Goal: Task Accomplishment & Management: Manage account settings

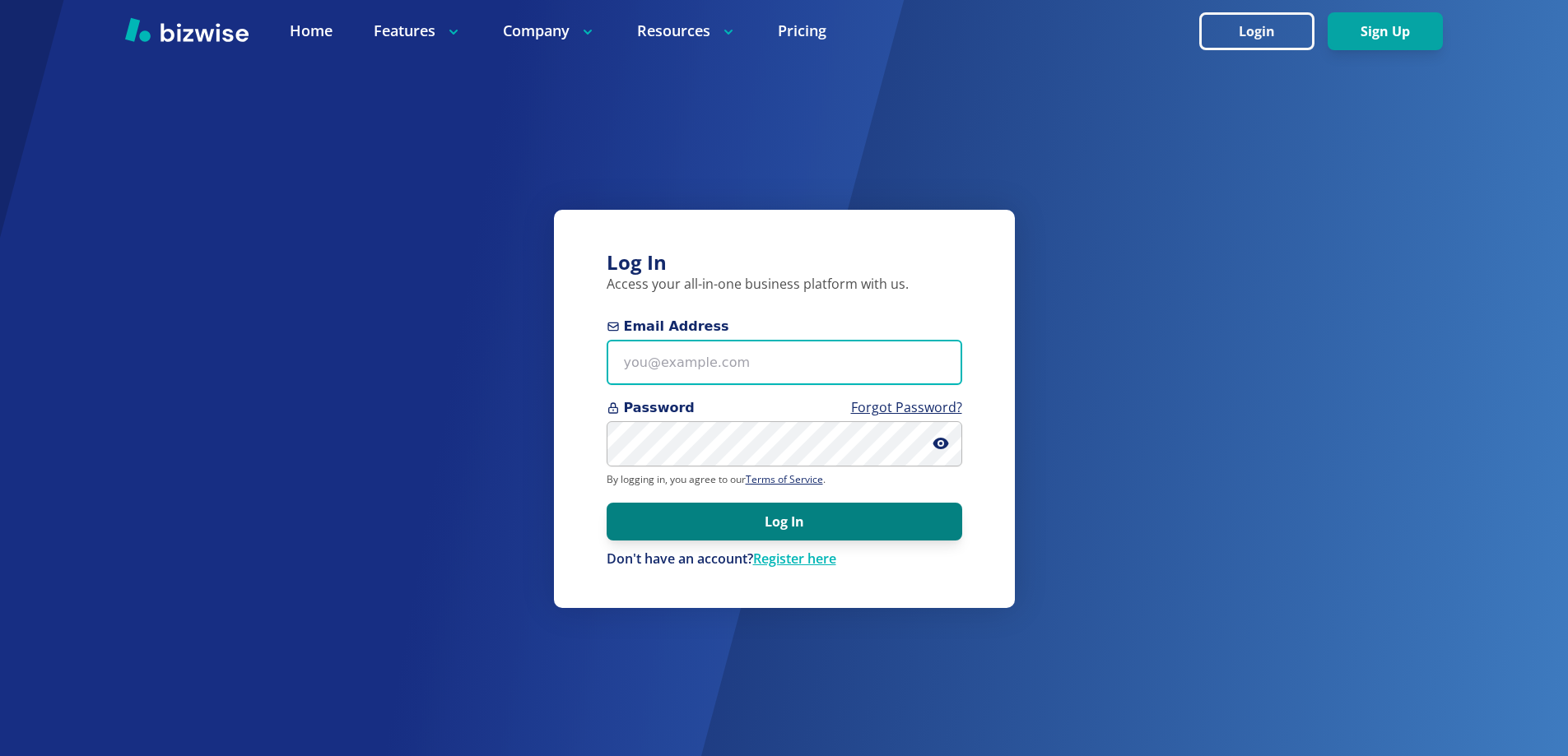
type input "[EMAIL_ADDRESS][DOMAIN_NAME]"
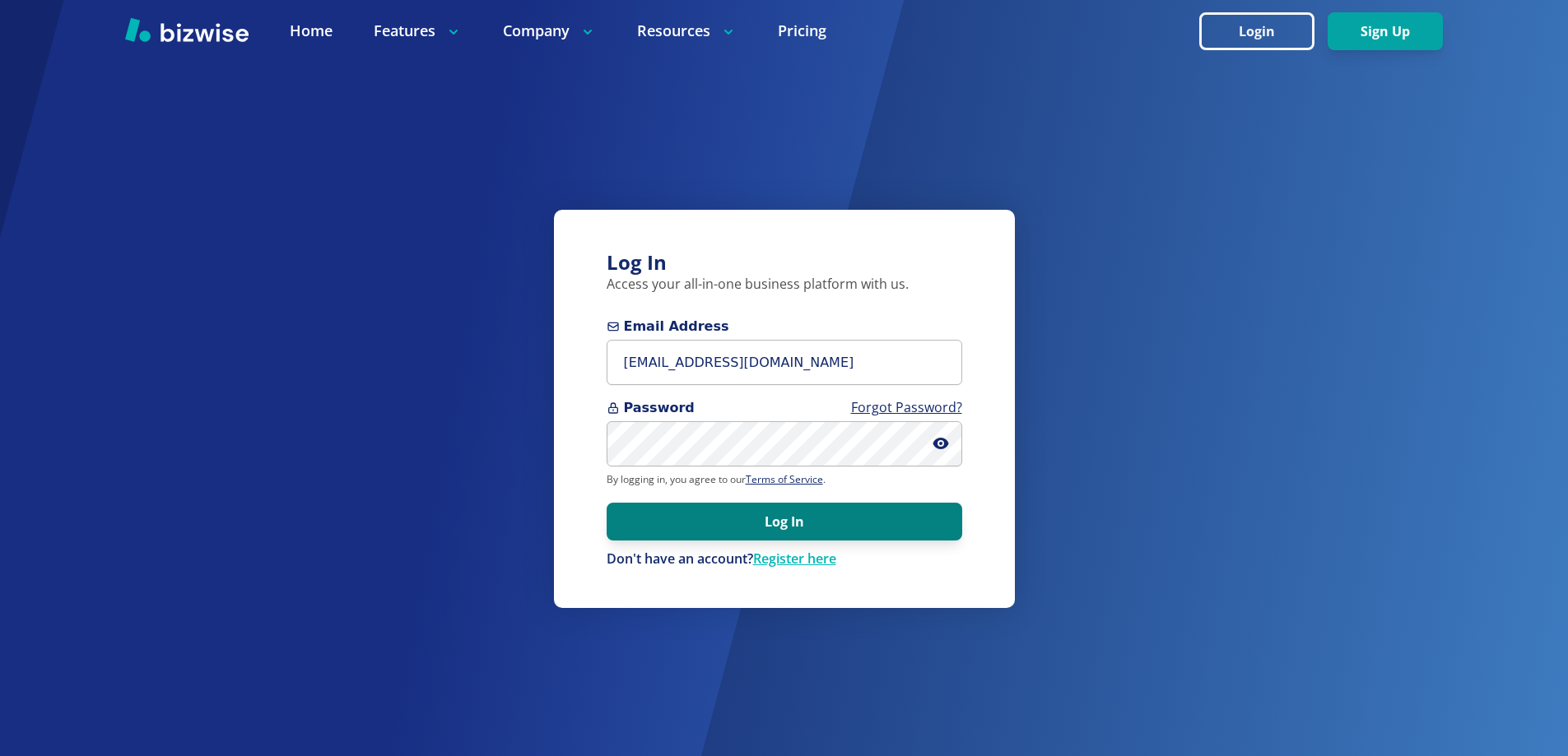
click at [790, 519] on button "Log In" at bounding box center [784, 521] width 356 height 38
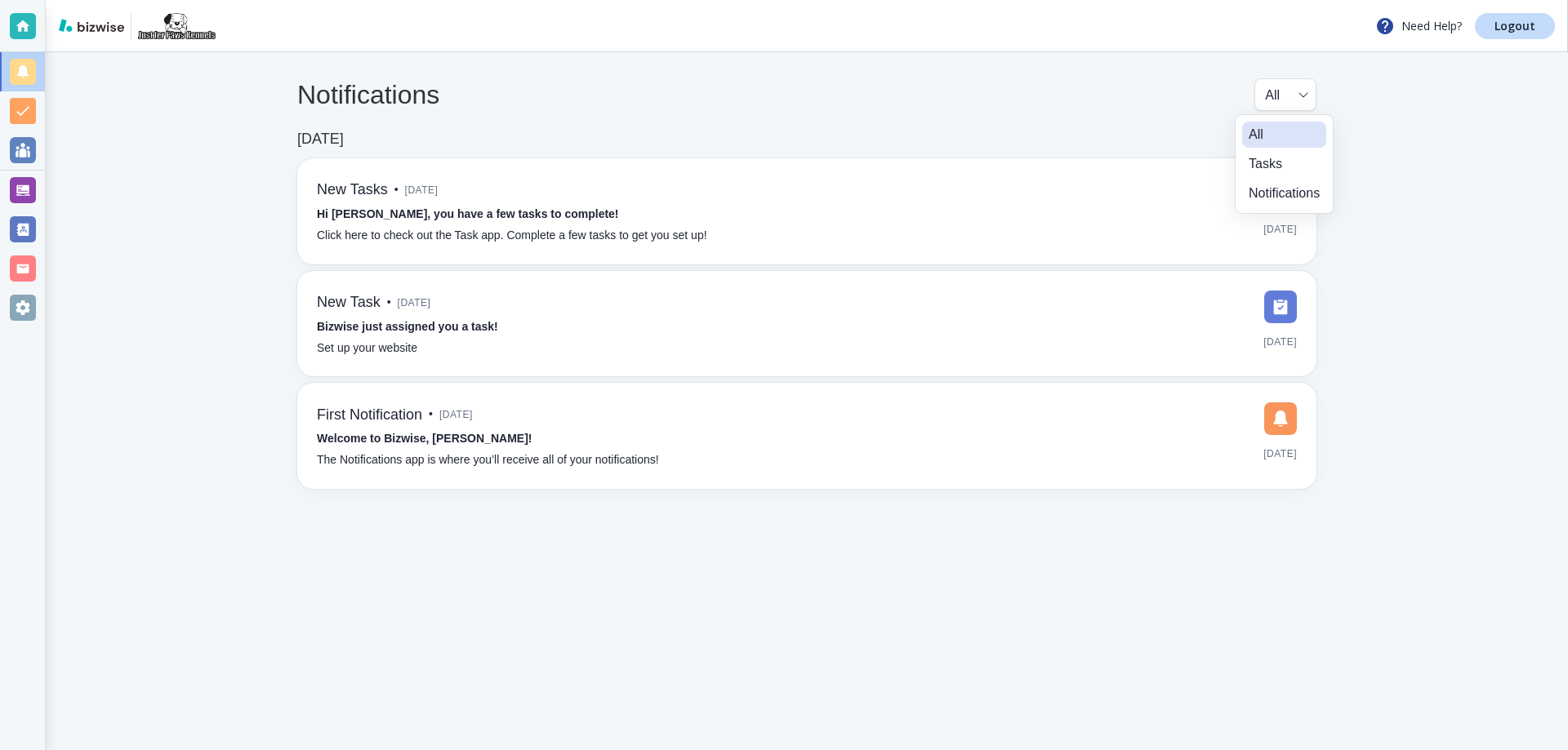
click at [1302, 0] on body "Need Help? Logout Notifications All all ​ Mar 5, 2025 New Tasks • 6 months ago …" at bounding box center [784, 0] width 1568 height 0
click at [1271, 189] on li "Notifications" at bounding box center [1284, 193] width 84 height 26
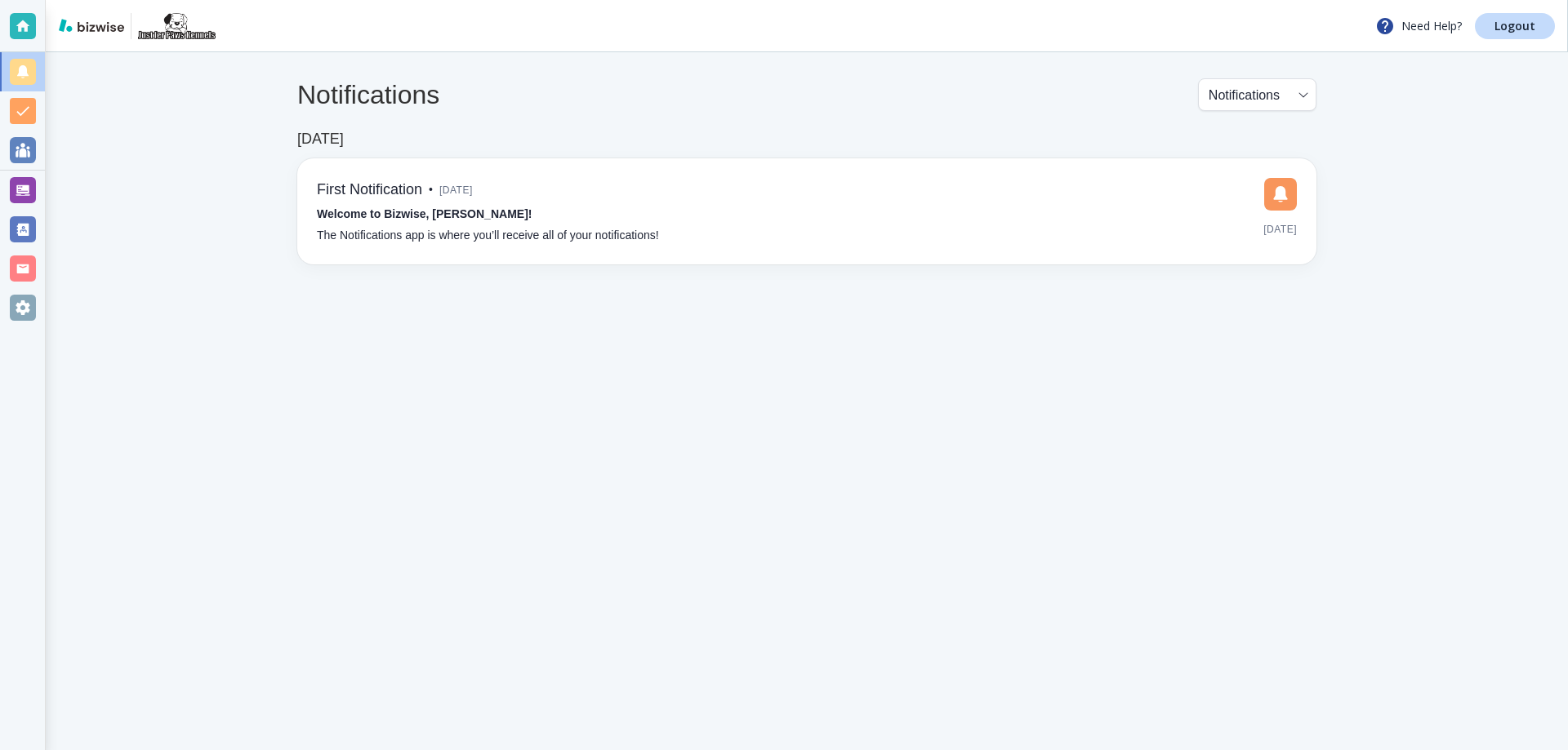
click at [1305, 0] on body "Need Help? Logout Notifications Notifications NOTIFICATIONS ​ Mar 5, 2025 First…" at bounding box center [784, 0] width 1568 height 0
click at [1249, 134] on li "All" at bounding box center [1256, 134] width 104 height 26
type input "all"
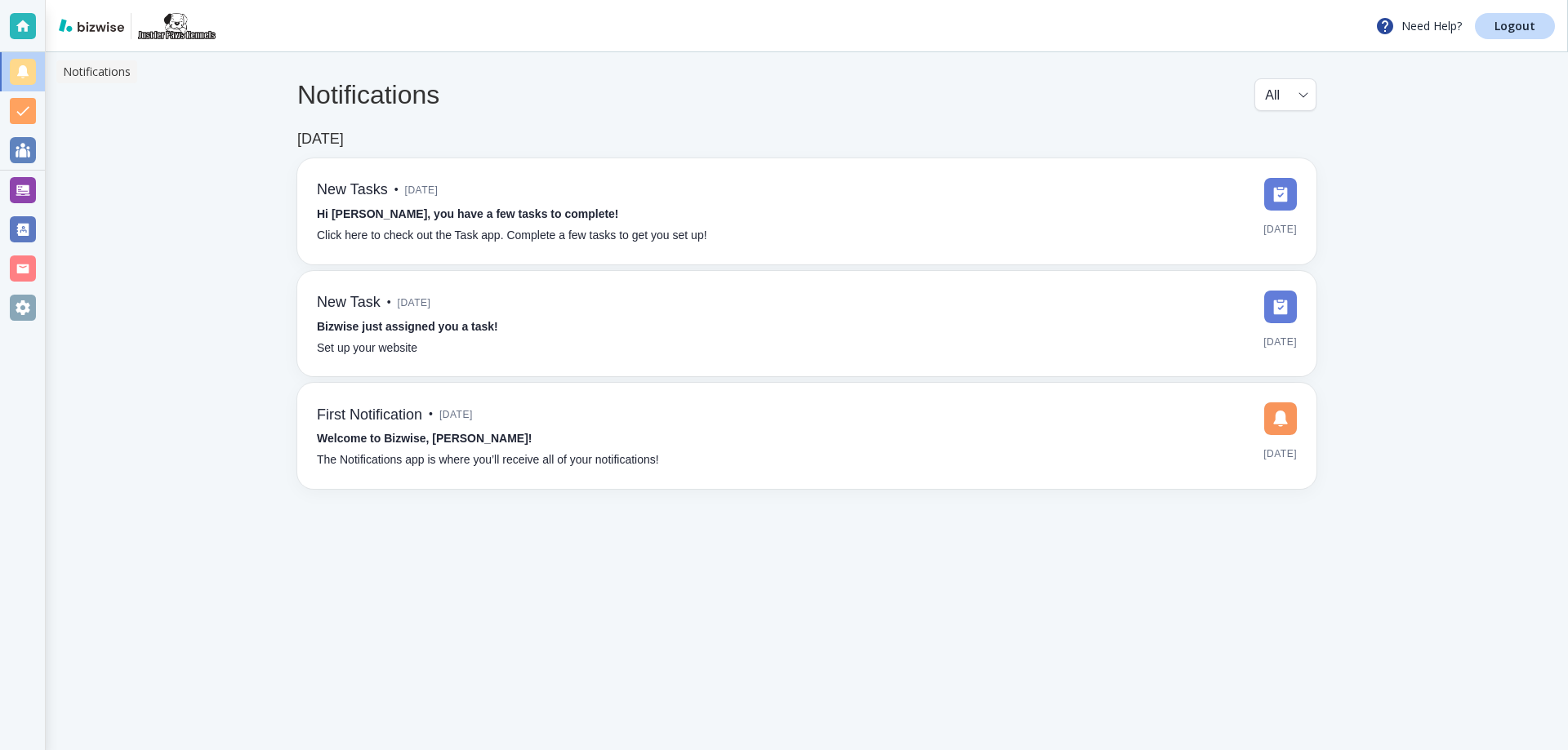
click at [23, 77] on div at bounding box center [22, 71] width 26 height 26
click at [24, 266] on div at bounding box center [22, 268] width 26 height 26
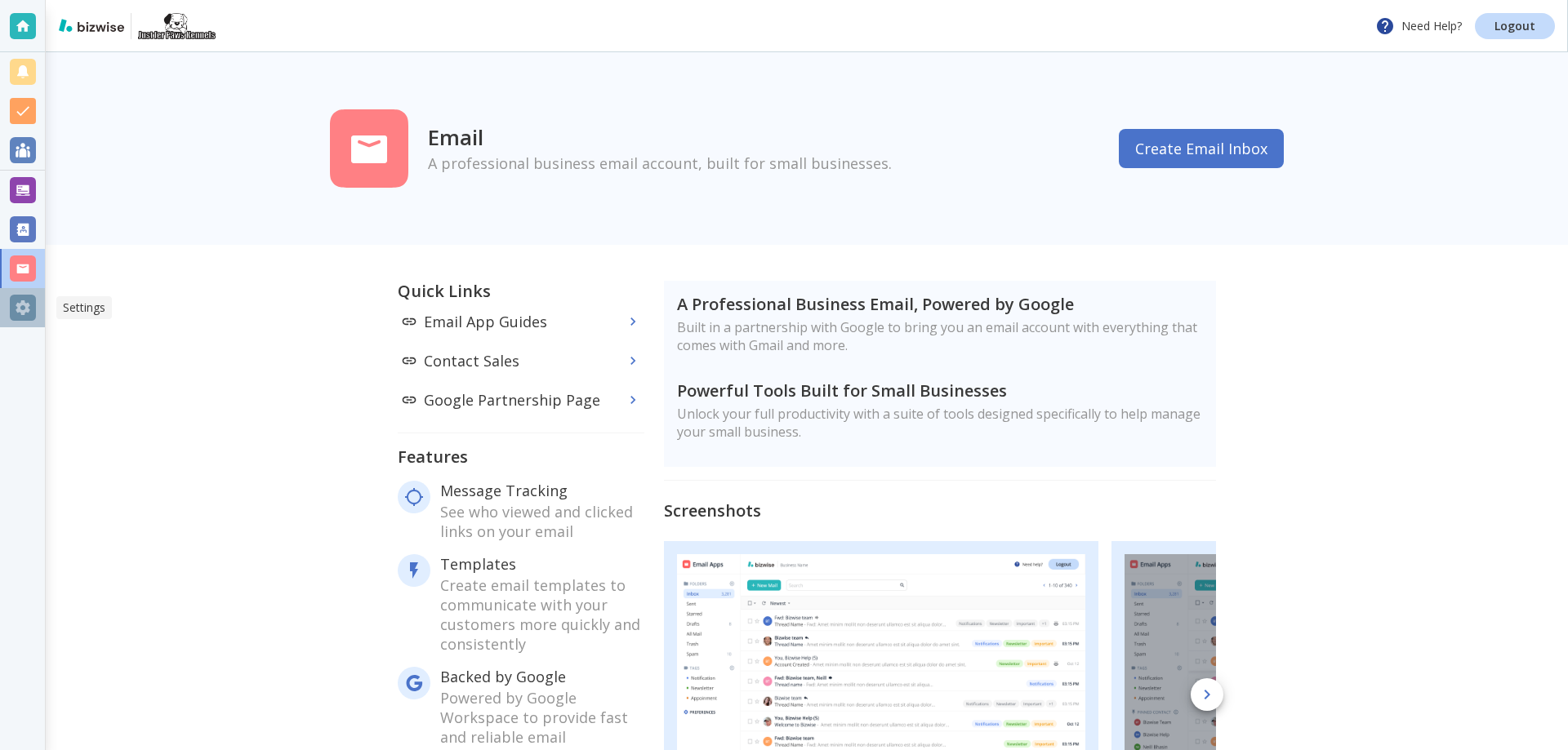
click at [21, 306] on div at bounding box center [22, 308] width 26 height 26
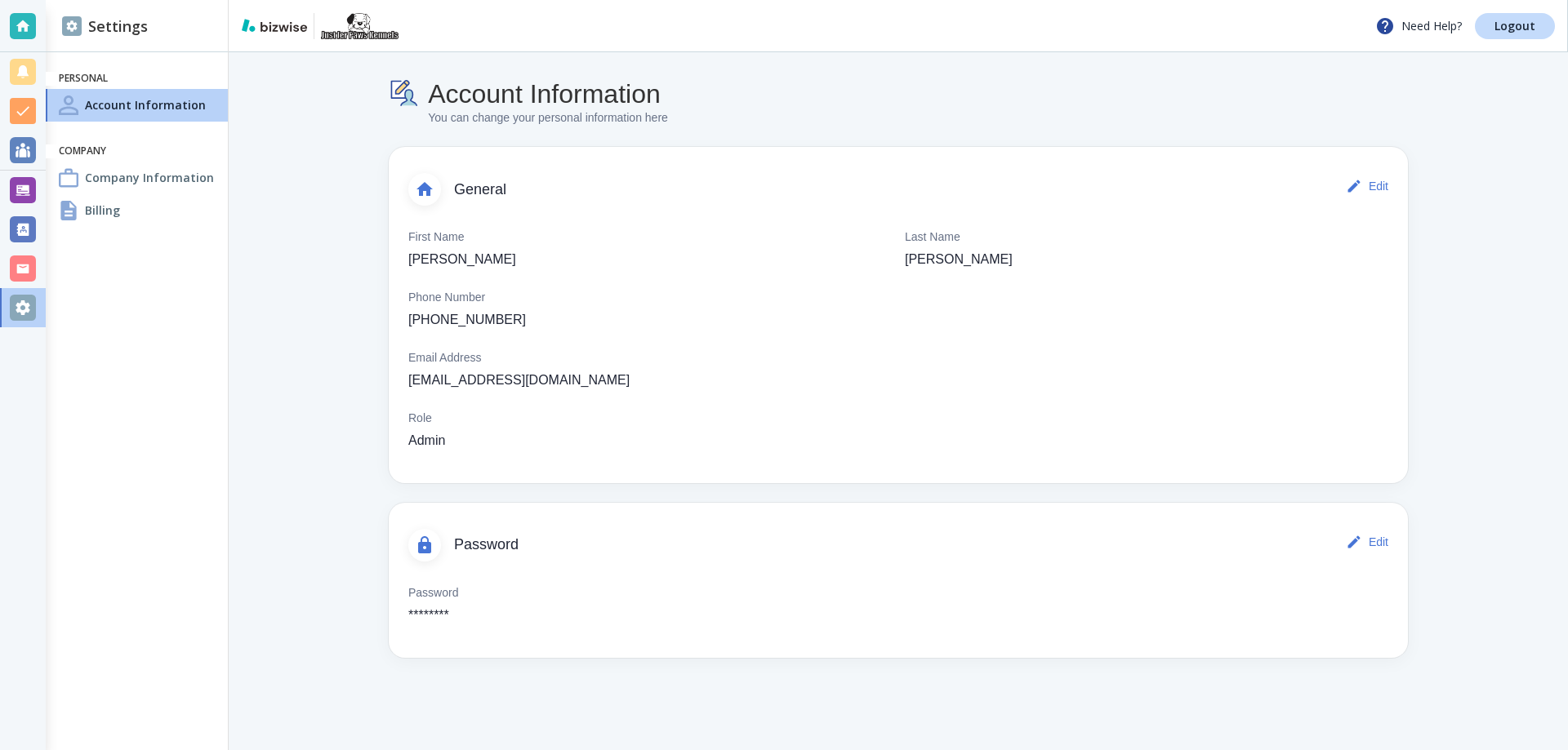
click at [109, 212] on h4 "Billing" at bounding box center [102, 210] width 35 height 17
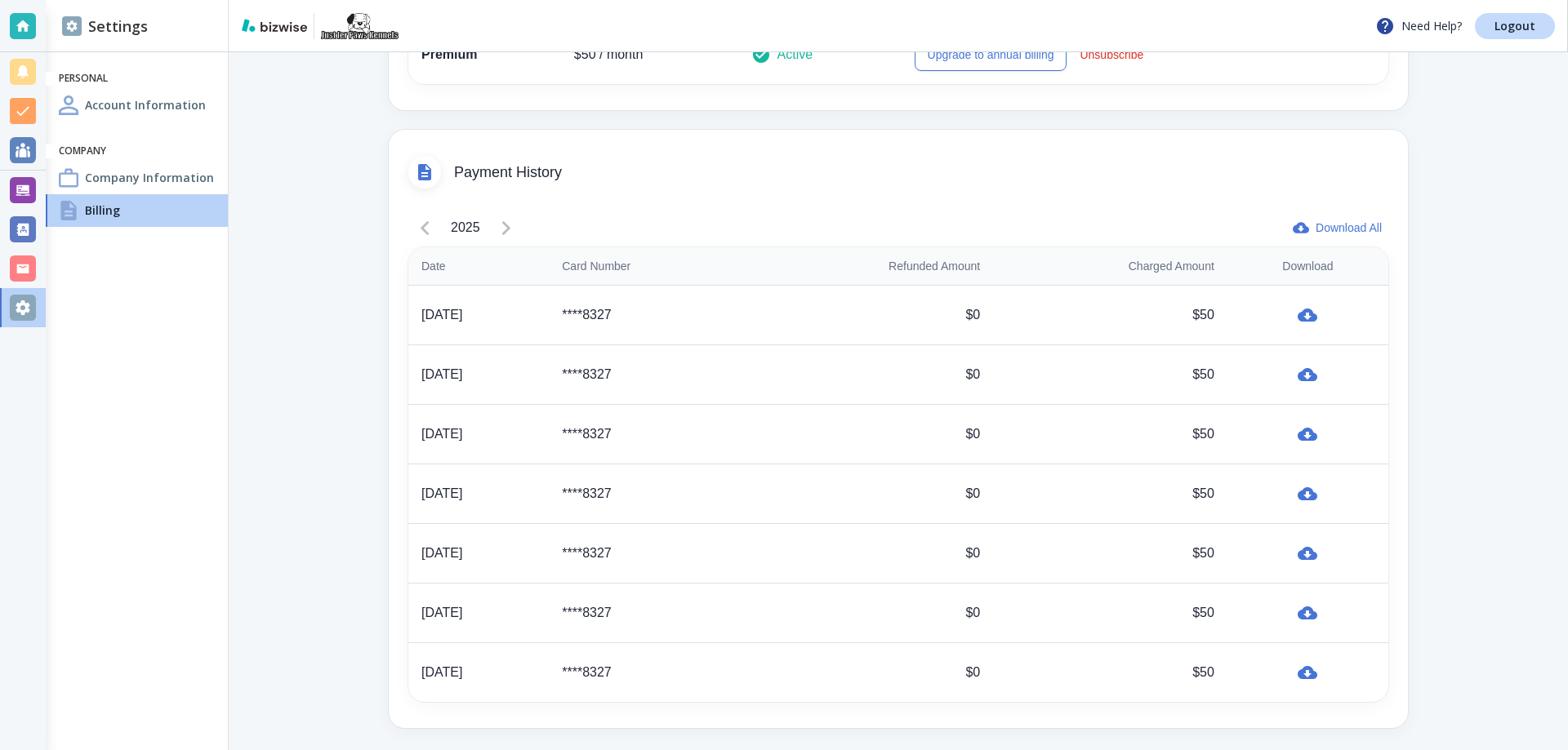
scroll to position [512, 0]
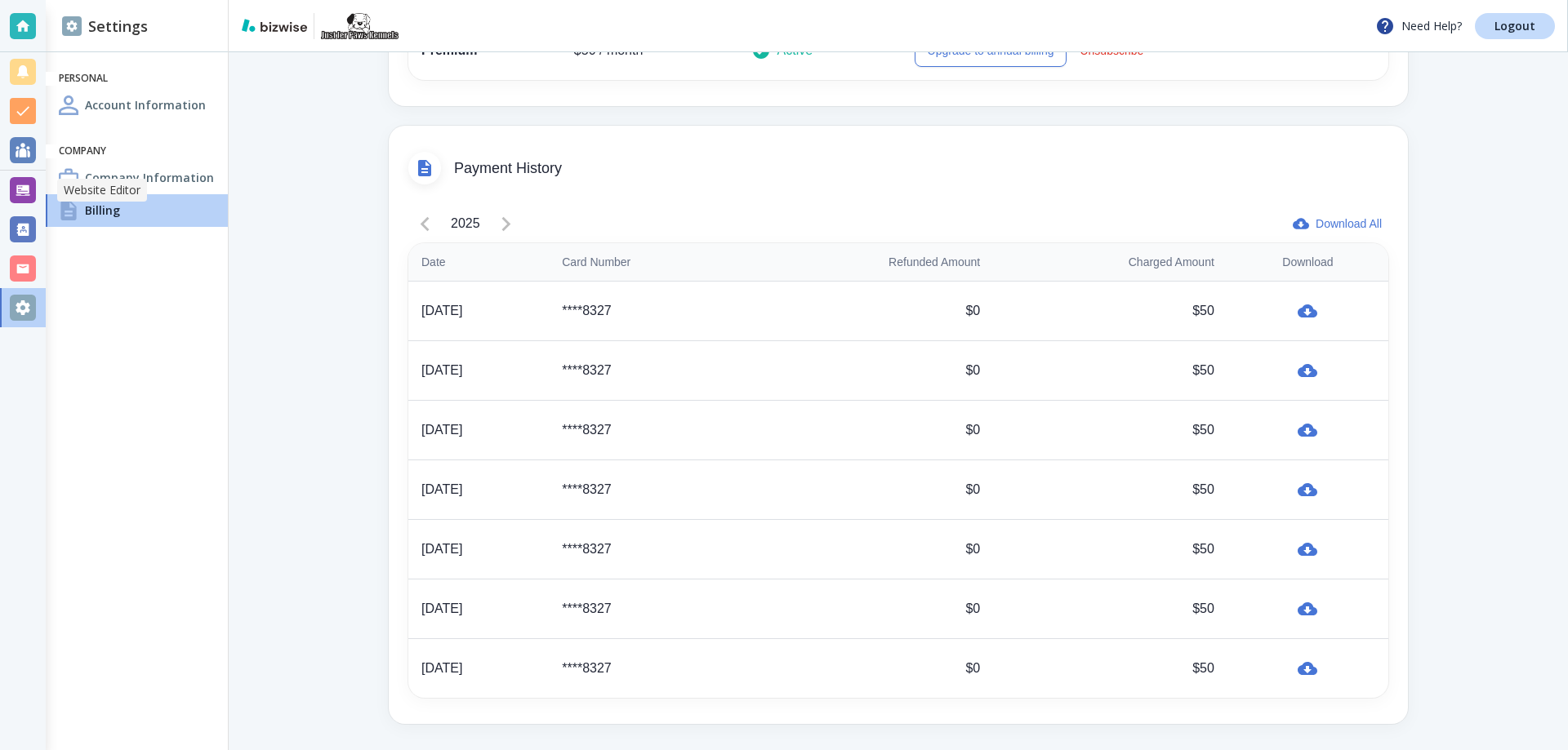
click at [23, 186] on div at bounding box center [22, 190] width 26 height 26
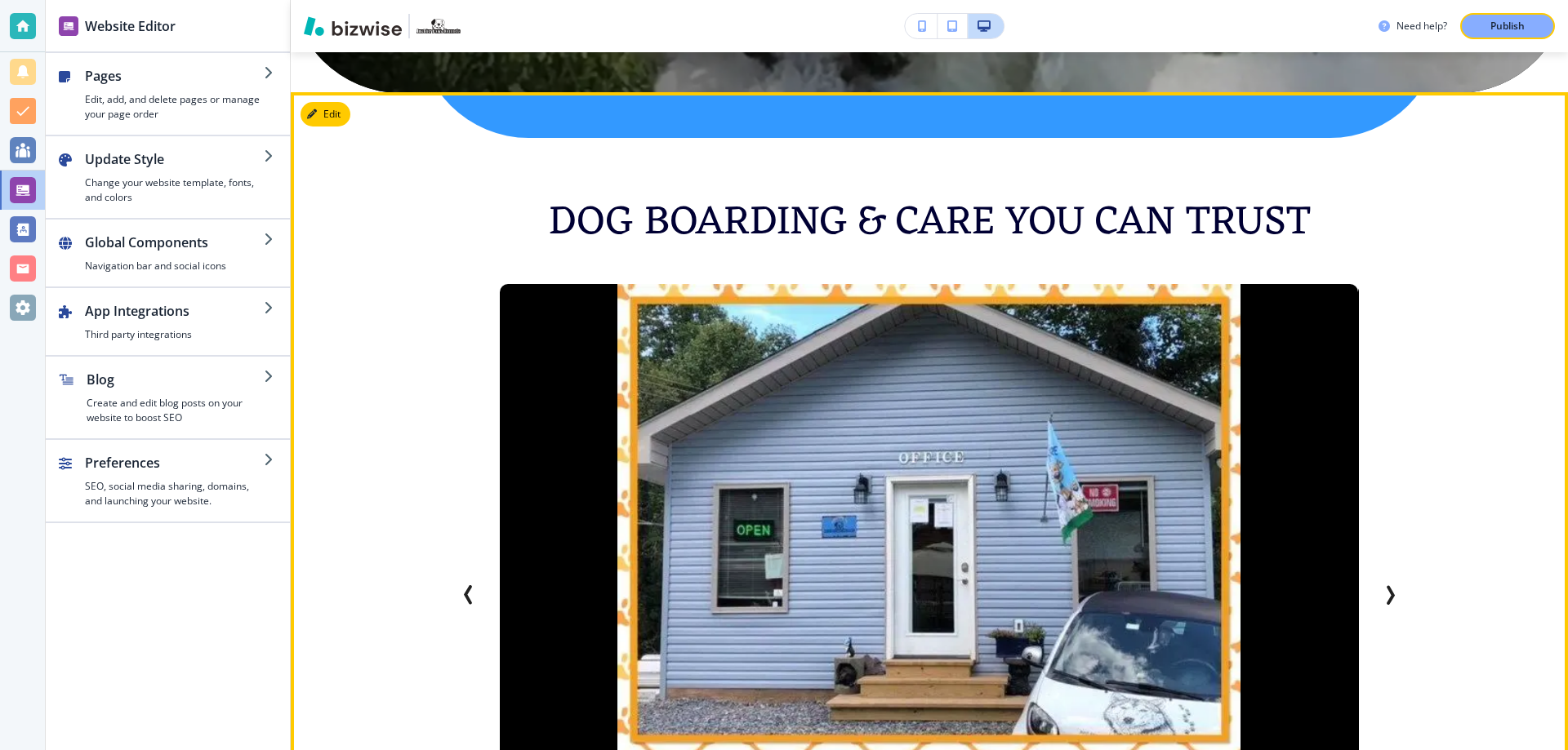
scroll to position [897, 0]
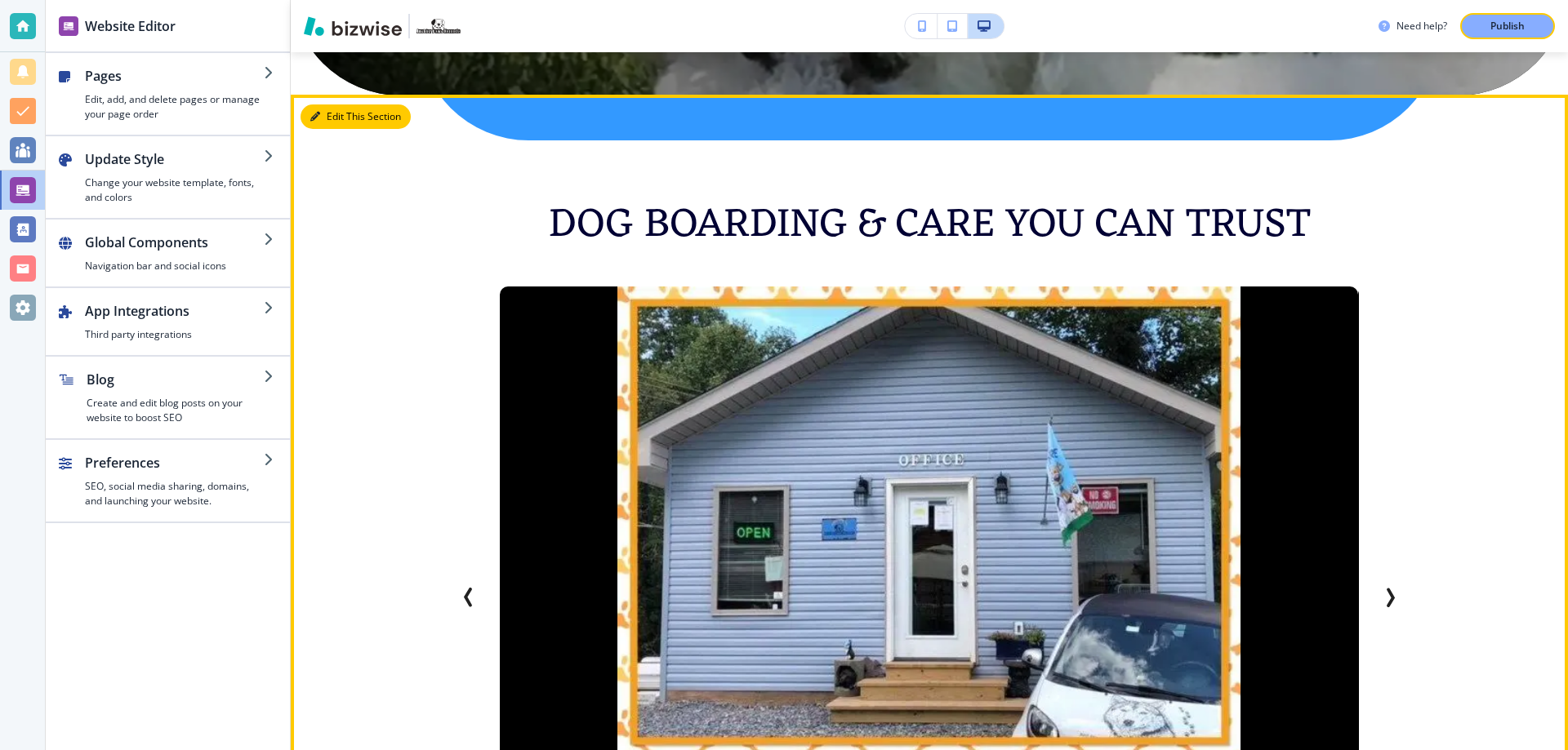
click at [333, 123] on button "Edit This Section" at bounding box center [356, 116] width 110 height 24
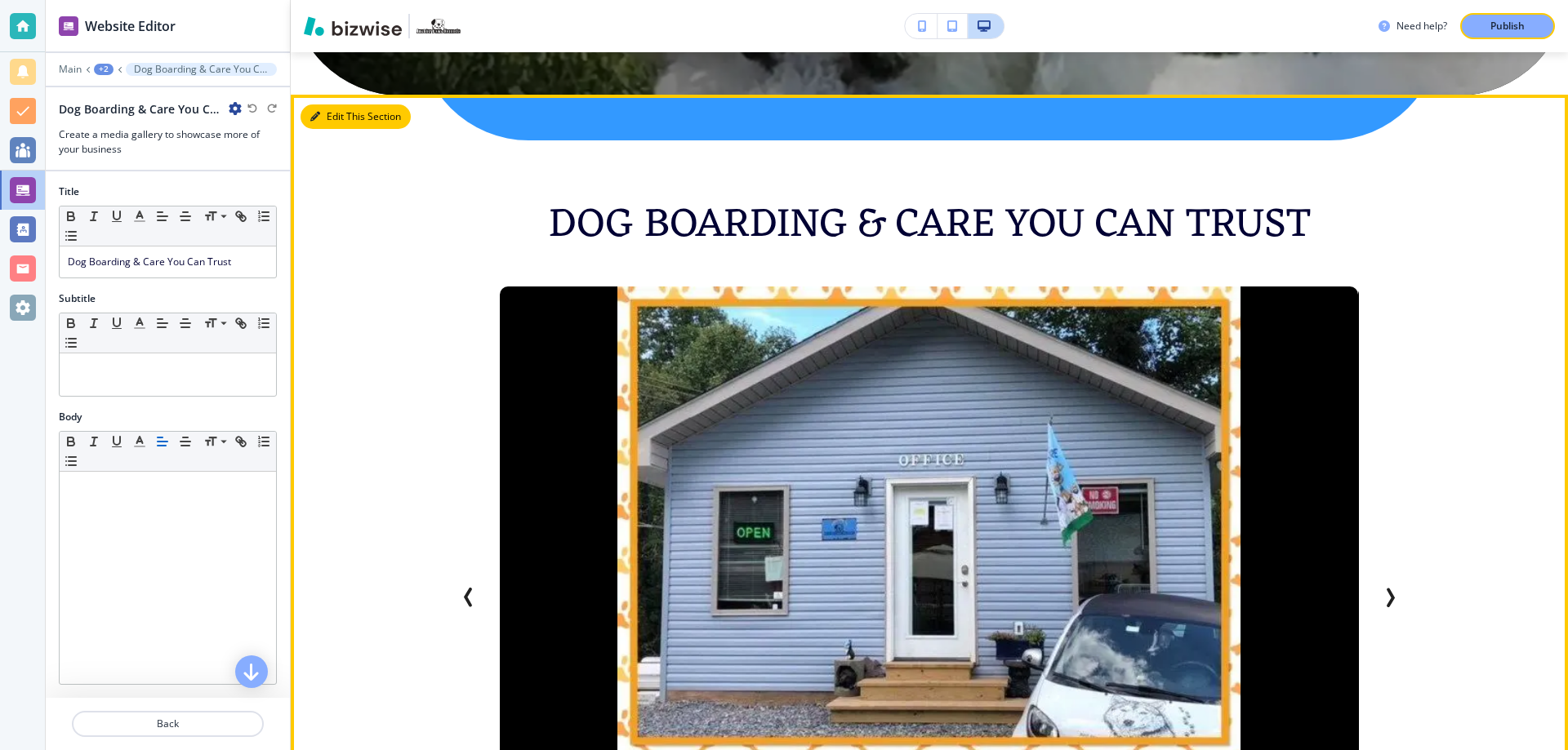
scroll to position [940, 0]
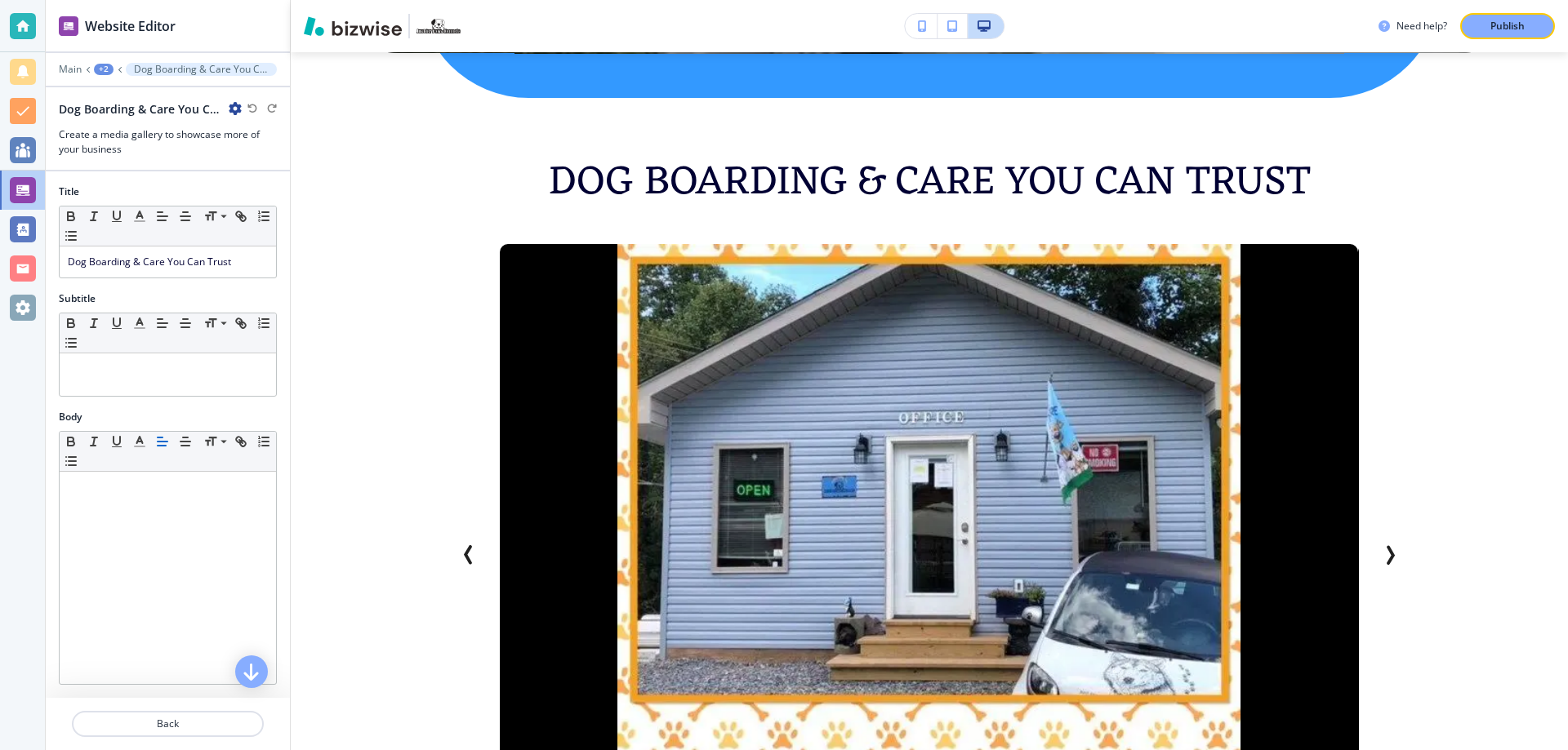
click at [208, 109] on h2 "Dog Boarding & Care You Can Trust" at bounding box center [140, 109] width 163 height 17
click at [163, 258] on span "Dog Boarding & Care You Can Trust" at bounding box center [149, 261] width 163 height 13
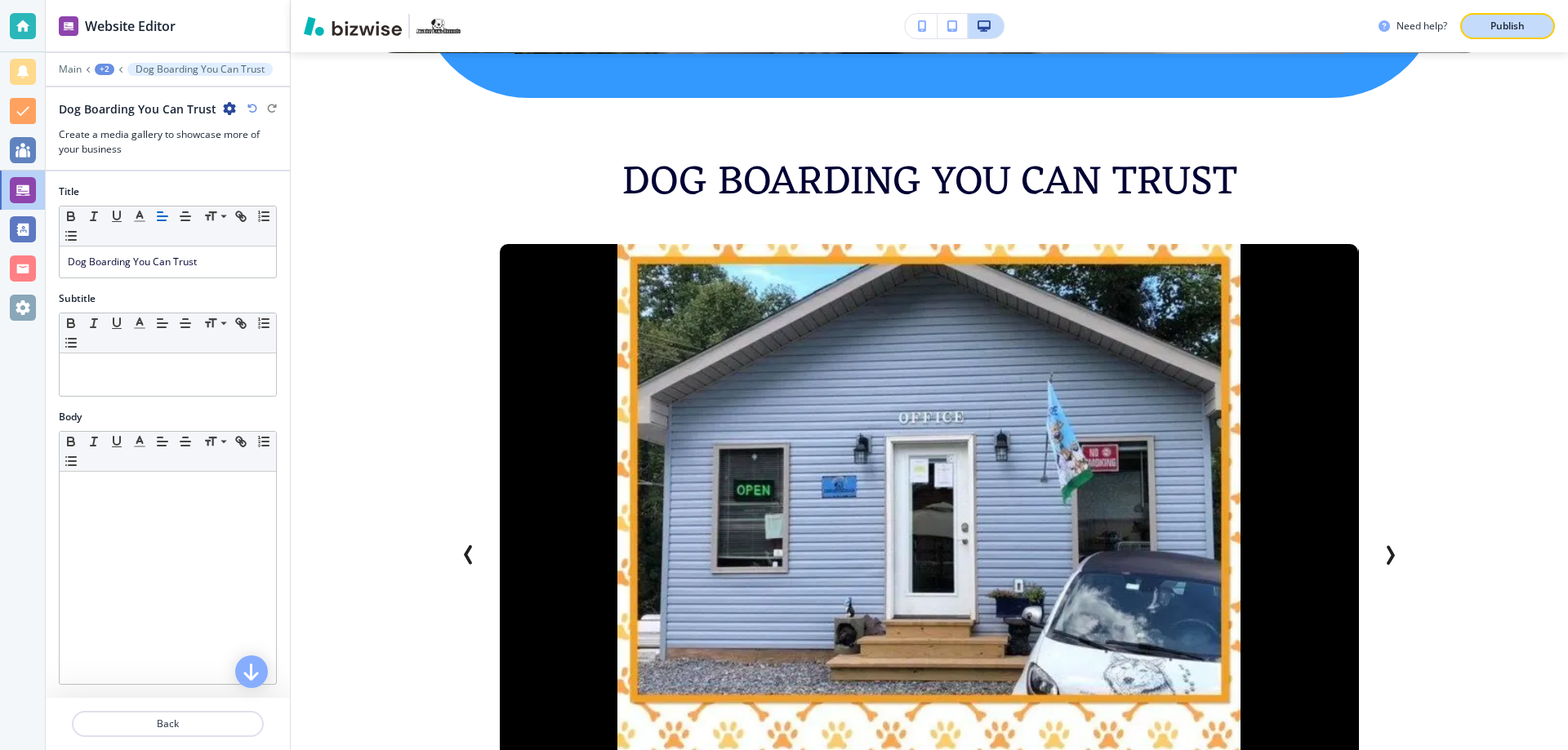
click at [1510, 24] on p "Publish" at bounding box center [1507, 25] width 35 height 14
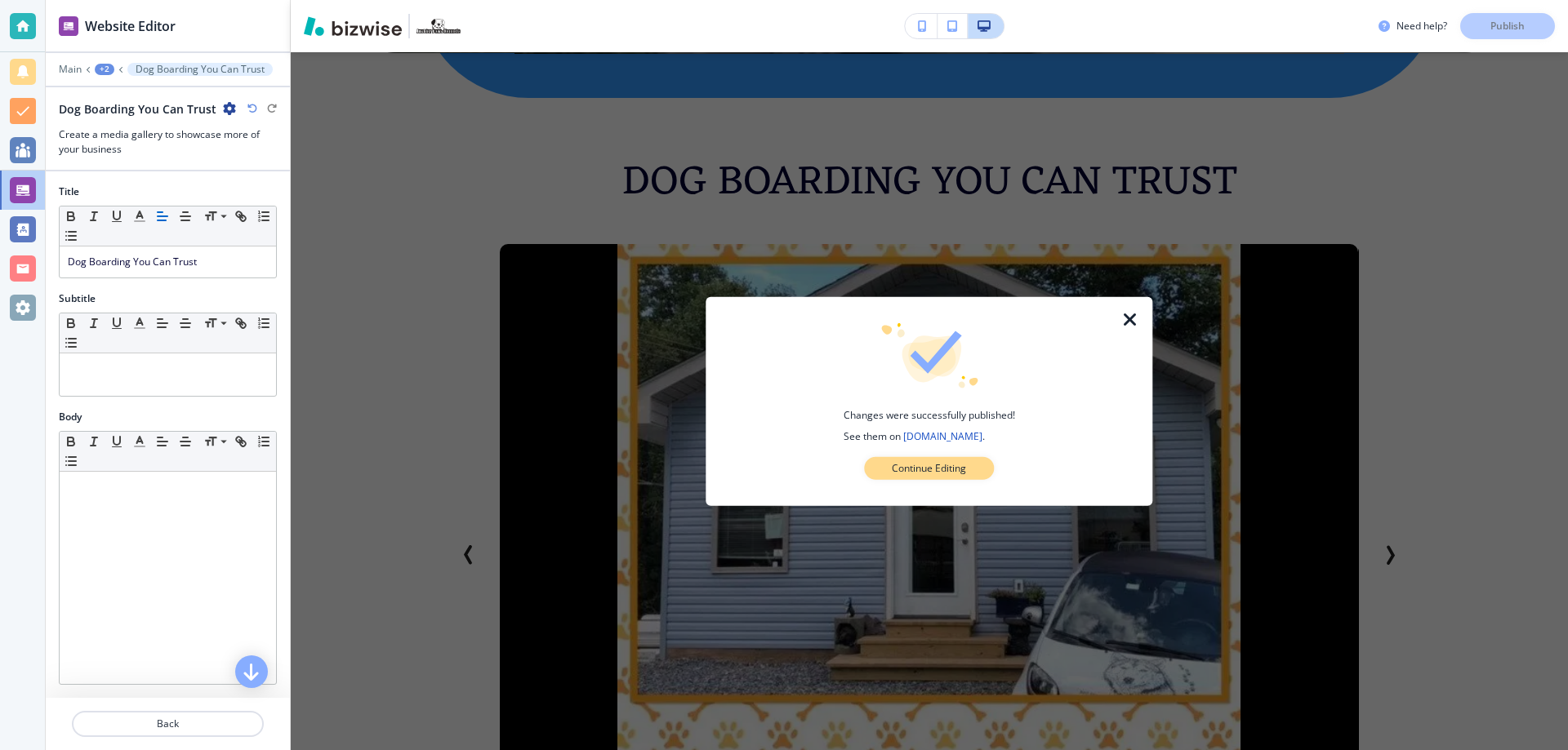
click at [947, 473] on p "Continue Editing" at bounding box center [929, 468] width 74 height 14
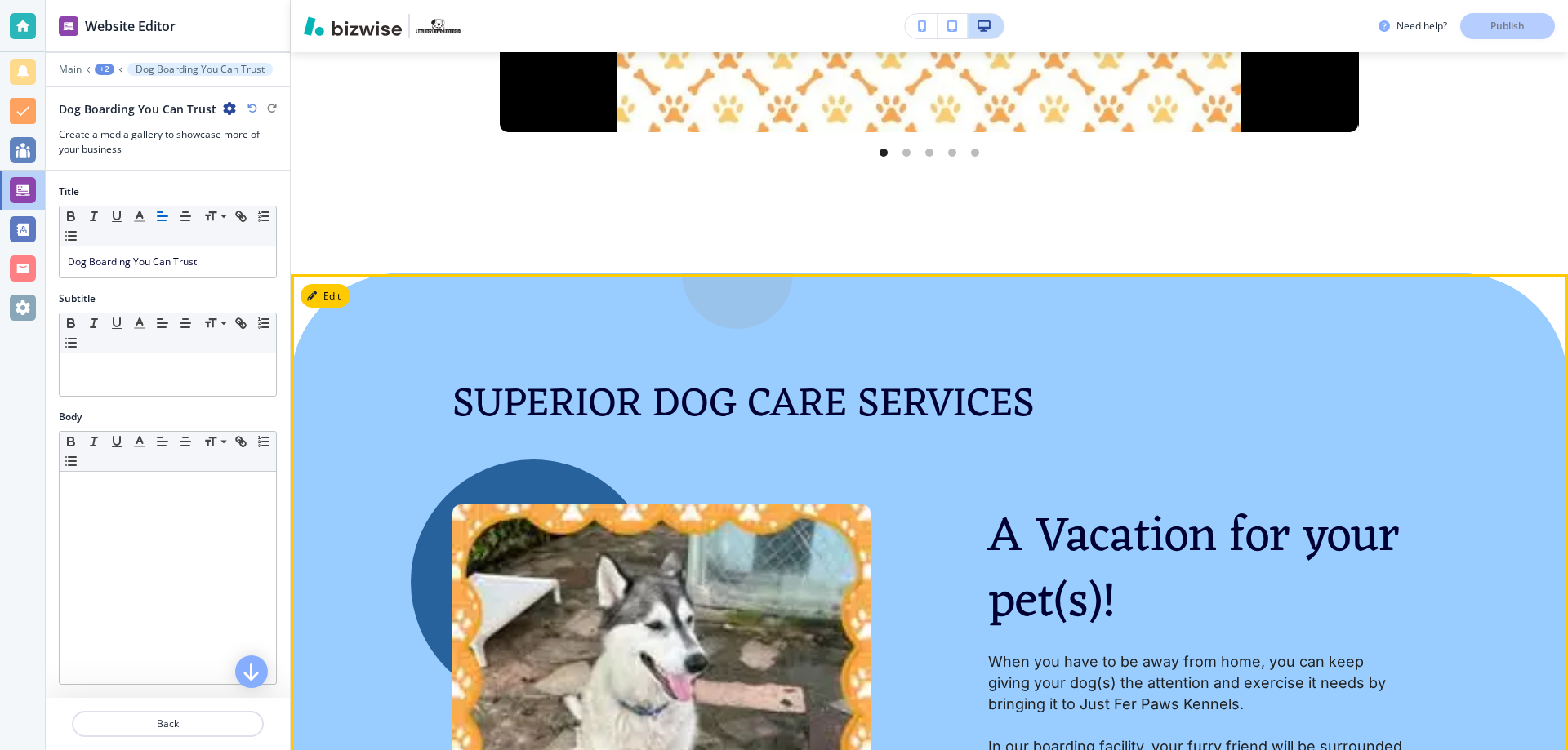
scroll to position [1756, 0]
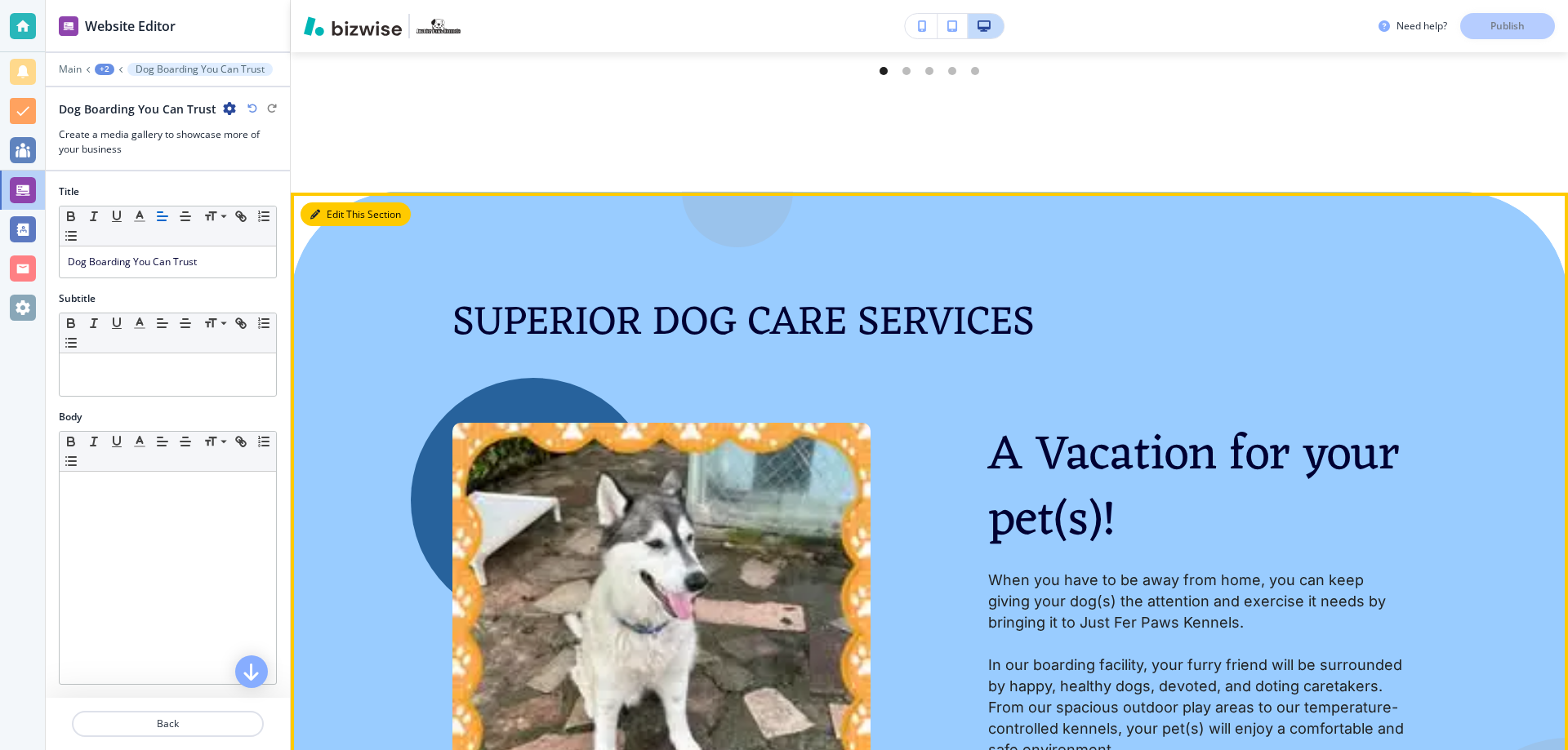
click at [338, 215] on button "Edit This Section" at bounding box center [356, 214] width 110 height 24
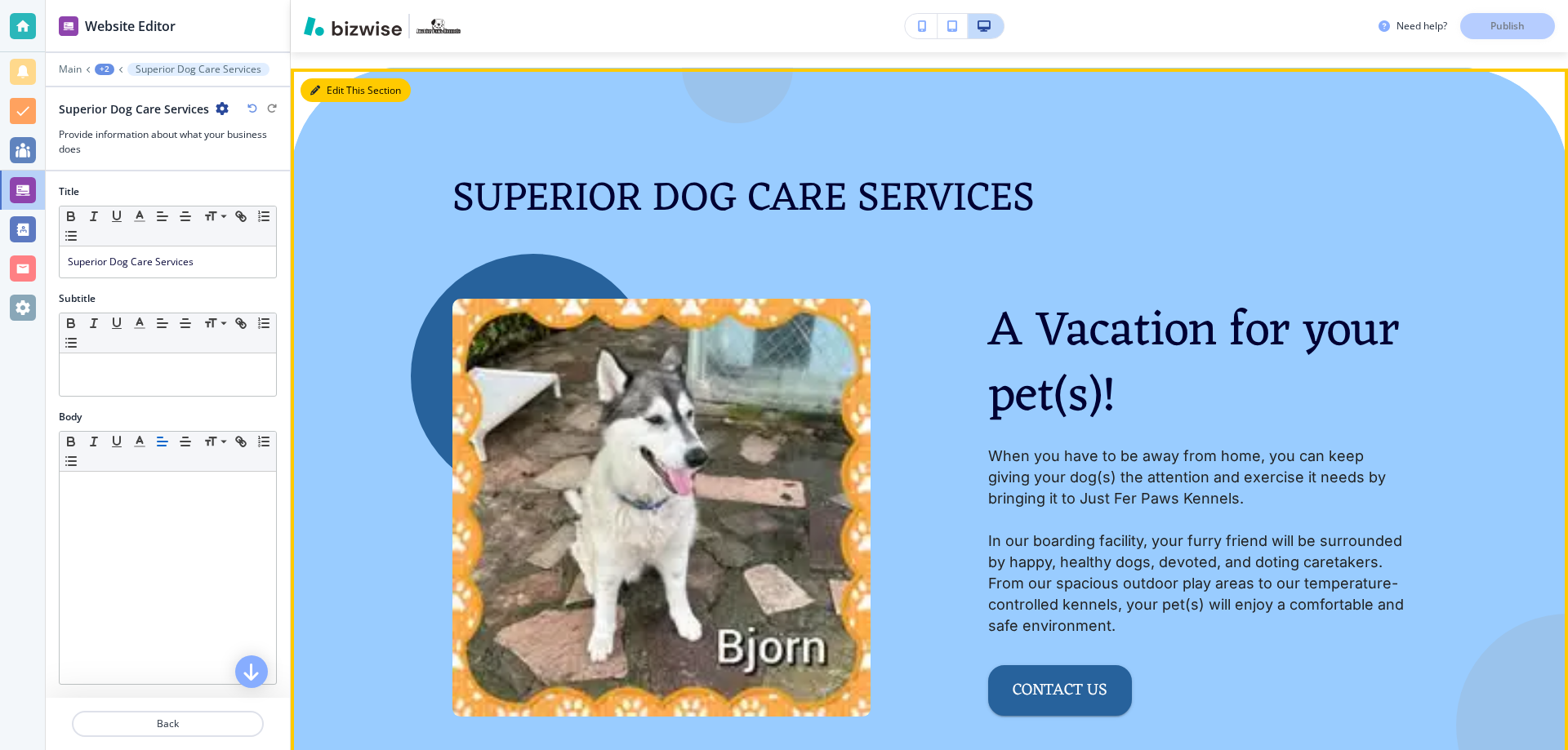
scroll to position [1897, 0]
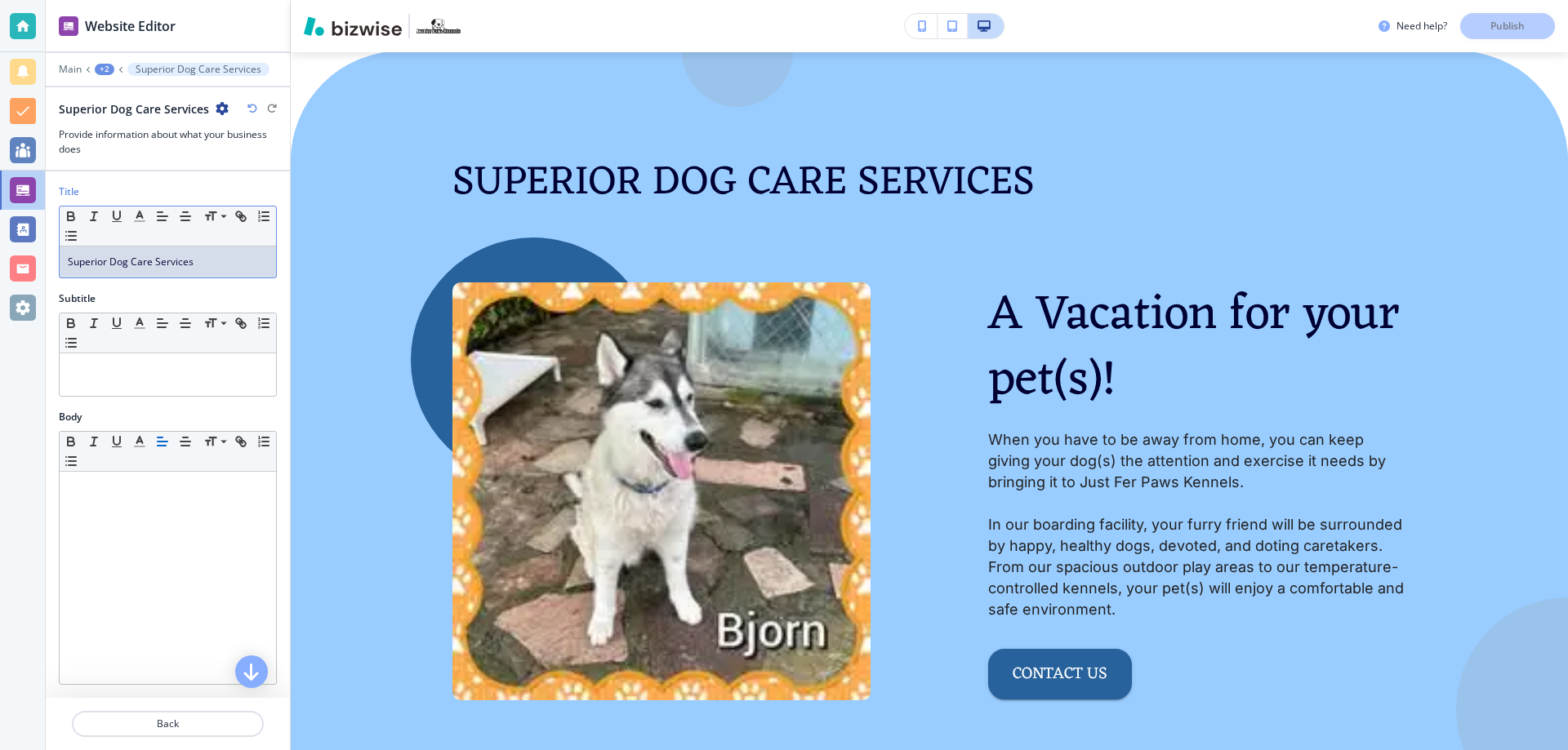
click at [152, 260] on span "Superior Dog Care Services" at bounding box center [130, 261] width 125 height 13
click at [1511, 23] on p "Publish" at bounding box center [1507, 25] width 35 height 14
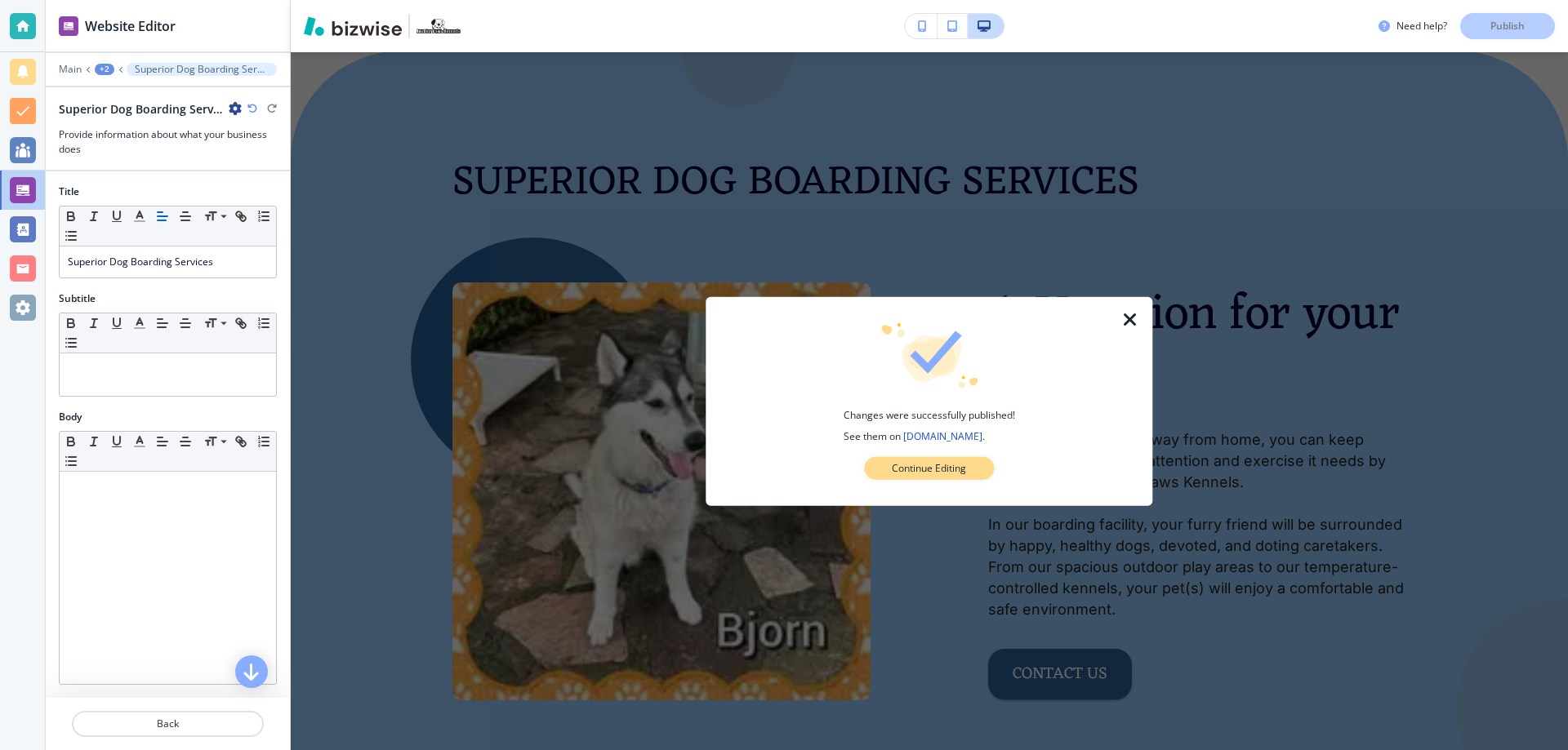
click at [940, 467] on p "Continue Editing" at bounding box center [929, 468] width 74 height 14
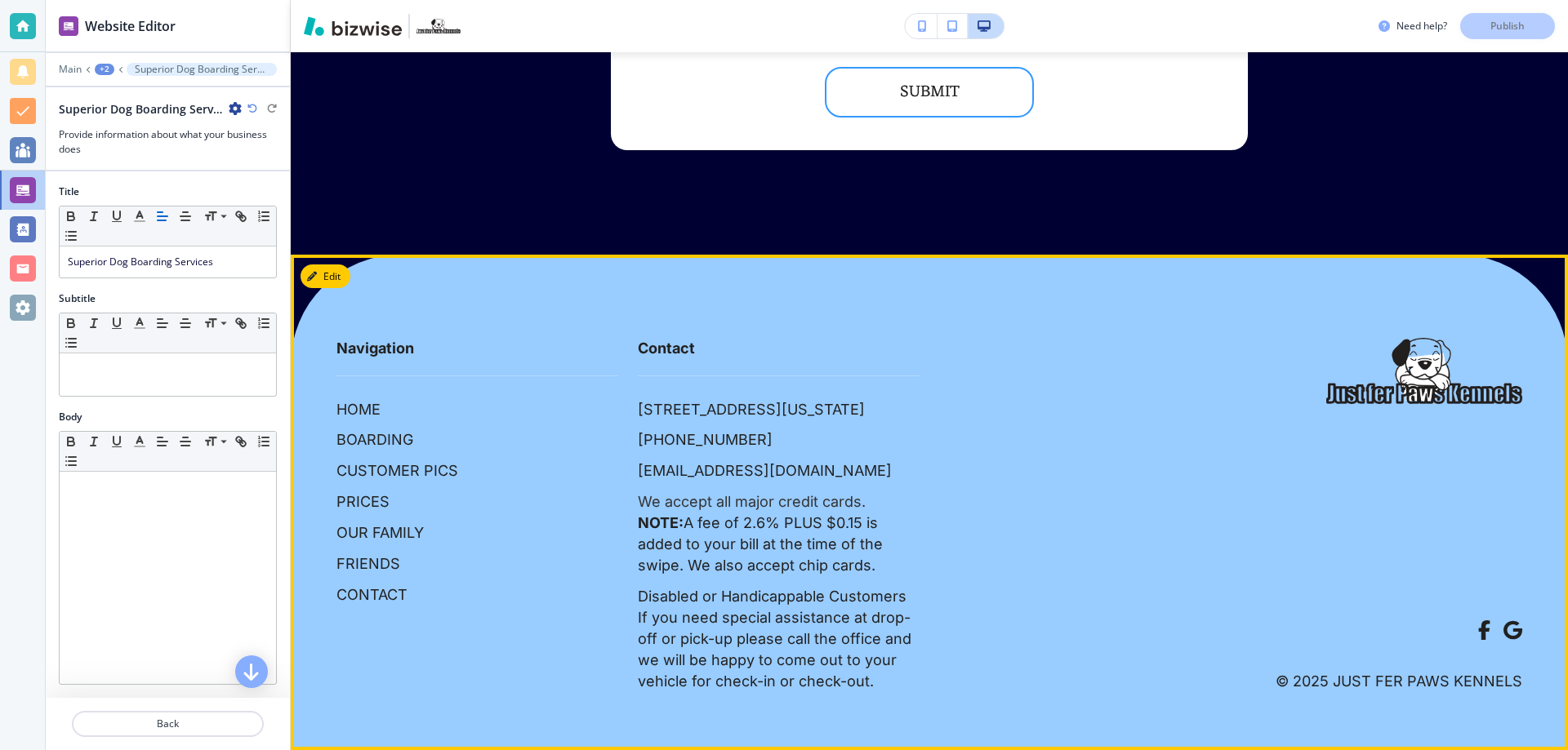
scroll to position [10074, 0]
click at [358, 429] on p "BOARDING" at bounding box center [375, 440] width 77 height 21
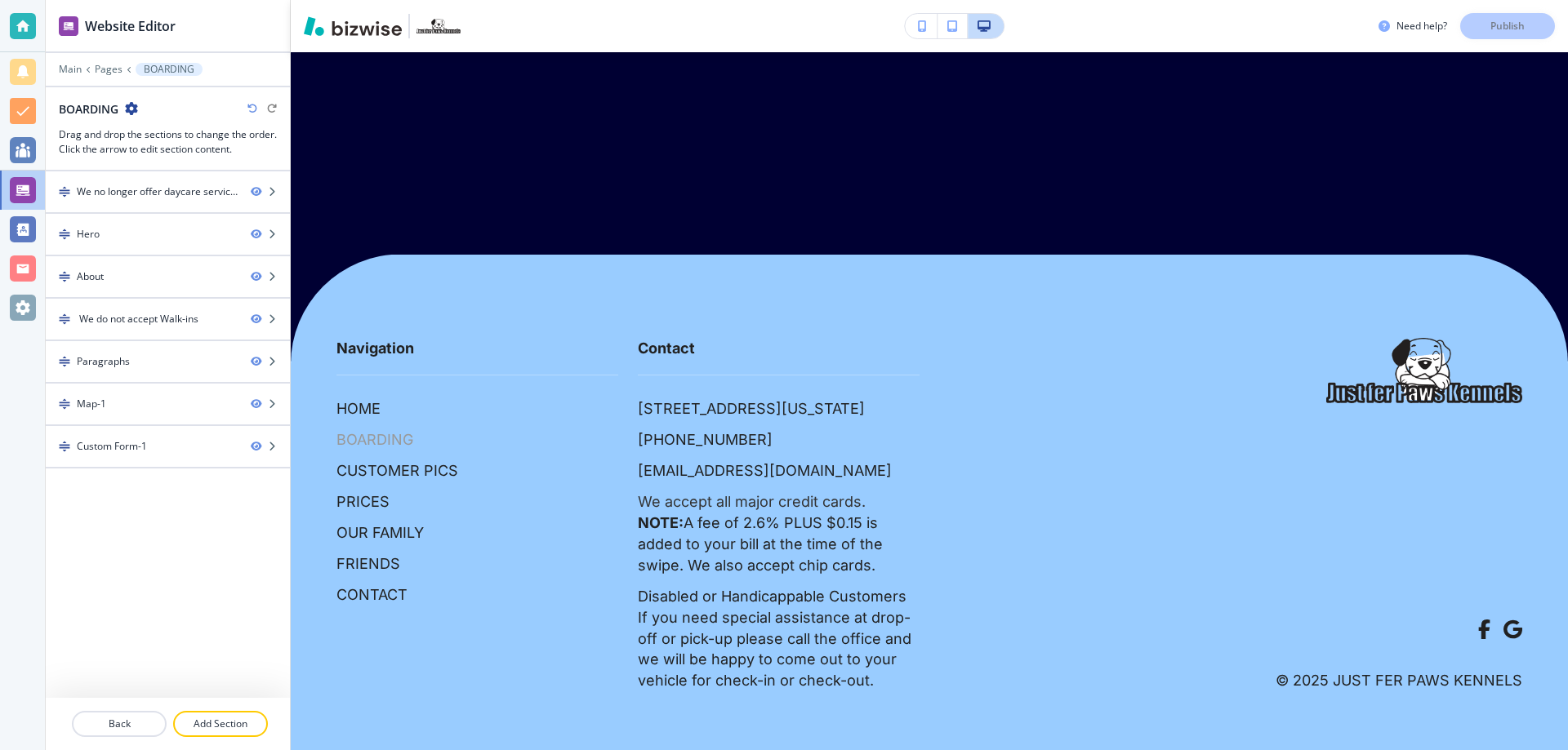
scroll to position [0, 0]
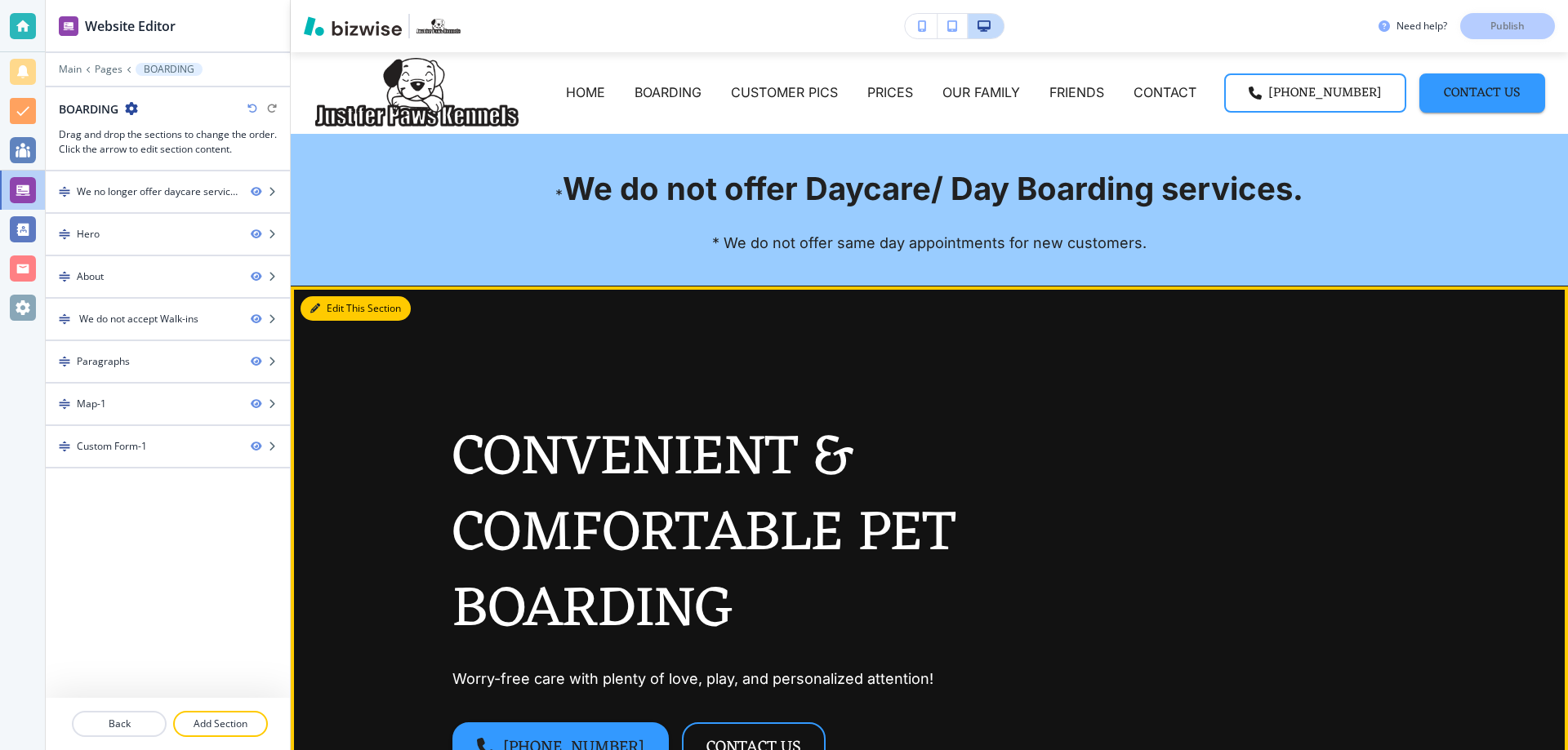
click at [337, 311] on button "Edit This Section" at bounding box center [356, 308] width 110 height 24
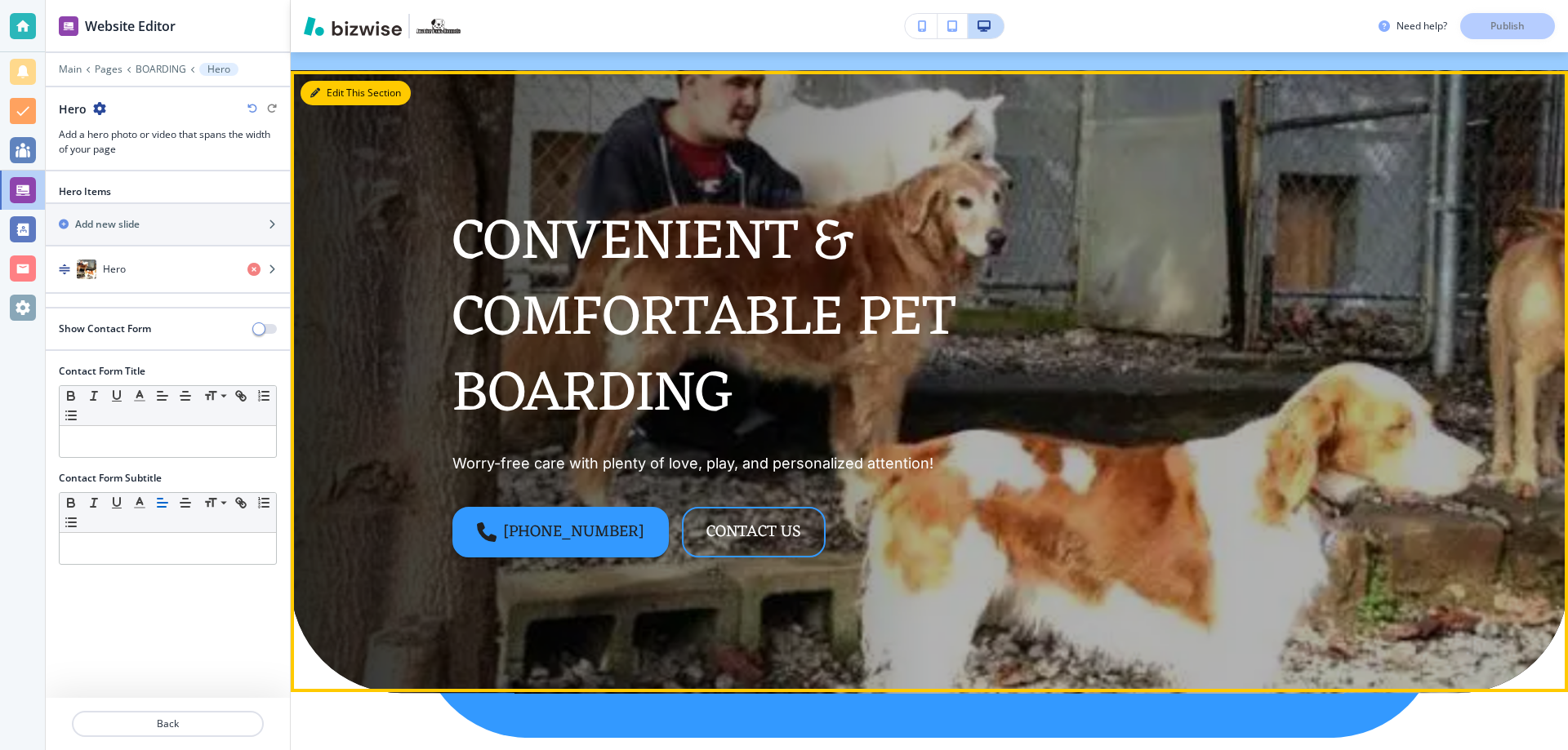
scroll to position [234, 0]
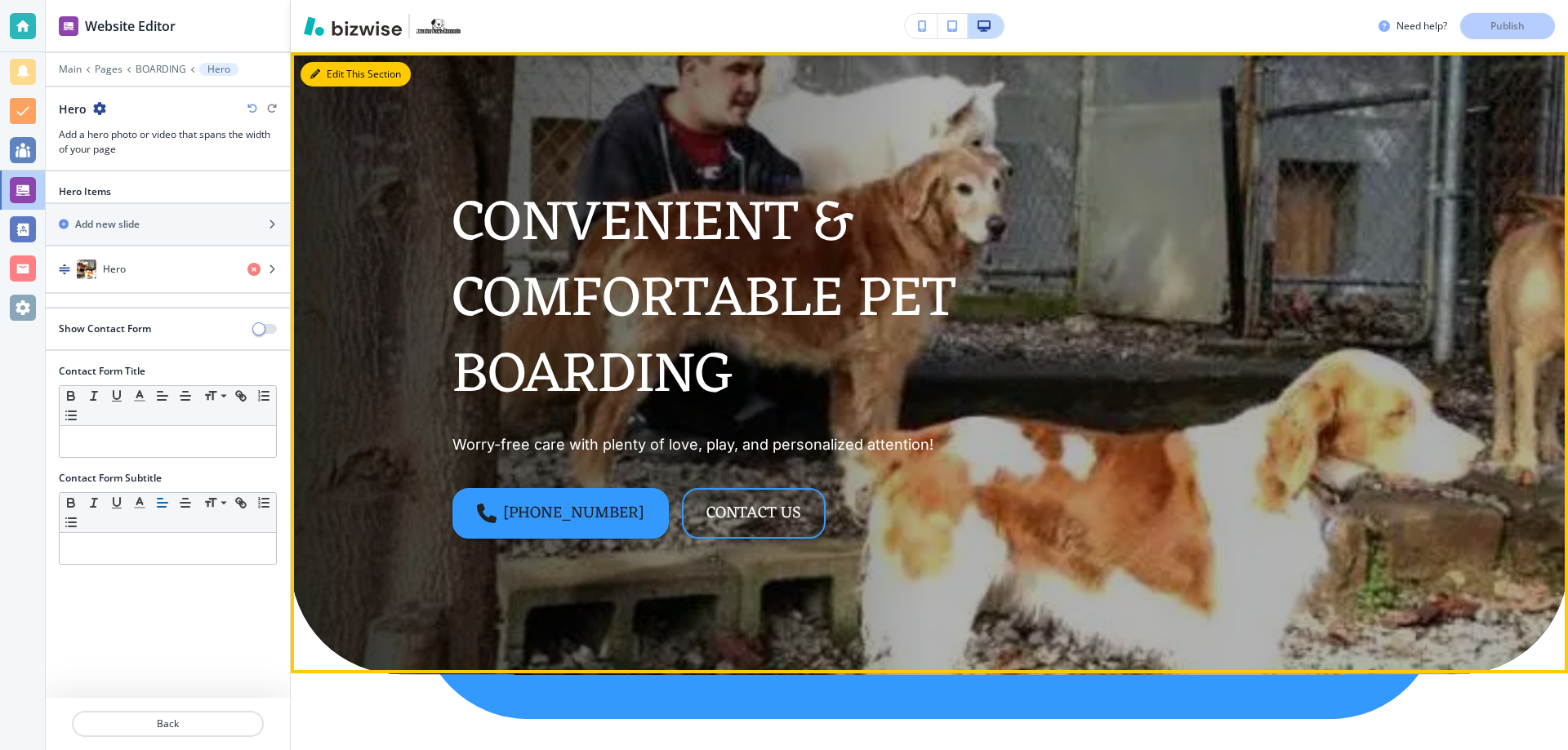
click at [333, 67] on button "Edit This Section" at bounding box center [356, 73] width 110 height 24
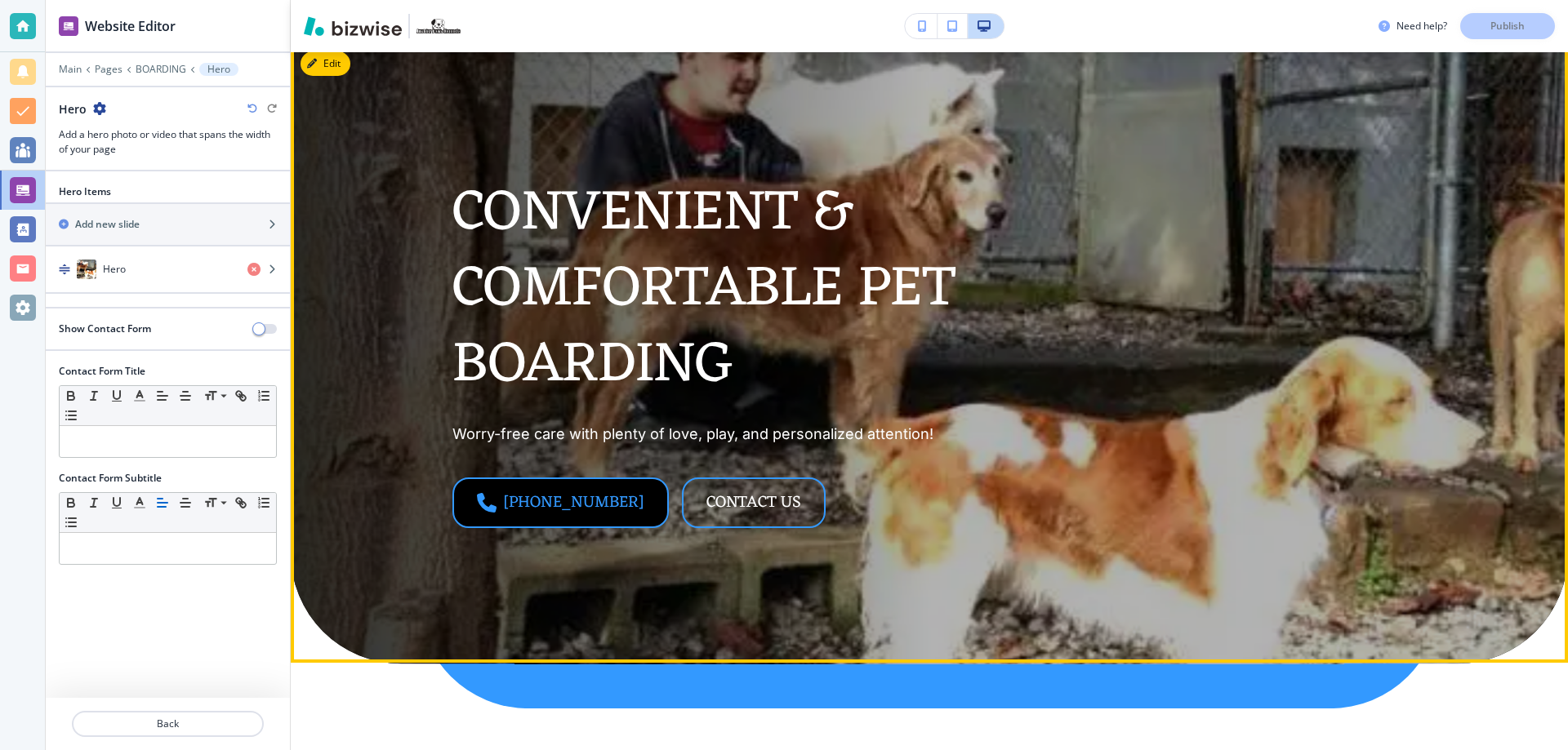
scroll to position [82, 0]
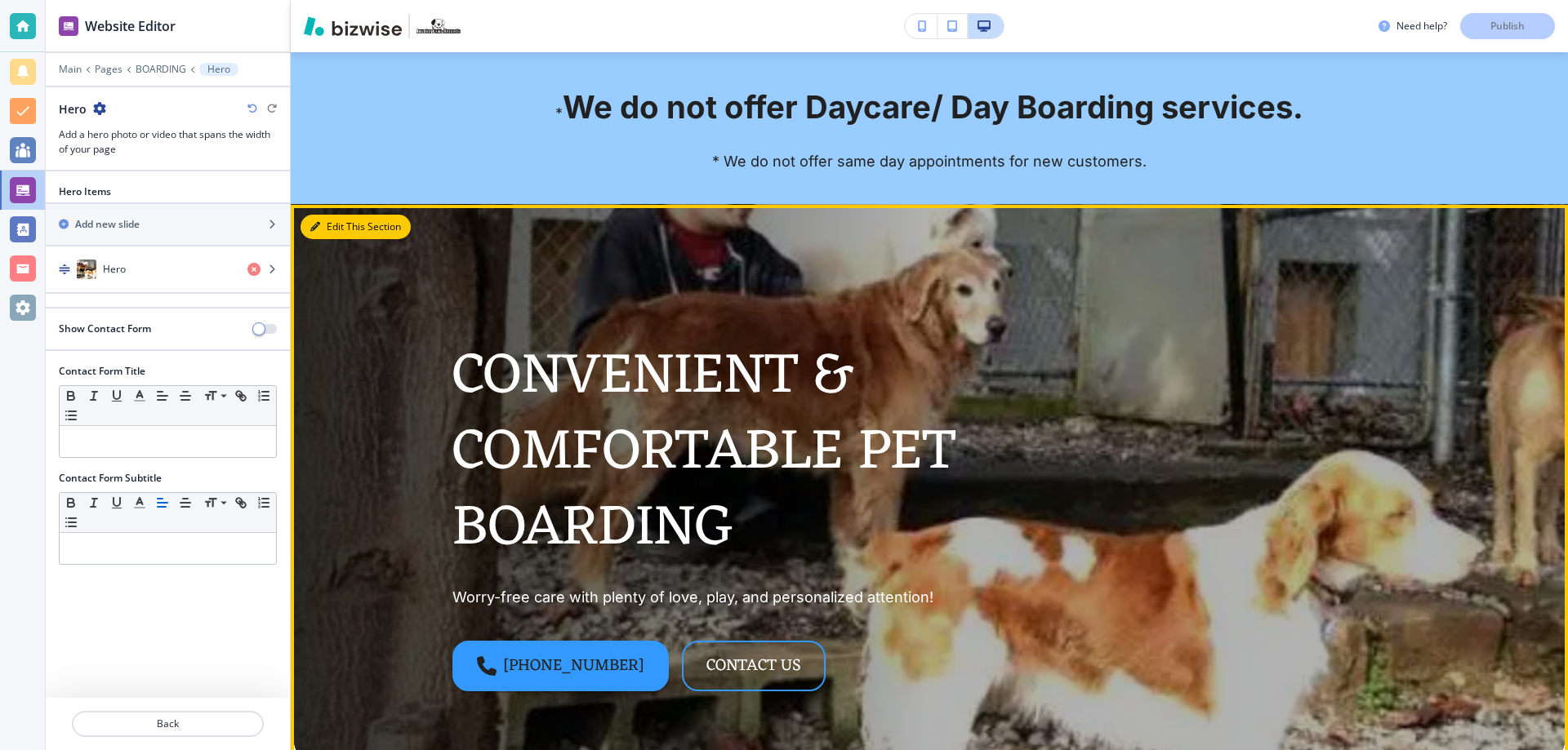
click at [338, 230] on button "Edit This Section" at bounding box center [356, 227] width 110 height 24
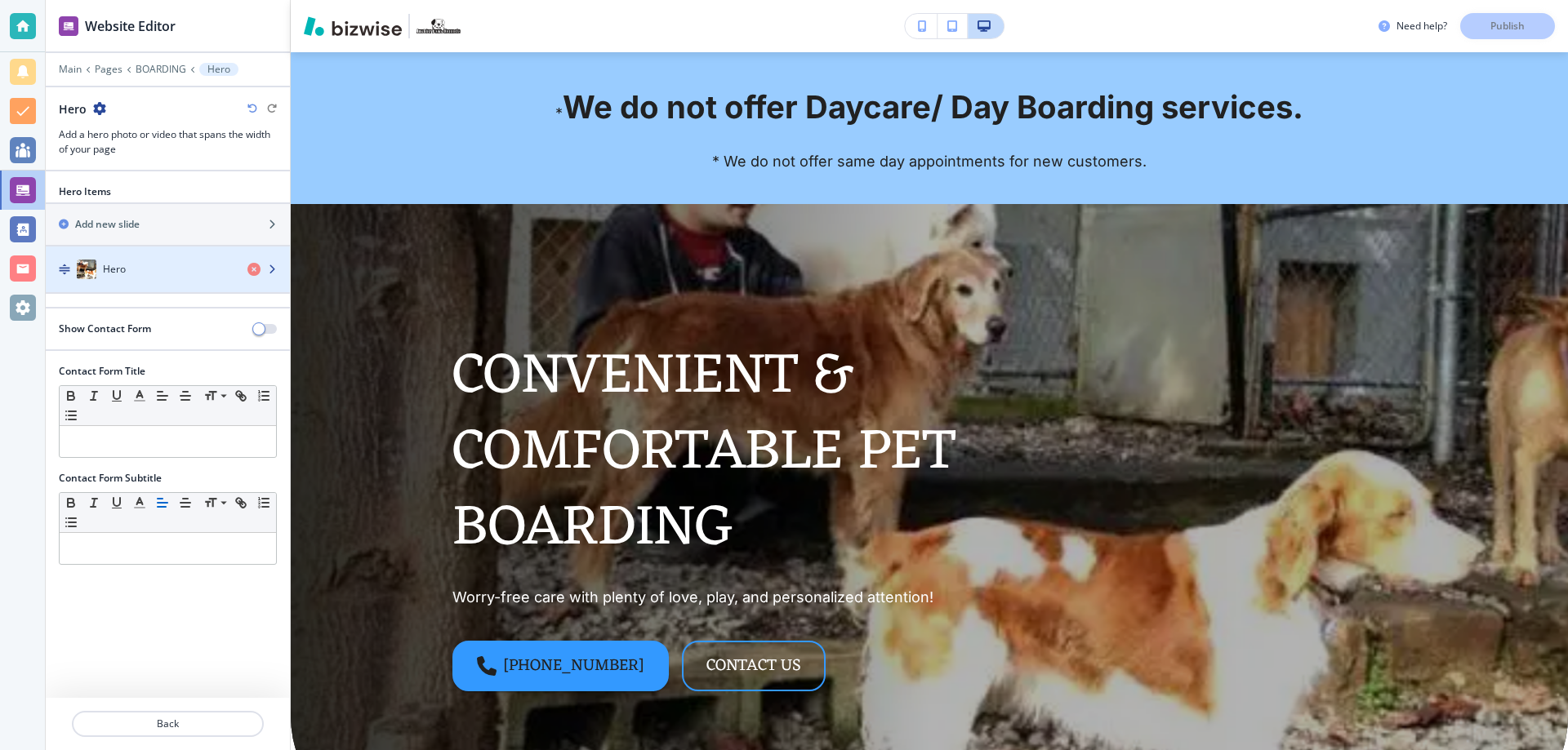
click at [274, 264] on icon "button" at bounding box center [272, 269] width 10 height 10
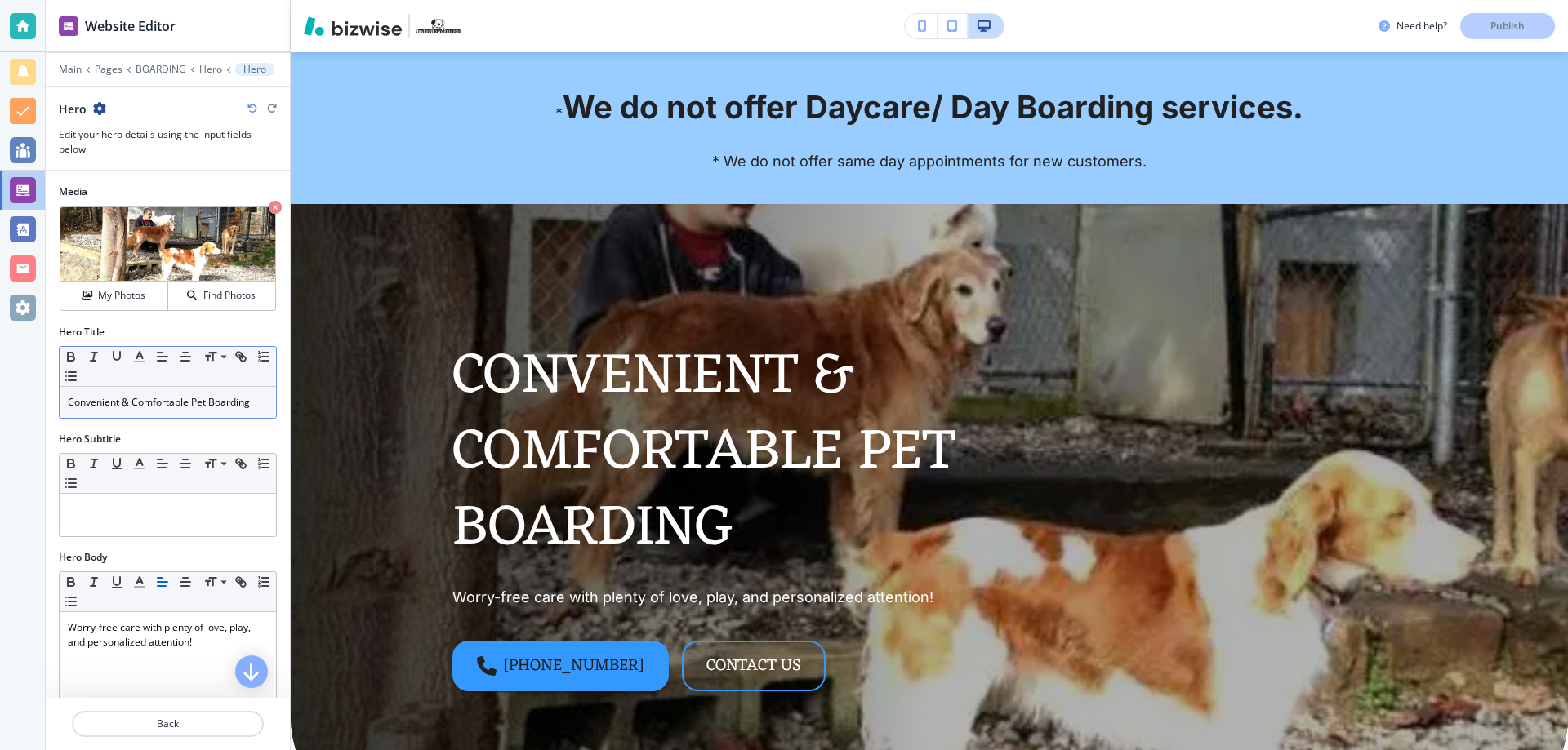
click at [205, 404] on p "Convenient & Comfortable Pet Boarding" at bounding box center [167, 402] width 200 height 14
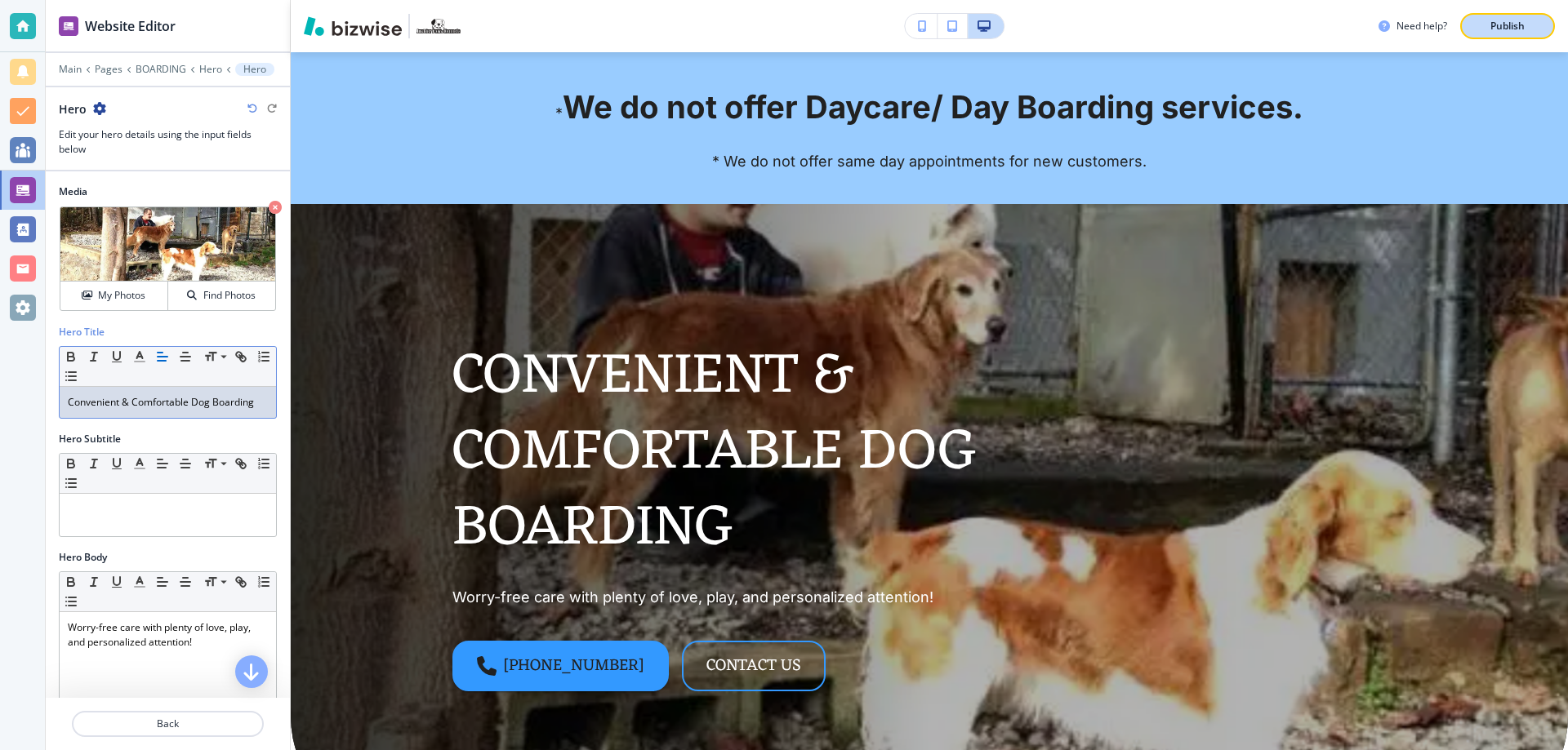
click at [1507, 23] on p "Publish" at bounding box center [1507, 25] width 35 height 14
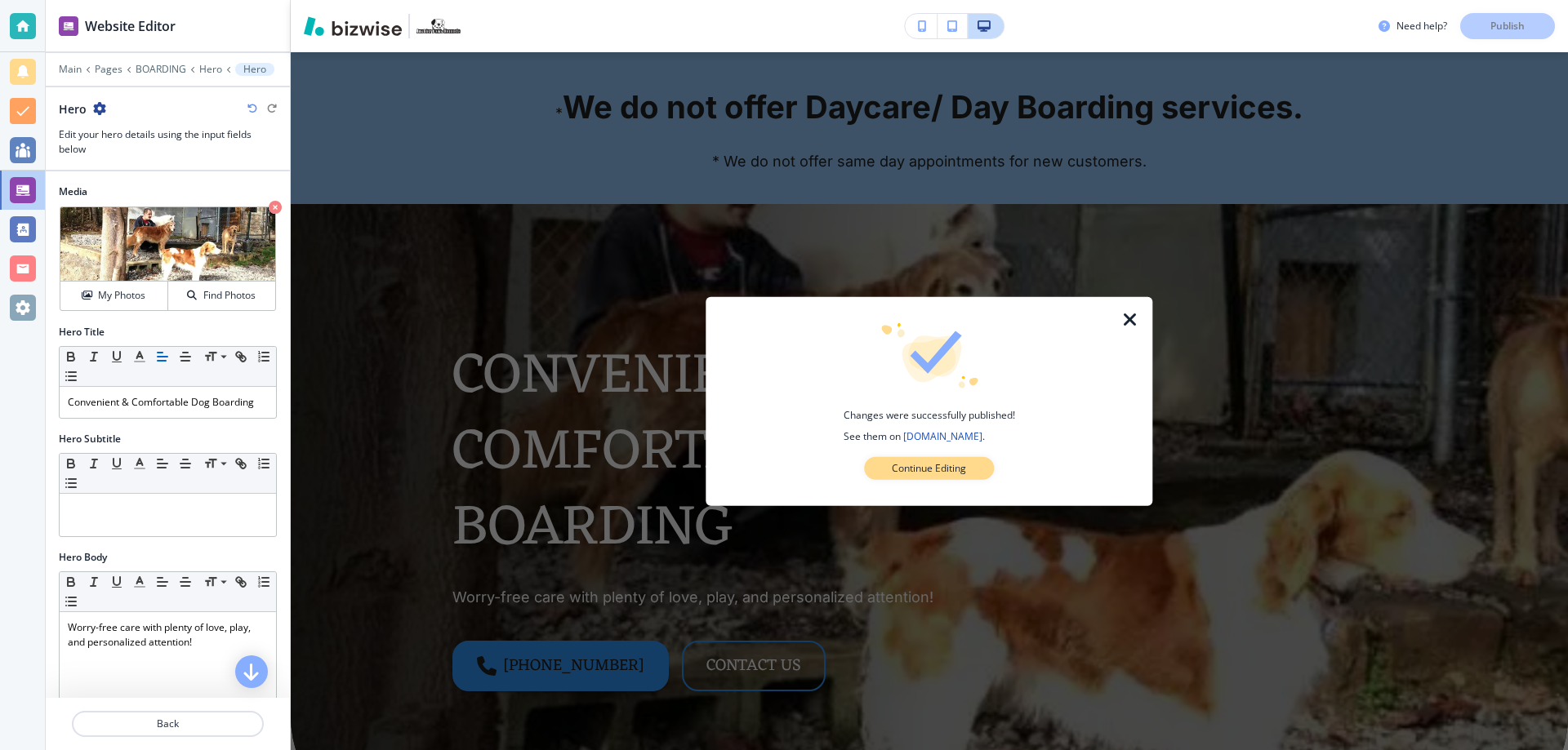
click at [975, 467] on button "Continue Editing" at bounding box center [929, 469] width 130 height 23
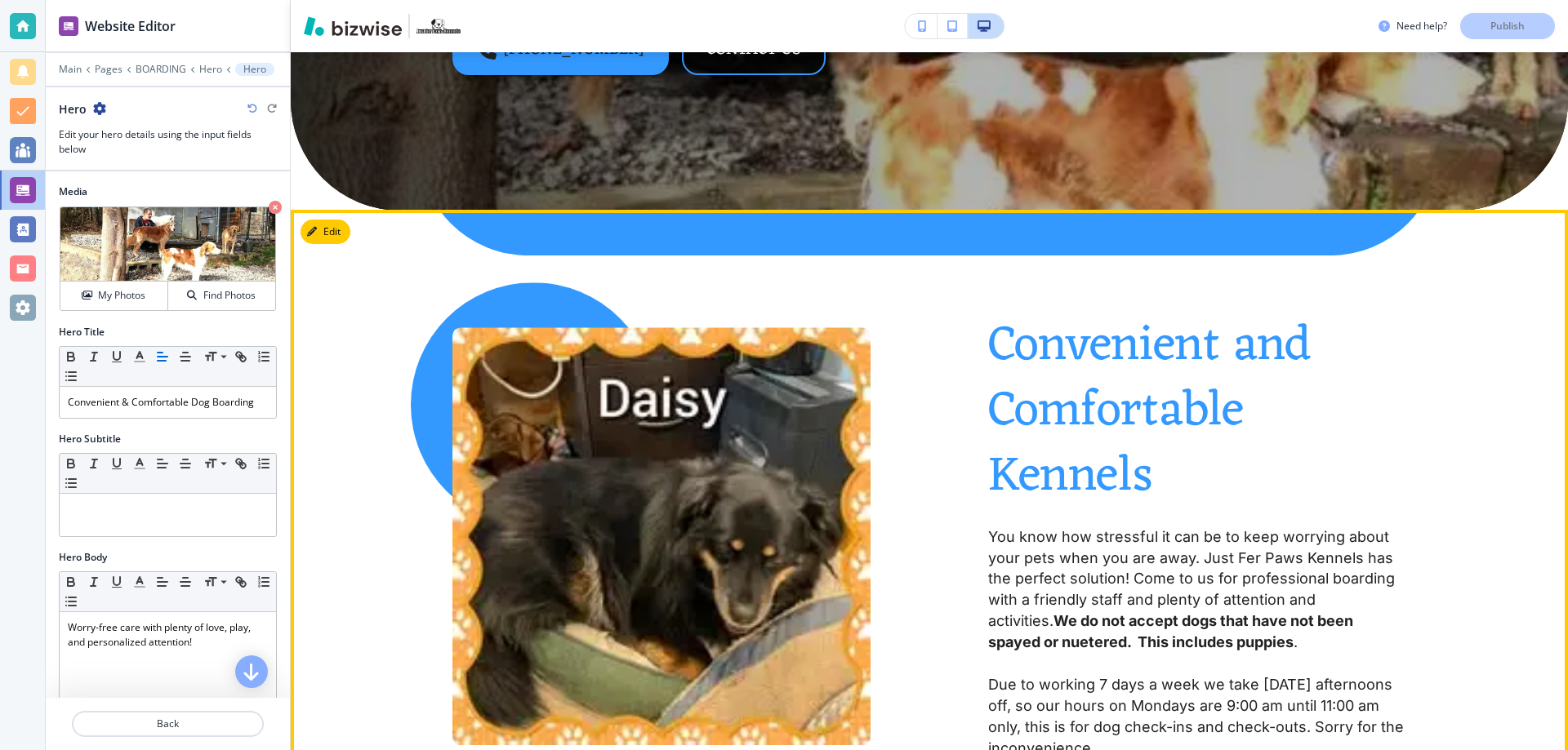
scroll to position [490, 0]
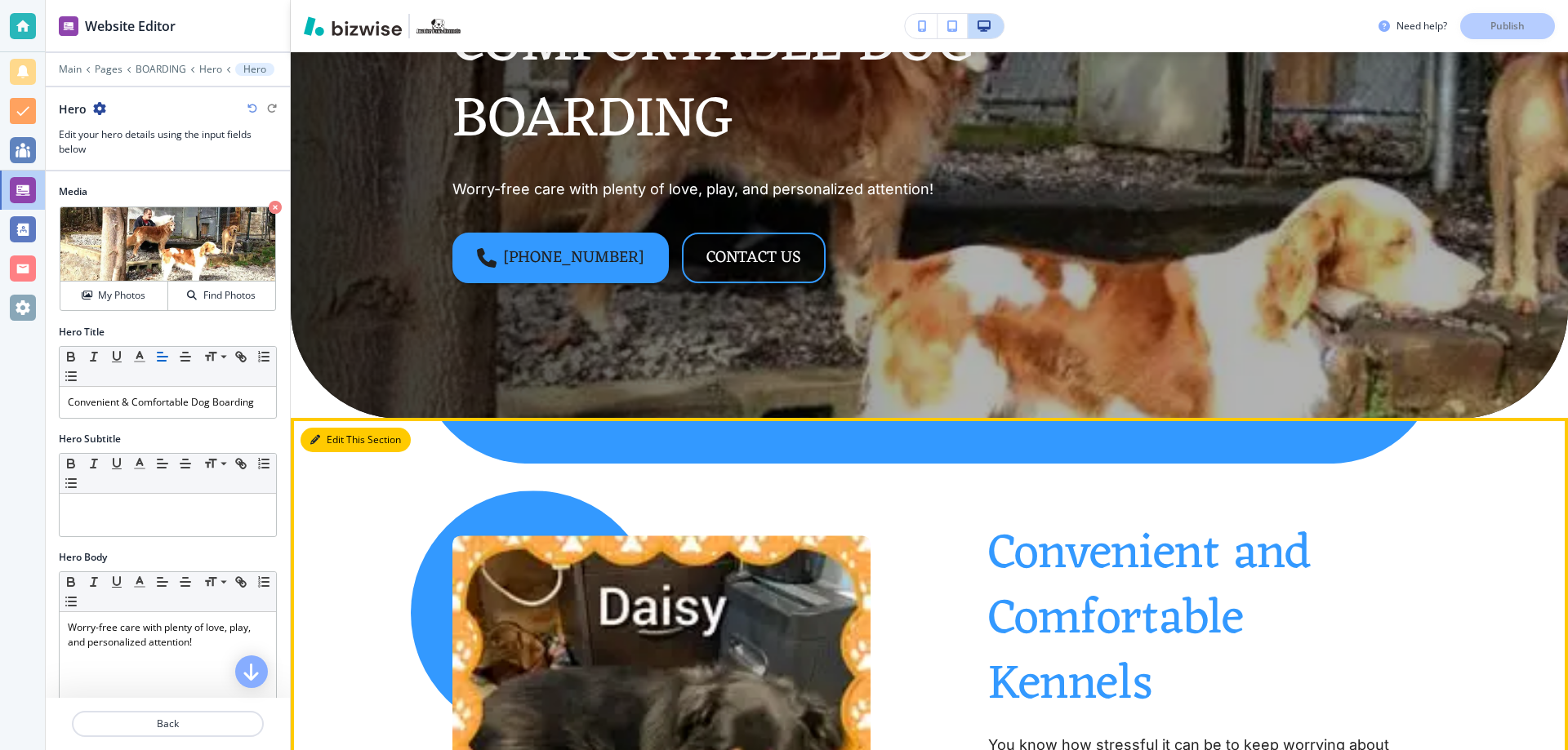
click at [333, 447] on button "Edit This Section" at bounding box center [356, 440] width 110 height 24
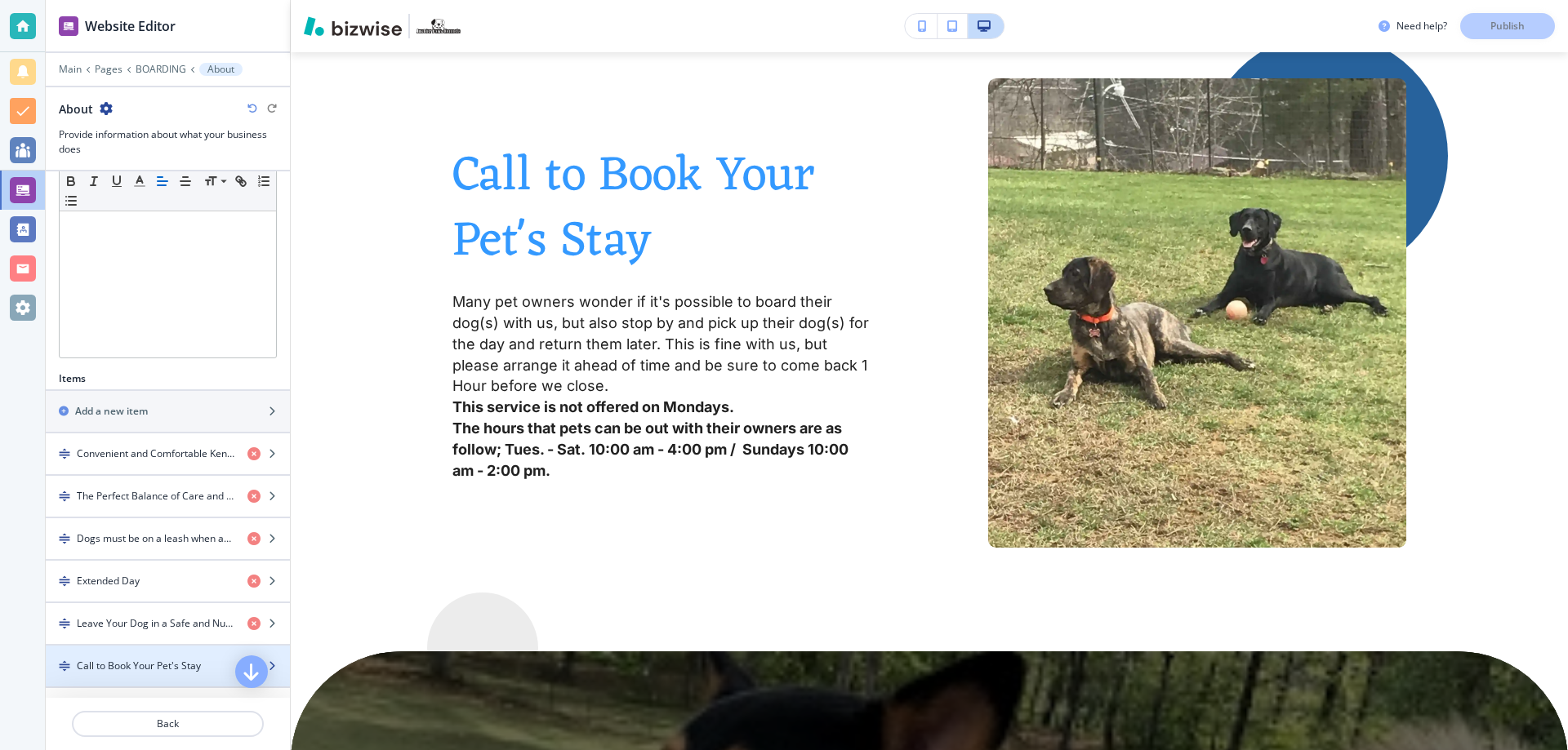
scroll to position [408, 0]
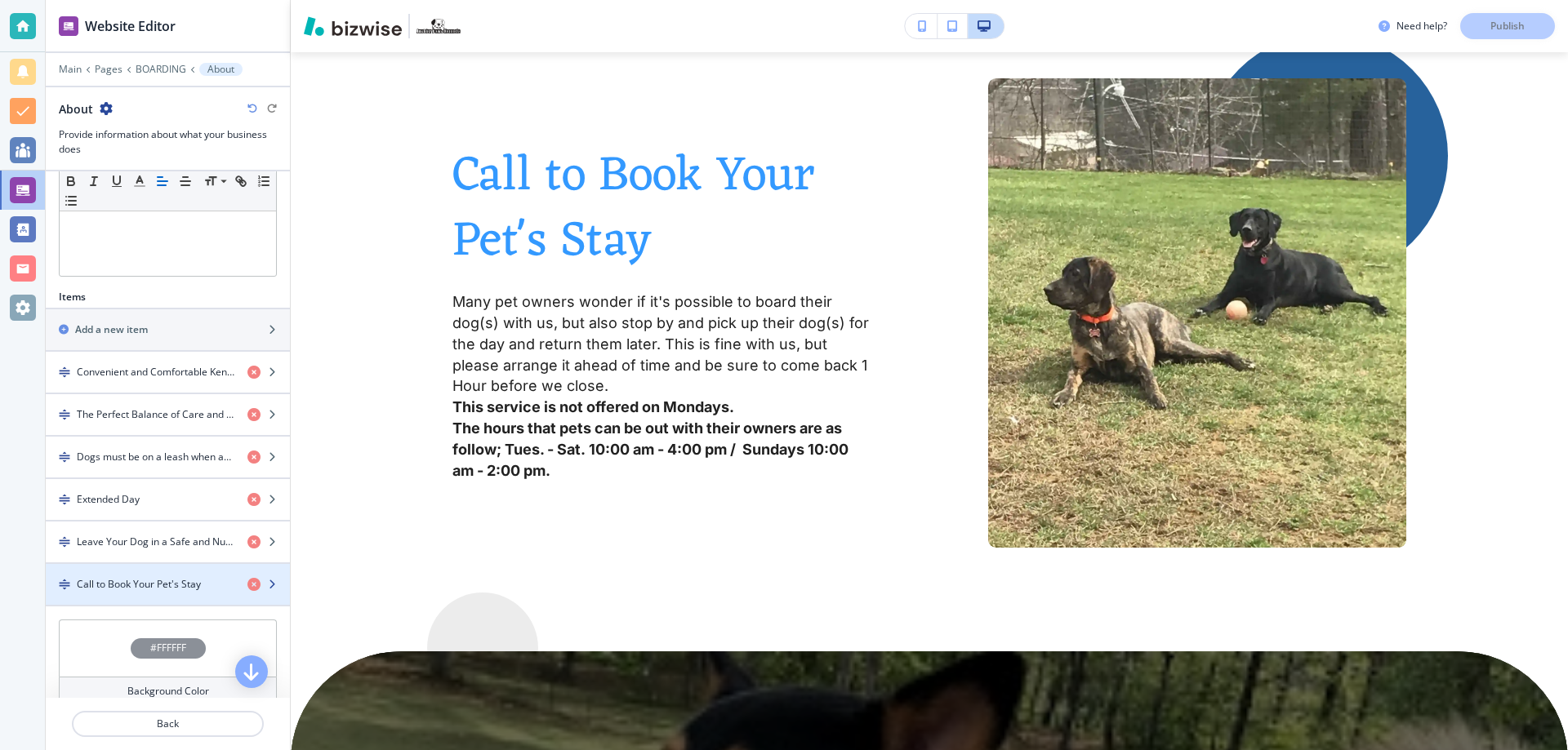
click at [267, 585] on icon "button" at bounding box center [272, 584] width 10 height 10
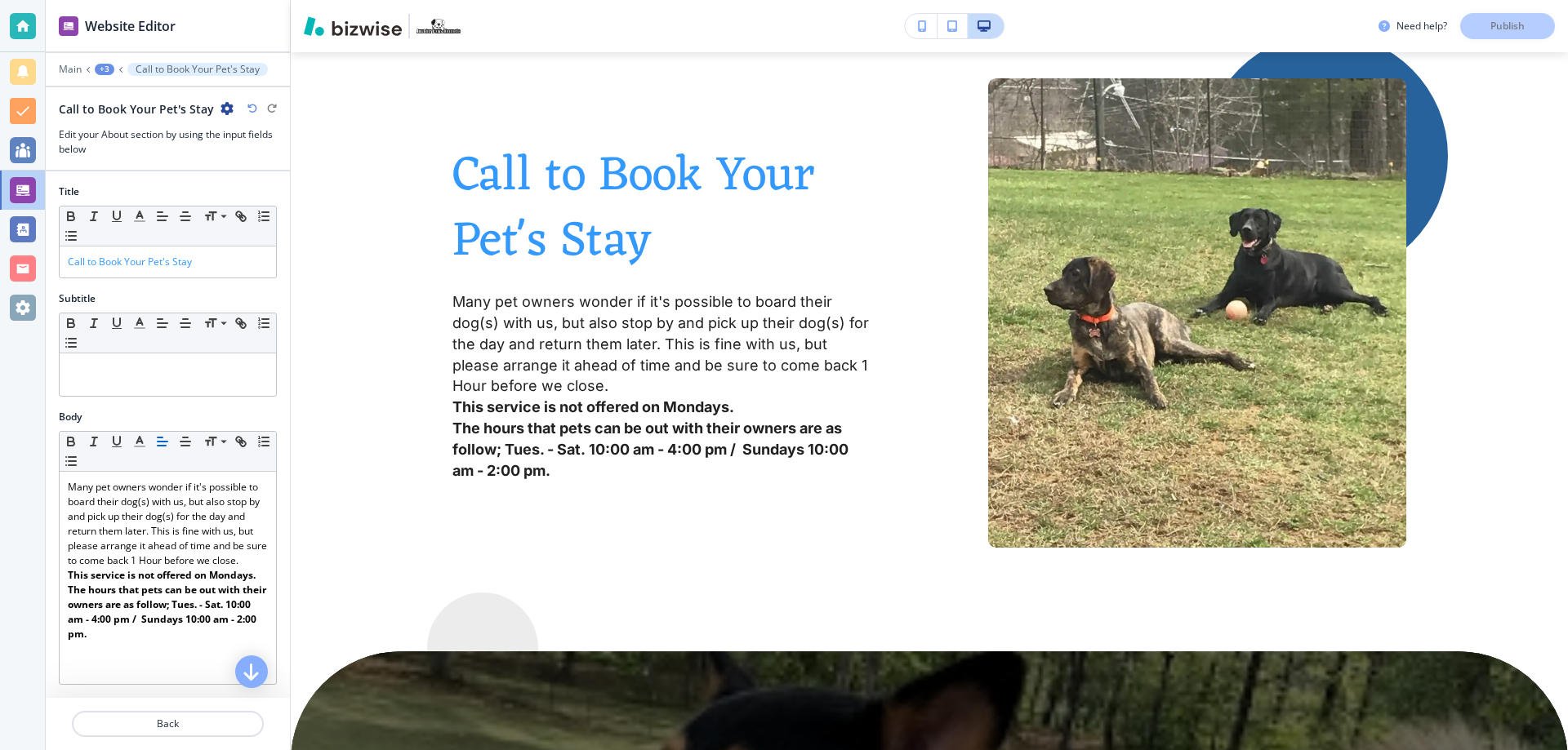
scroll to position [4136, 0]
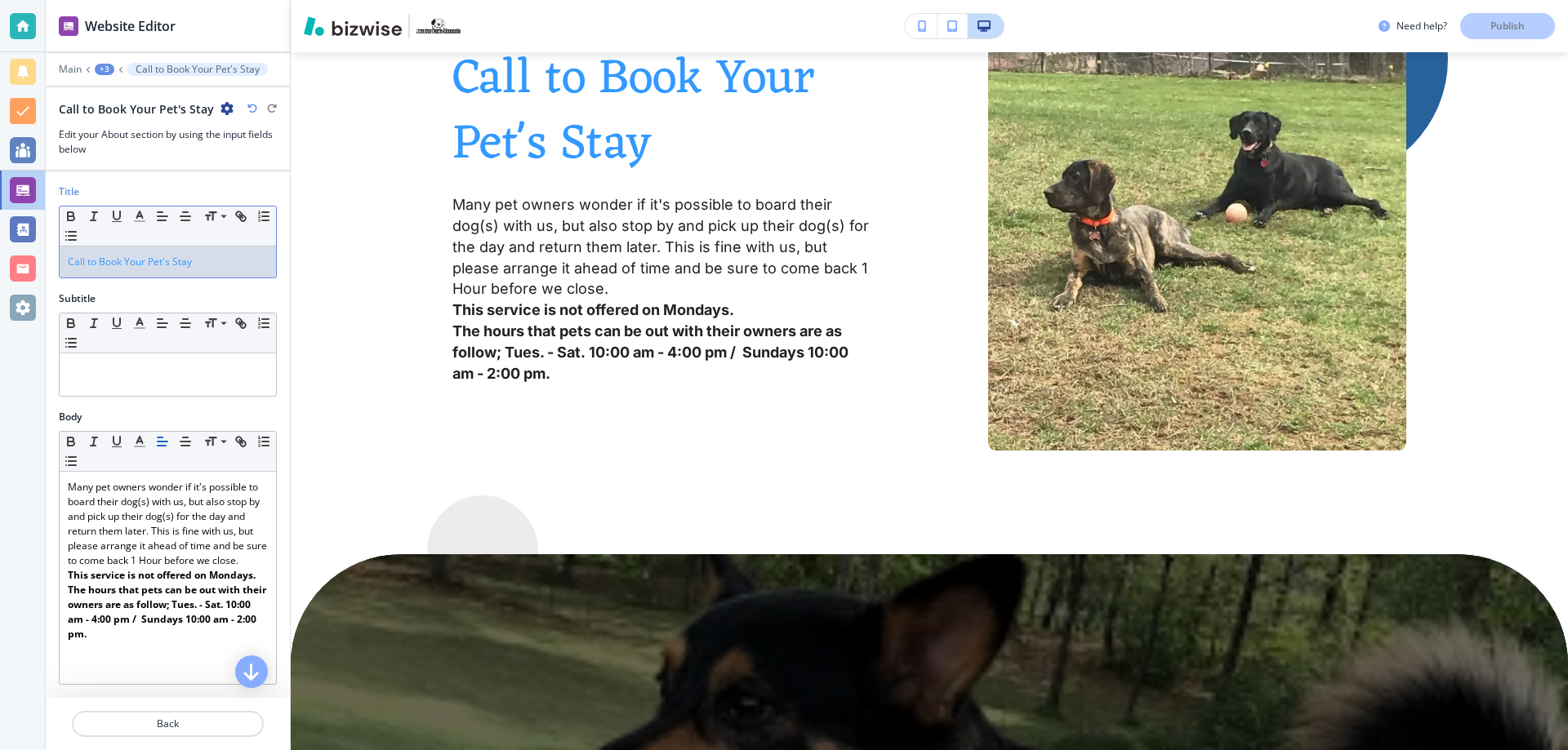
click at [162, 259] on span "Call to Book Your Pet's Stay" at bounding box center [129, 261] width 124 height 13
click at [1510, 23] on p "Publish" at bounding box center [1507, 25] width 35 height 14
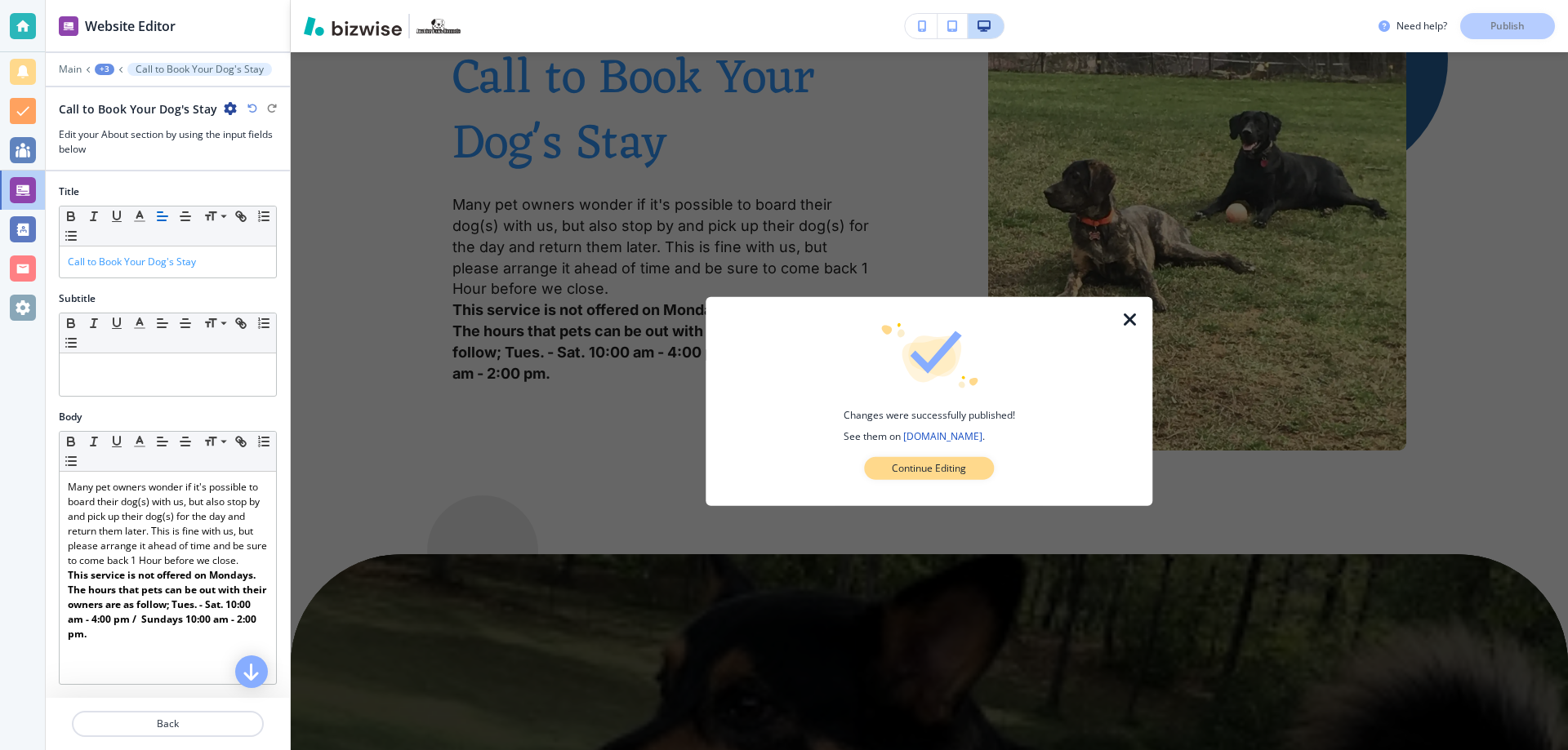
click at [936, 471] on p "Continue Editing" at bounding box center [929, 468] width 74 height 14
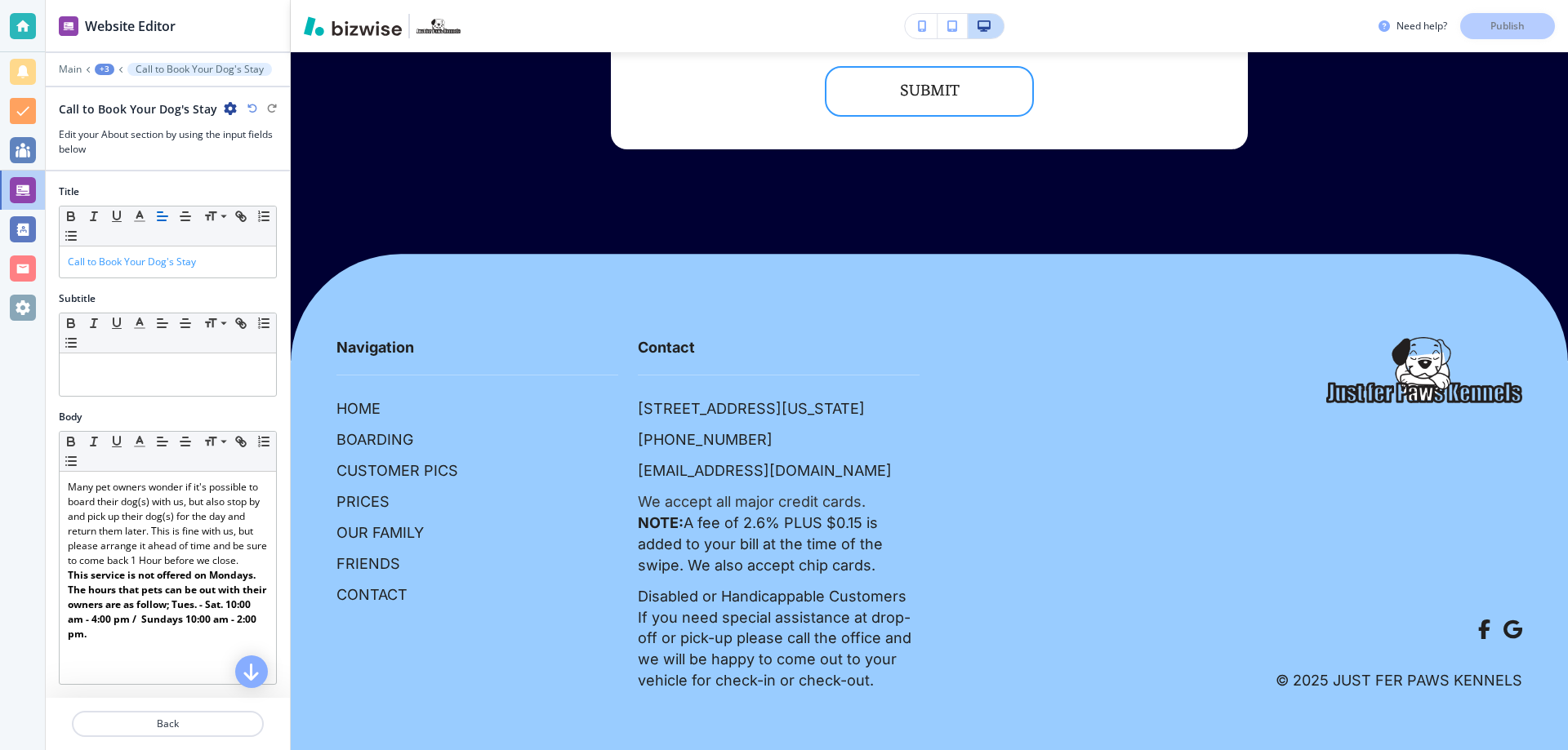
scroll to position [7673, 0]
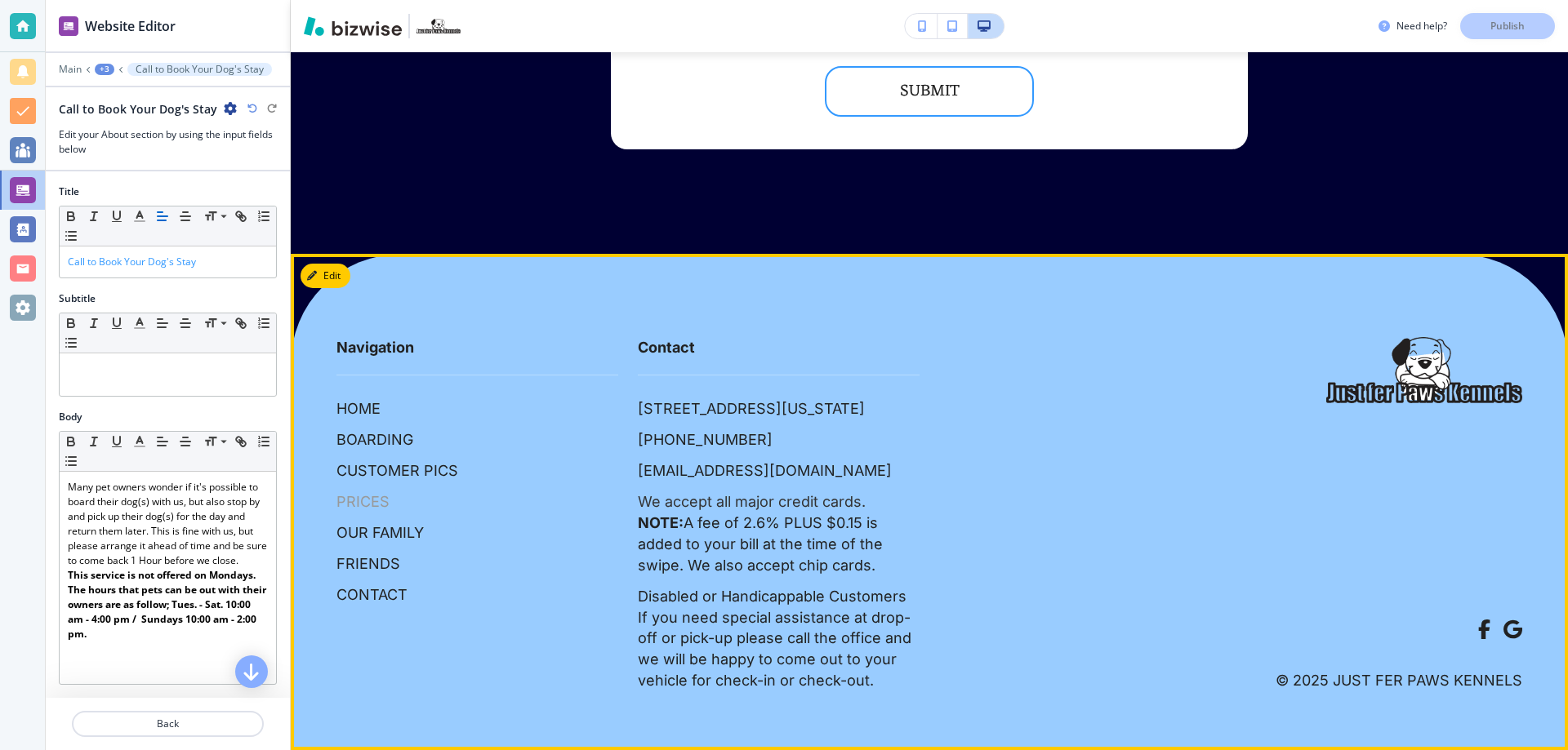
click at [364, 492] on p "PRICES" at bounding box center [363, 502] width 53 height 21
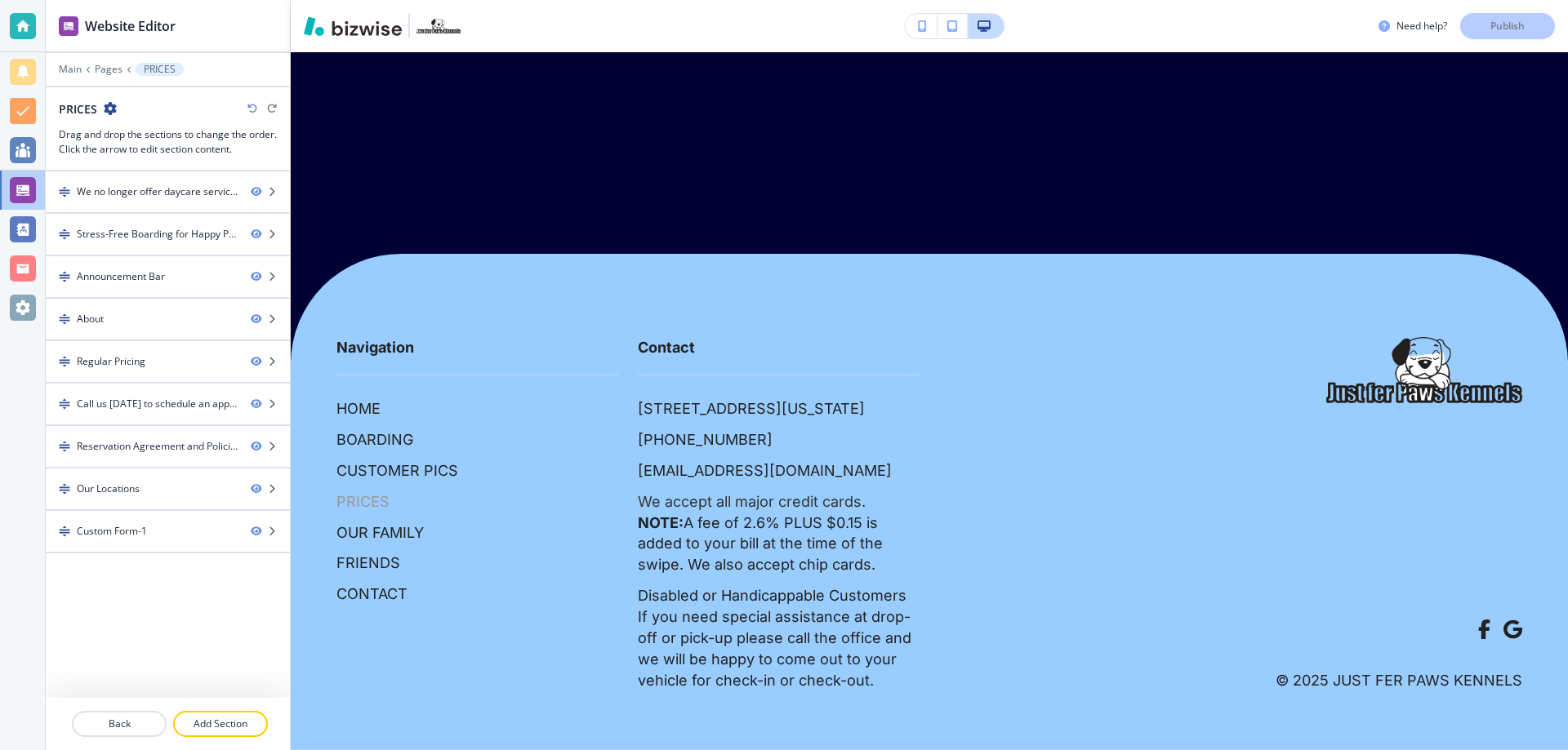
scroll to position [0, 0]
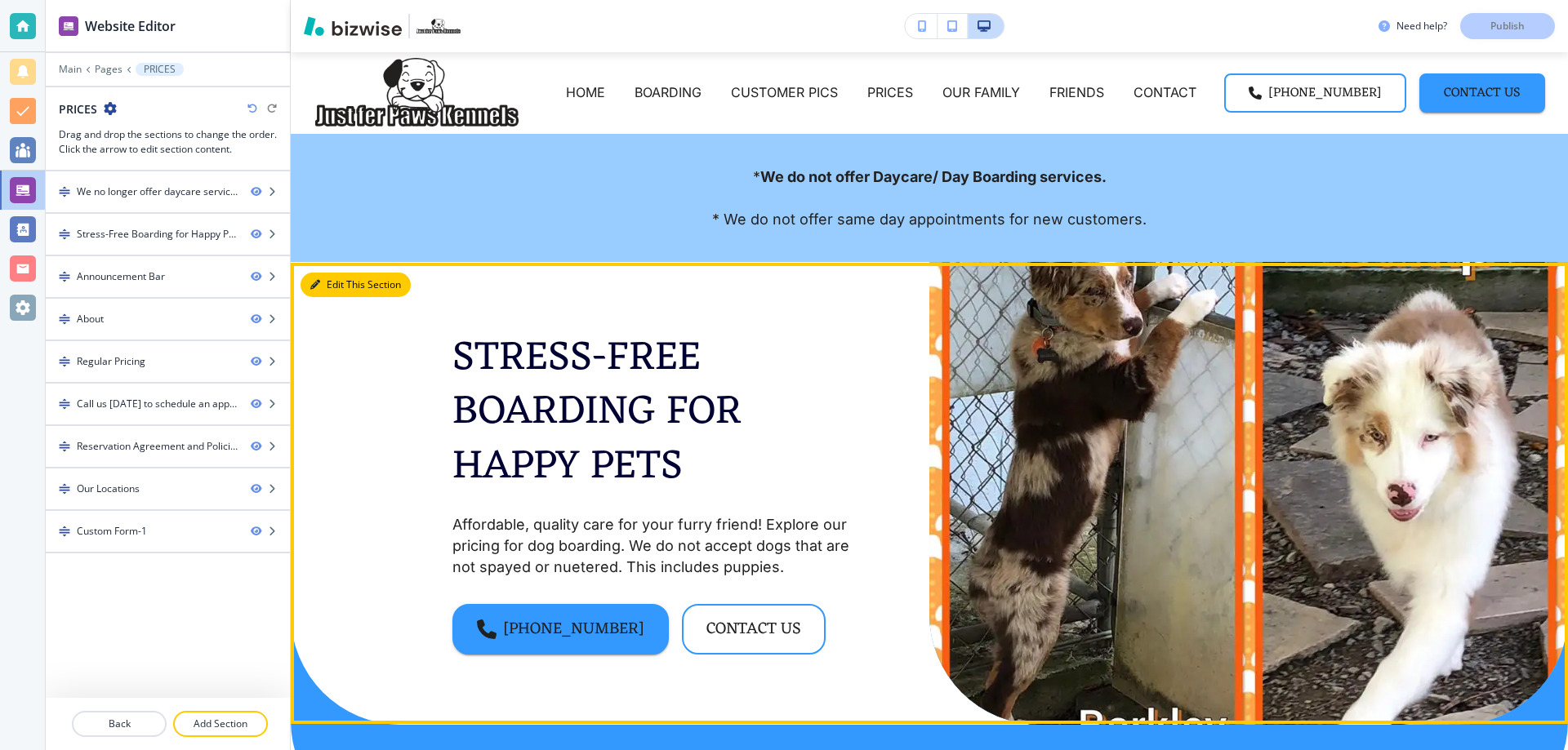
click at [341, 288] on button "Edit This Section" at bounding box center [356, 284] width 110 height 24
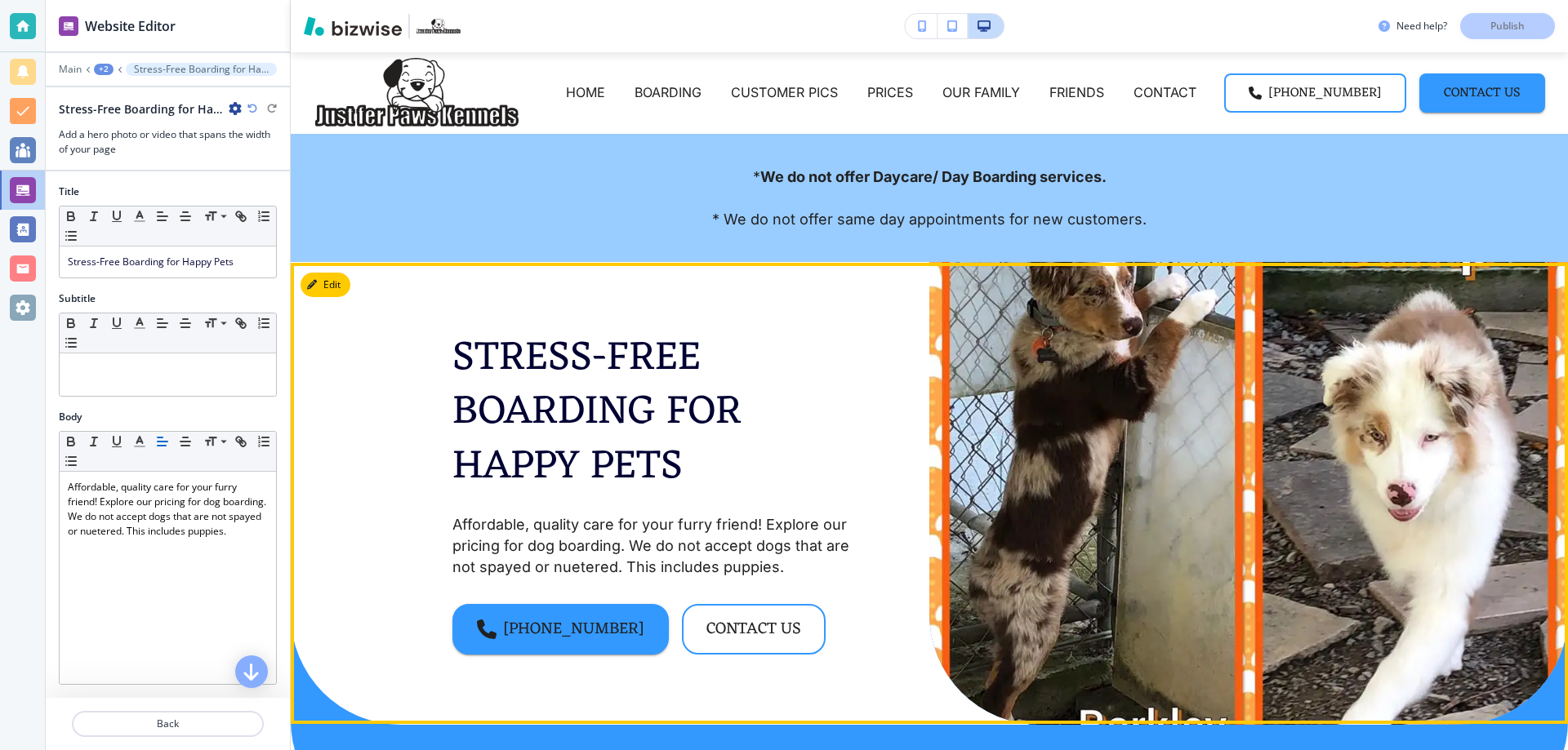
scroll to position [210, 0]
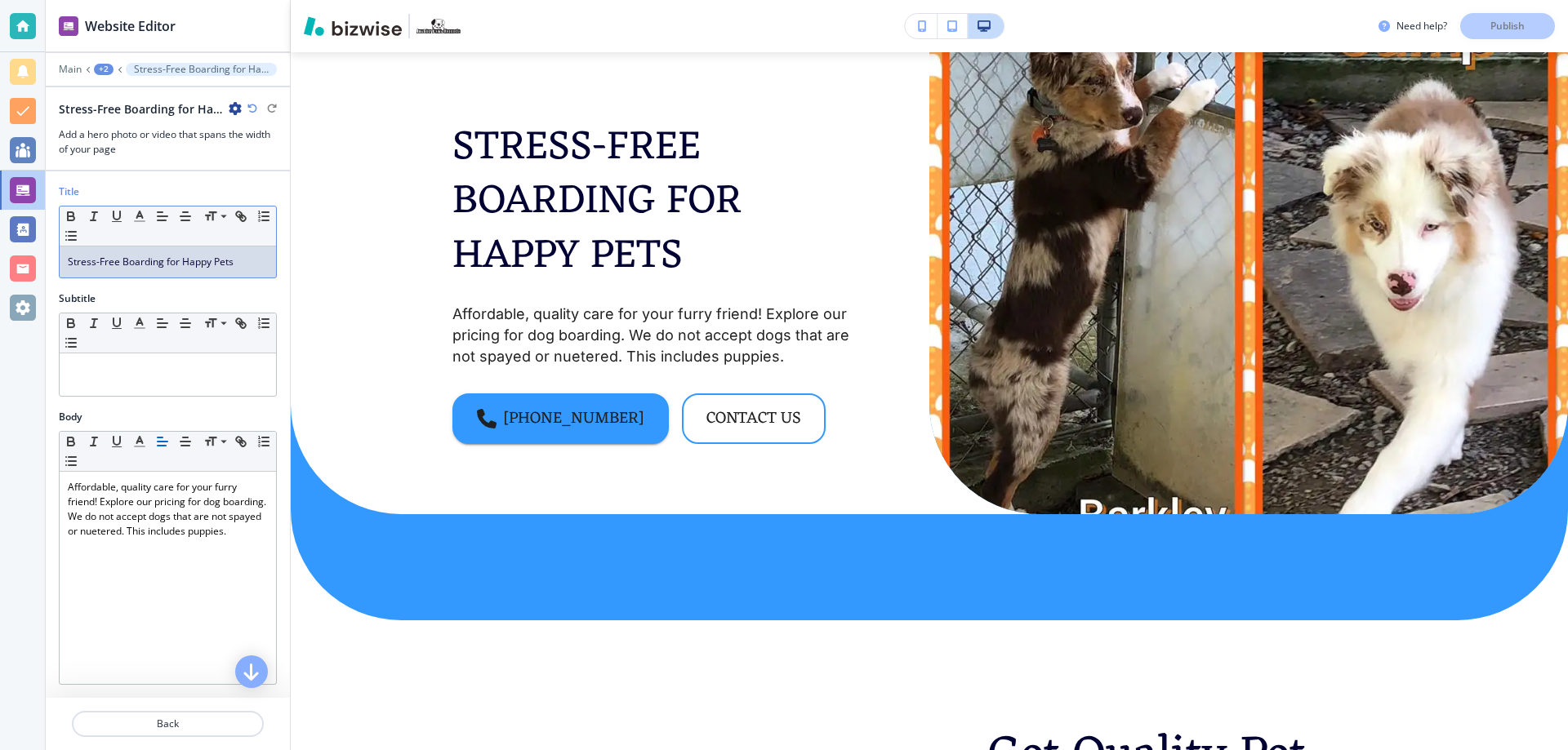
click at [227, 259] on span "Stress-Free Boarding for Happy Pets" at bounding box center [150, 261] width 166 height 13
click at [1501, 21] on p "Publish" at bounding box center [1507, 25] width 35 height 14
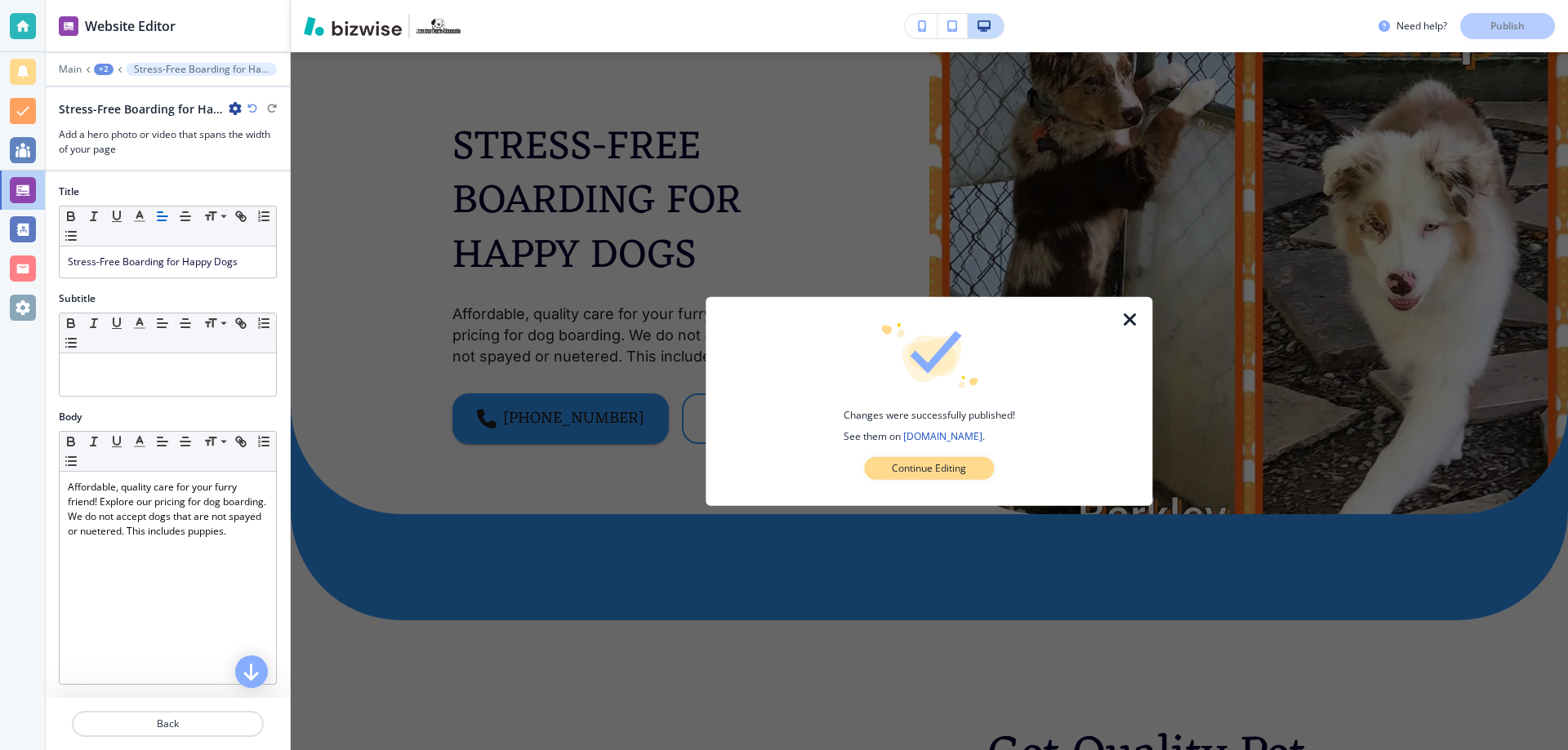
click at [956, 466] on p "Continue Editing" at bounding box center [929, 468] width 74 height 14
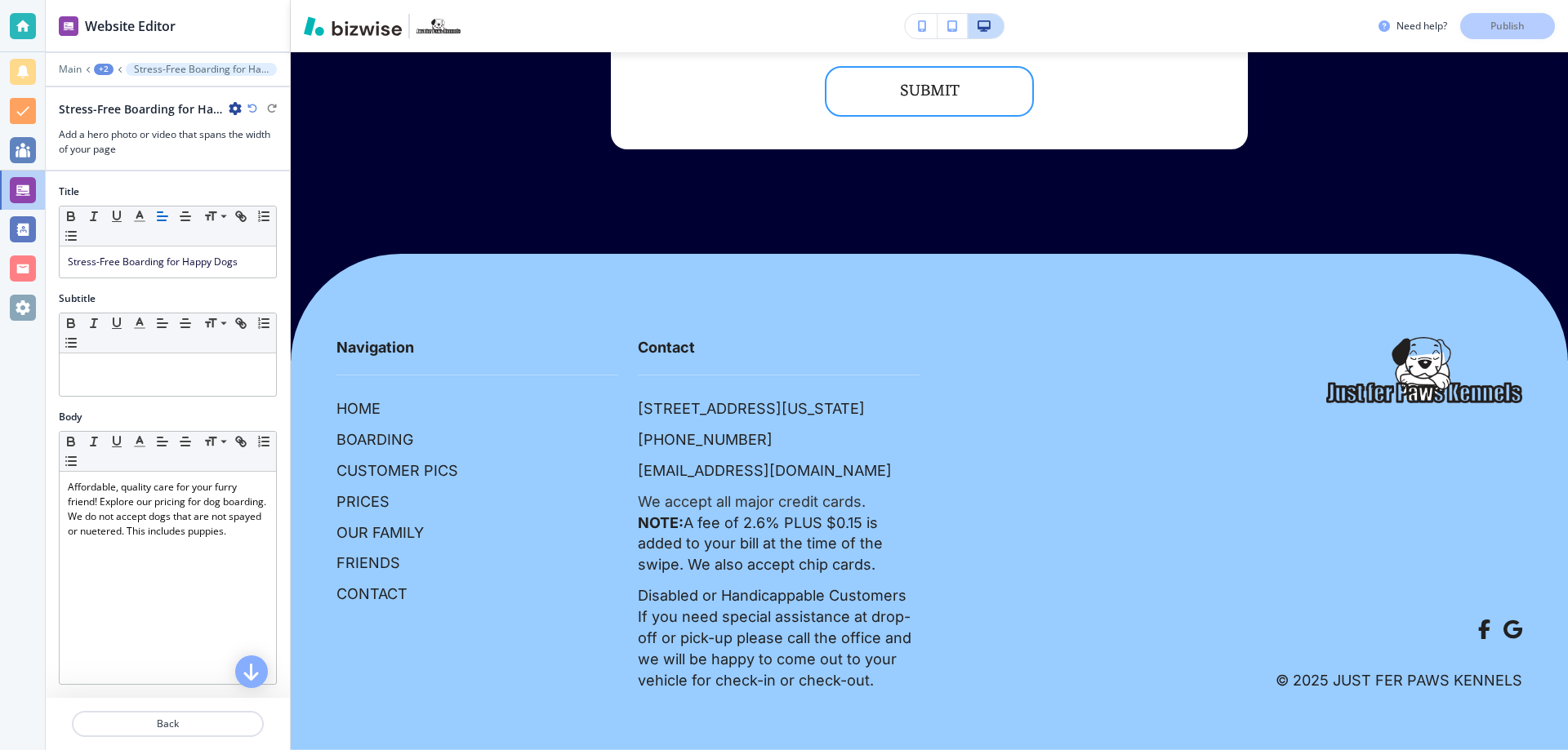
scroll to position [6334, 0]
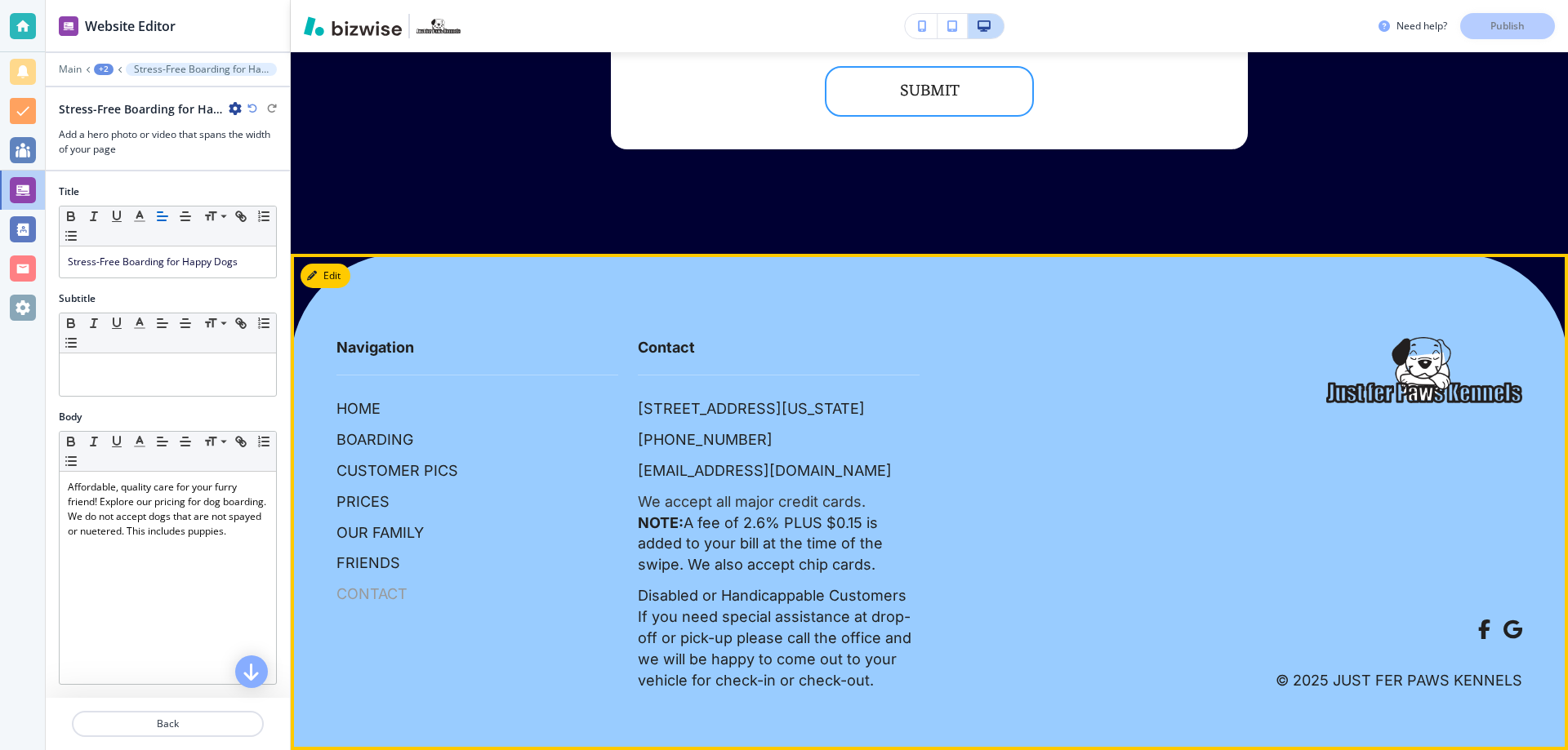
click at [373, 583] on p "CONTACT" at bounding box center [372, 594] width 71 height 21
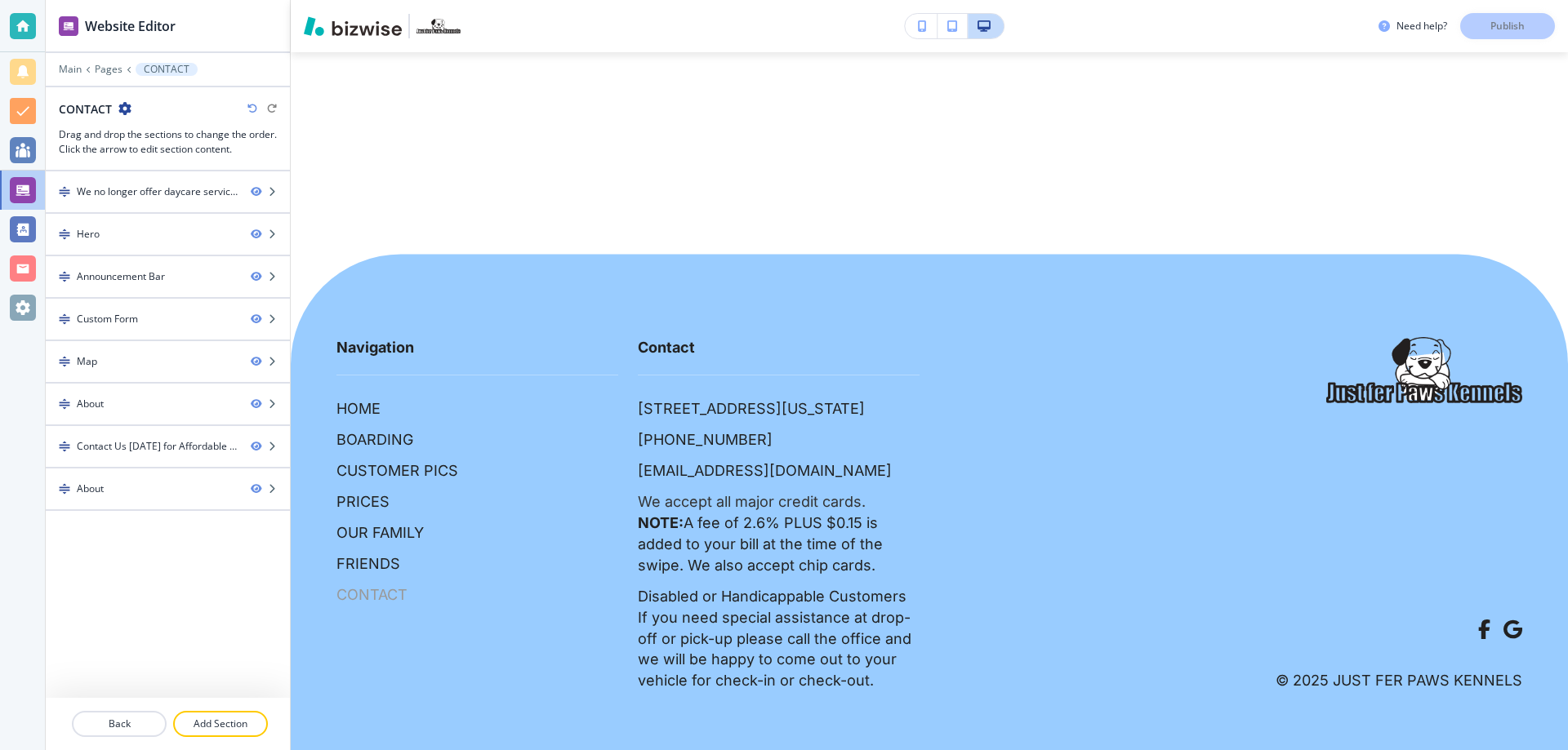
scroll to position [0, 0]
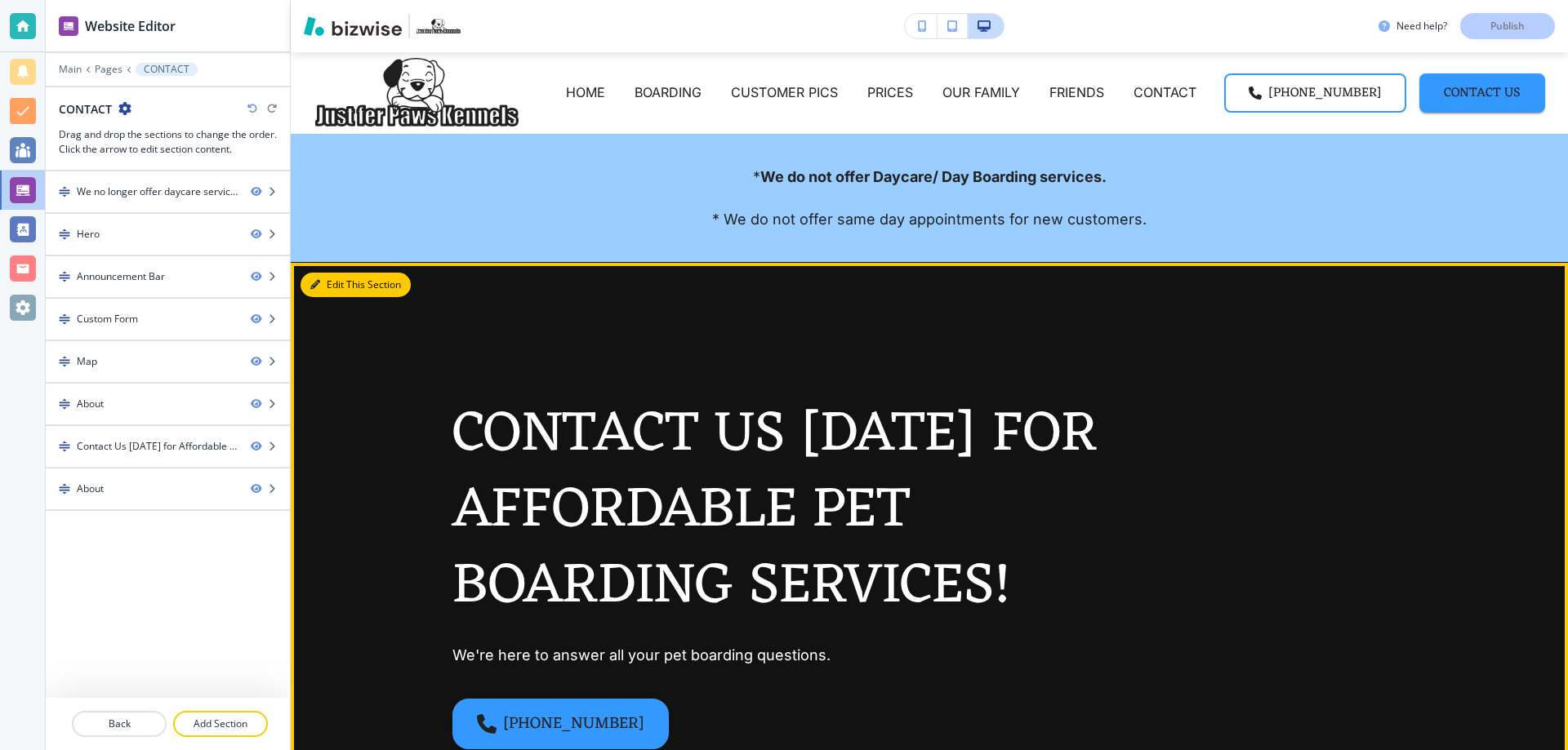
click at [330, 280] on button "Edit This Section" at bounding box center [356, 284] width 110 height 24
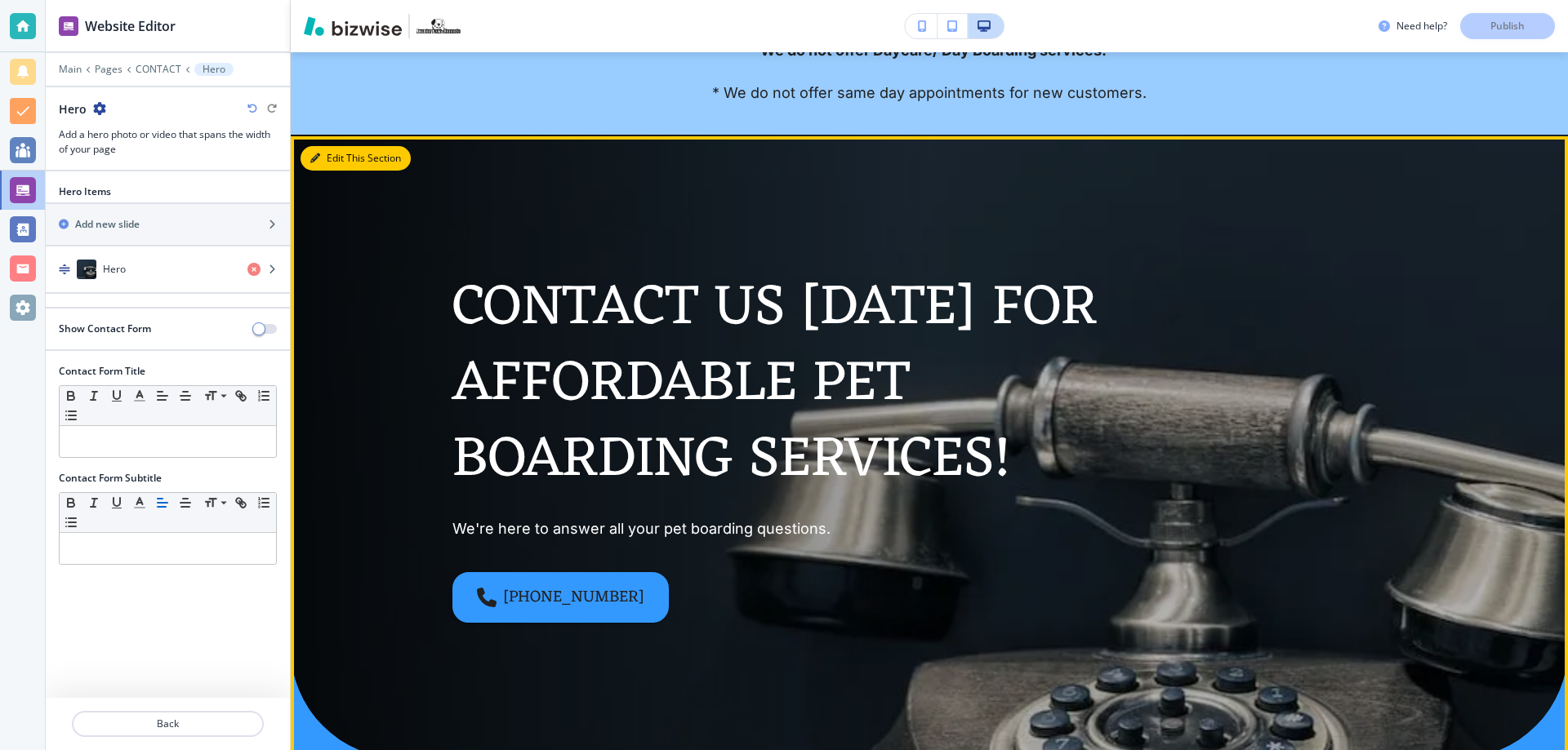
scroll to position [210, 0]
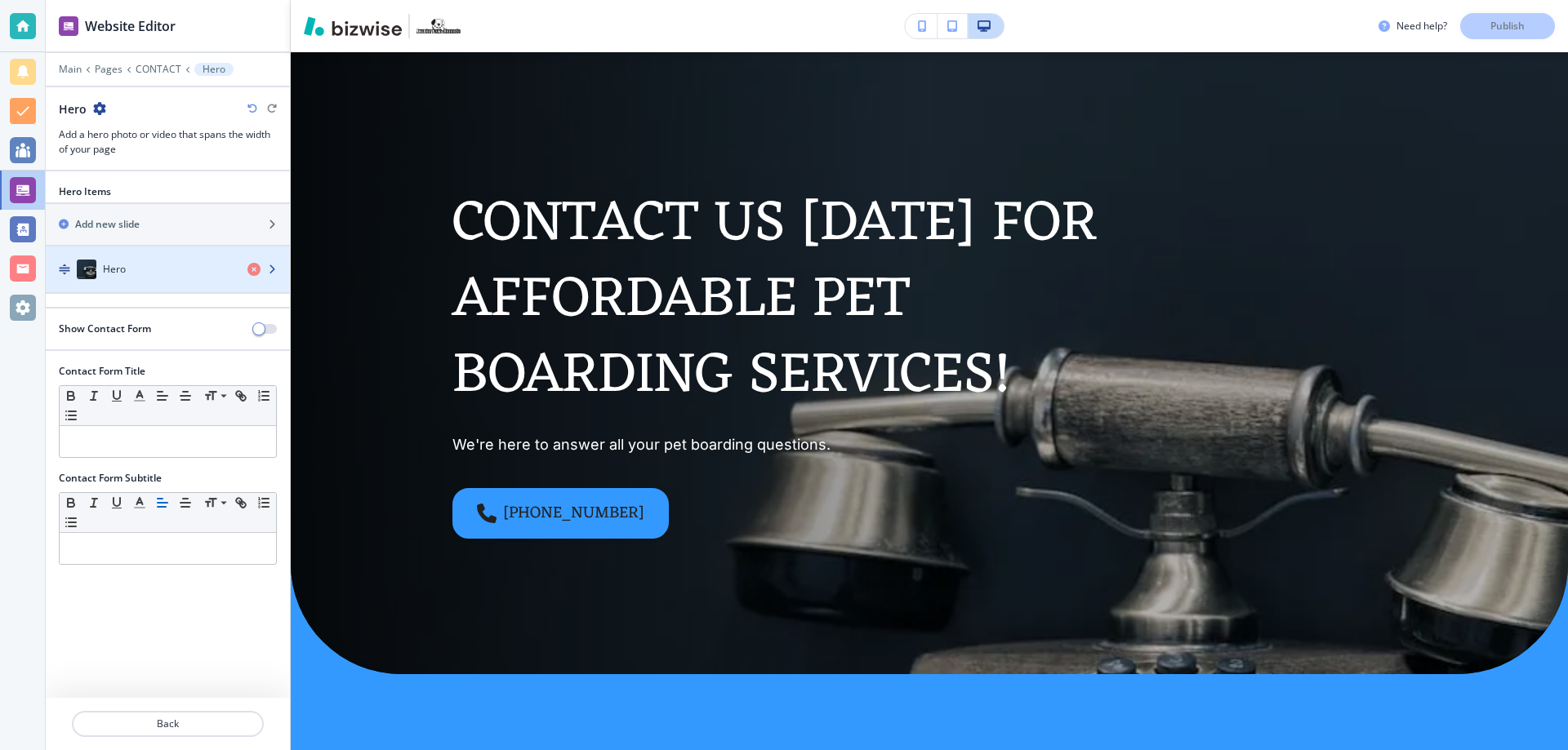
click at [272, 265] on icon "button" at bounding box center [272, 269] width 10 height 10
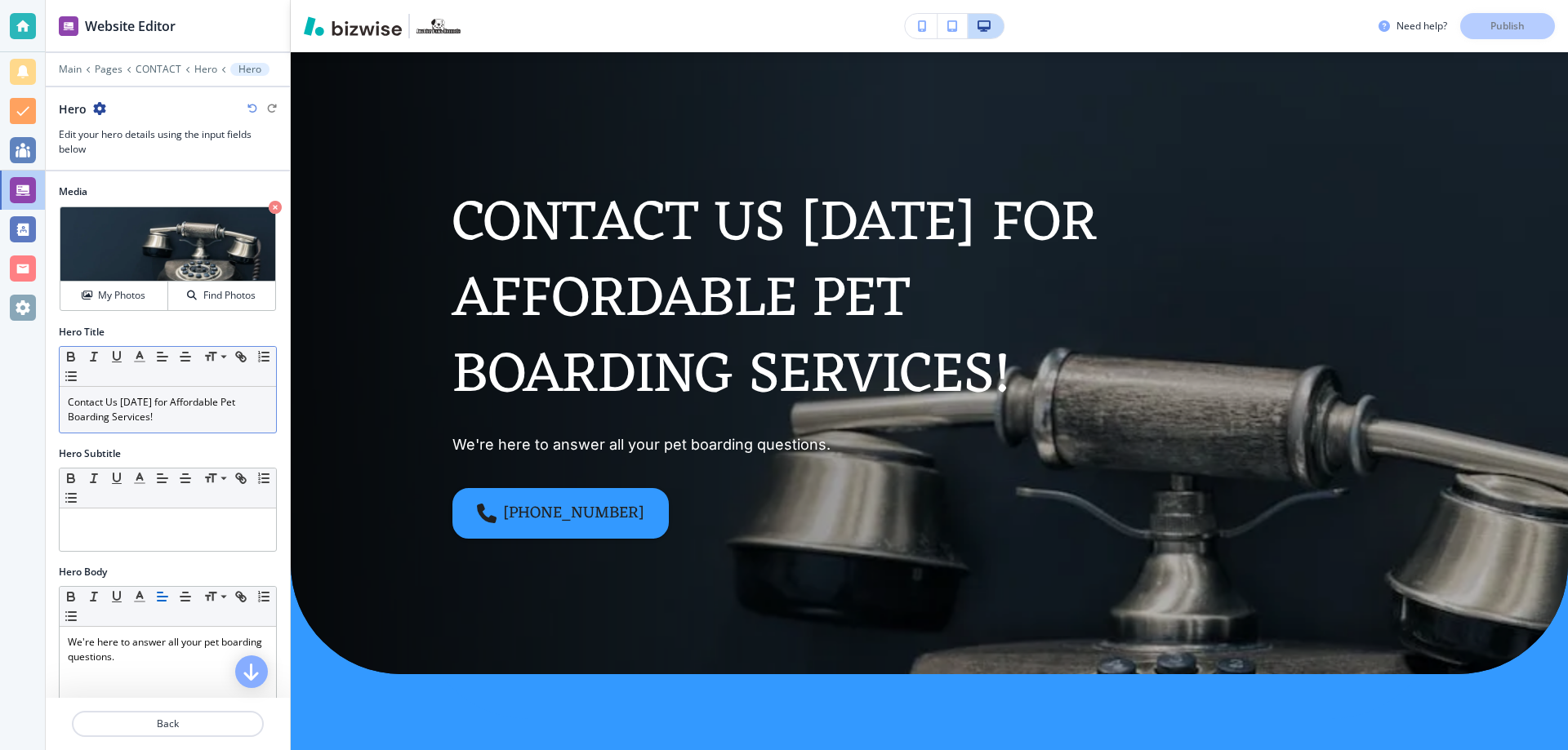
click at [230, 402] on p "Contact Us Today for Affordable Pet Boarding Services!" at bounding box center [167, 410] width 200 height 29
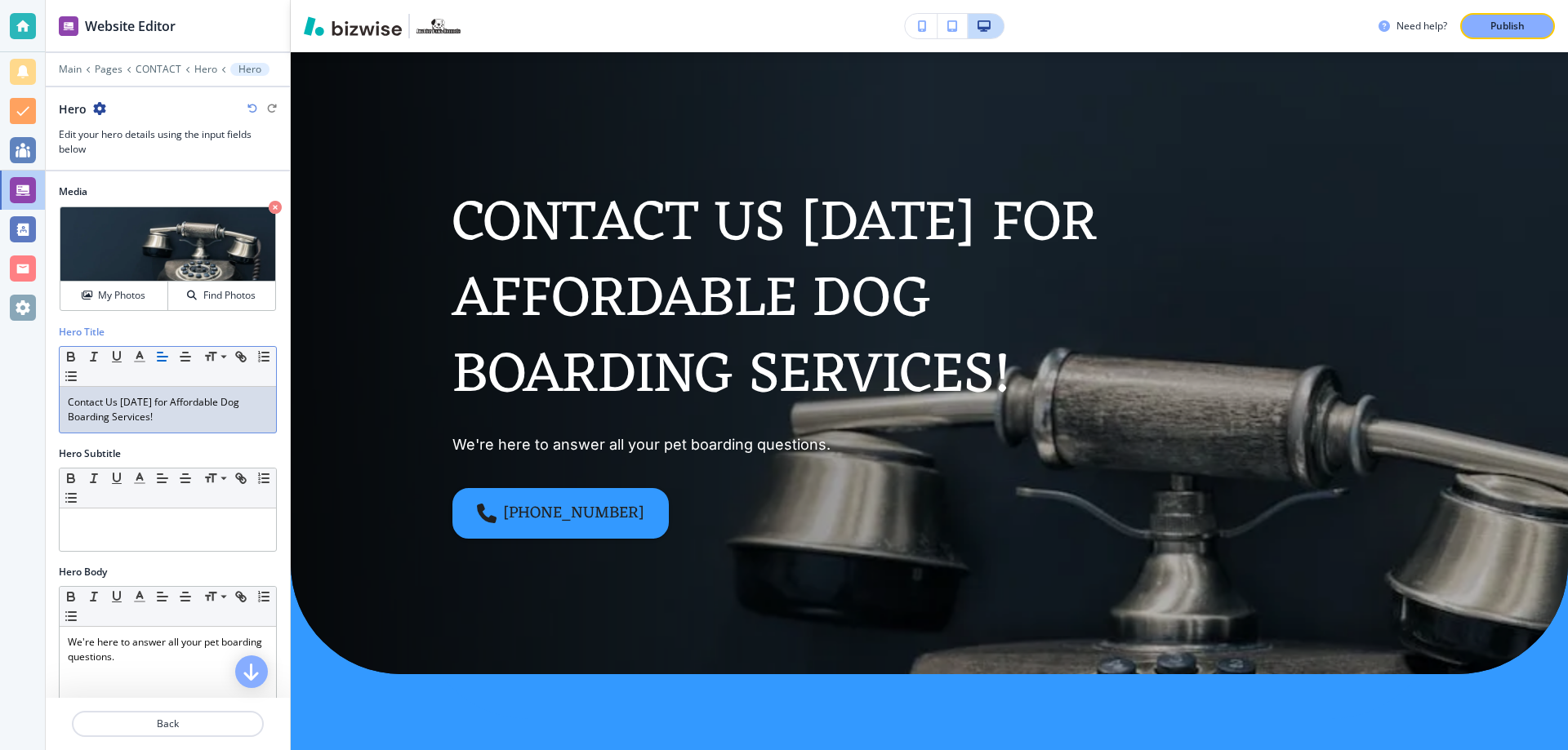
click at [1483, 18] on button "Publish" at bounding box center [1507, 26] width 95 height 26
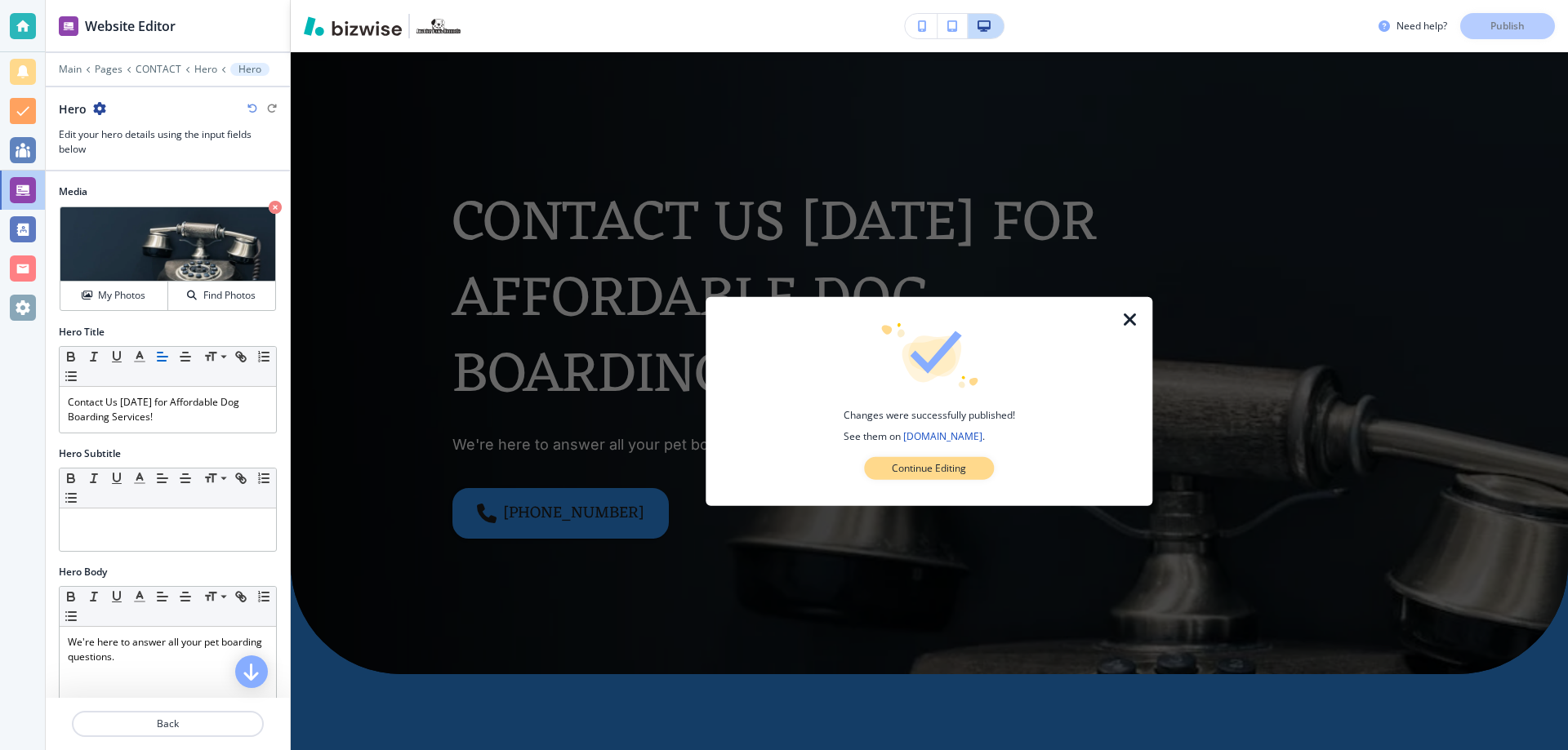
click at [945, 466] on p "Continue Editing" at bounding box center [929, 468] width 74 height 14
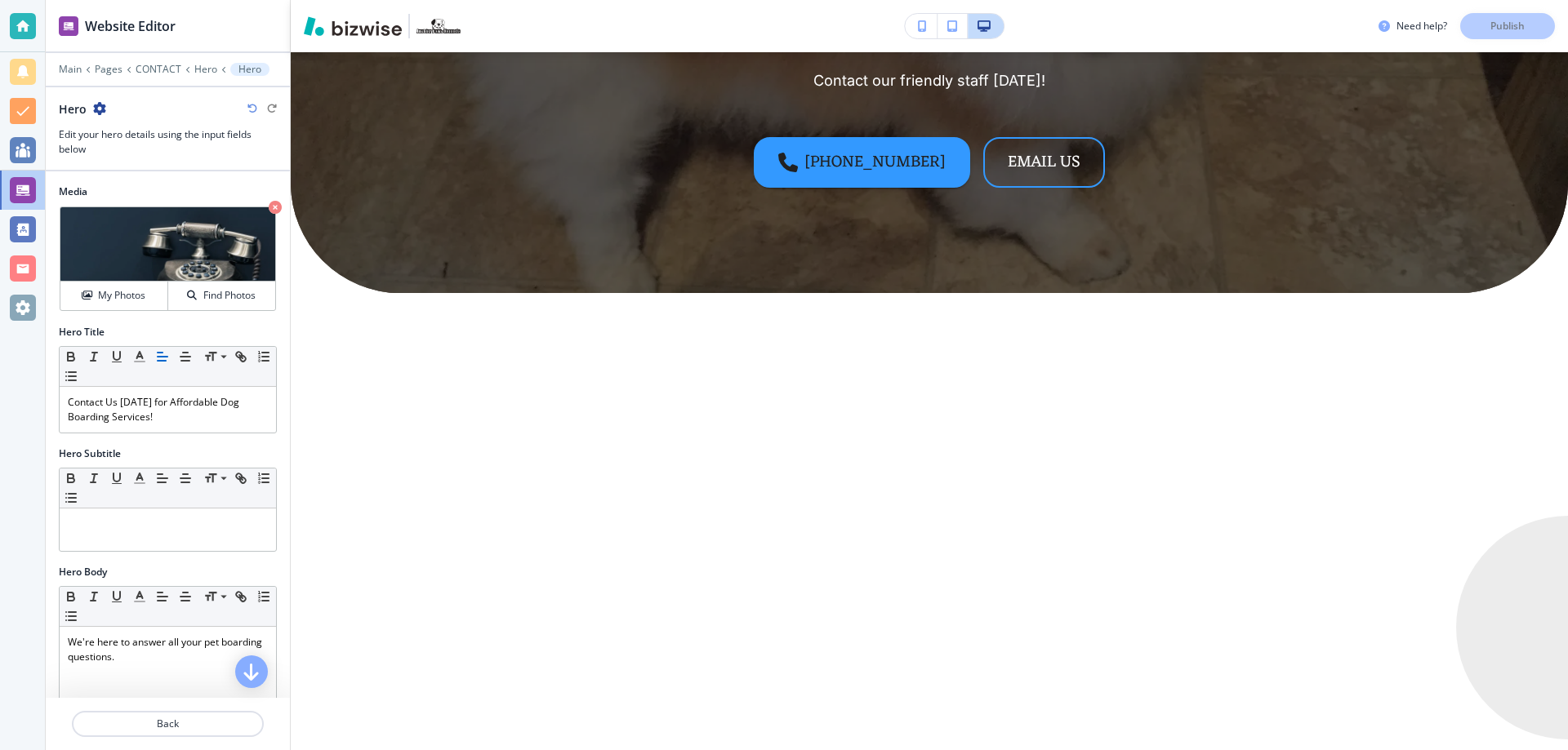
scroll to position [5271, 0]
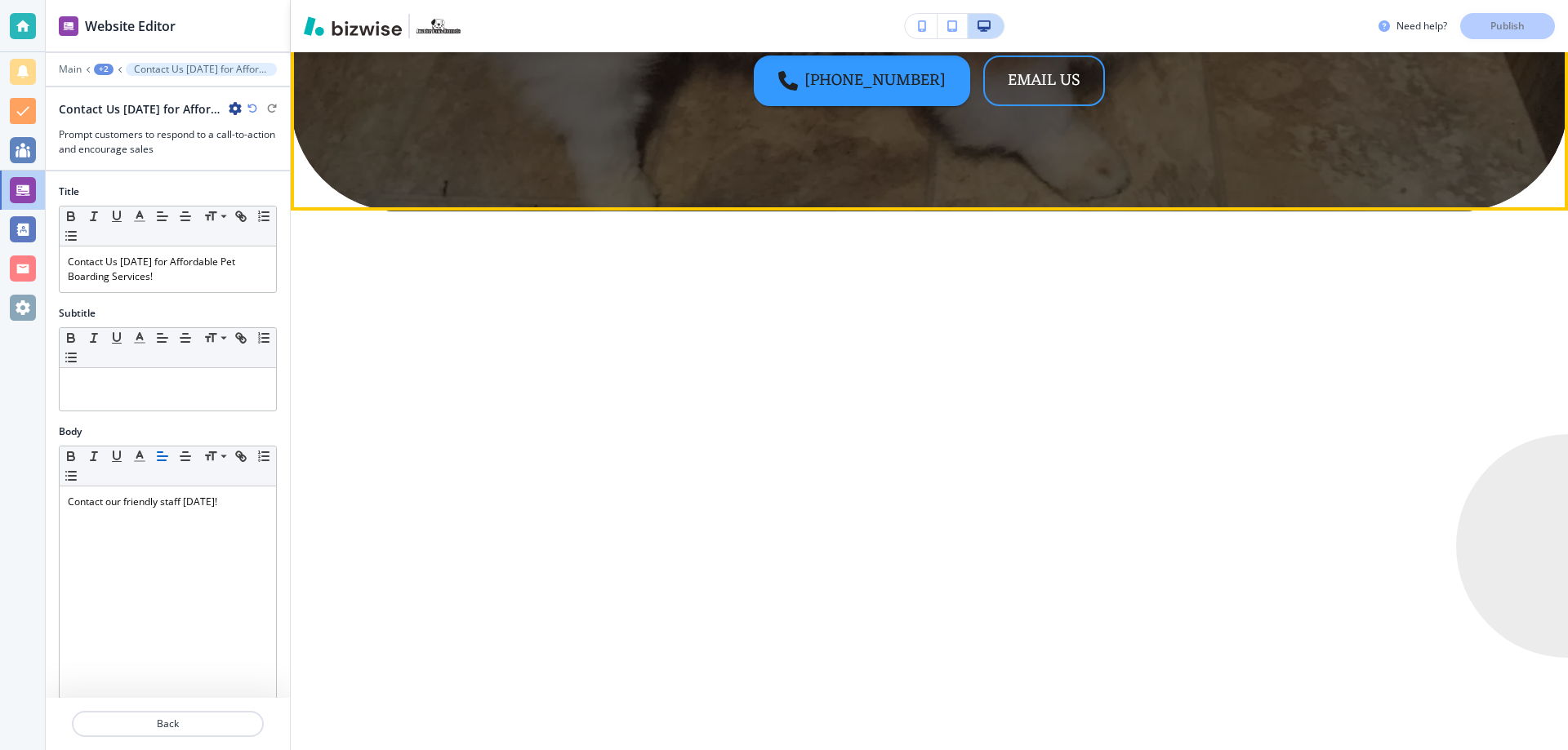
scroll to position [5337, 0]
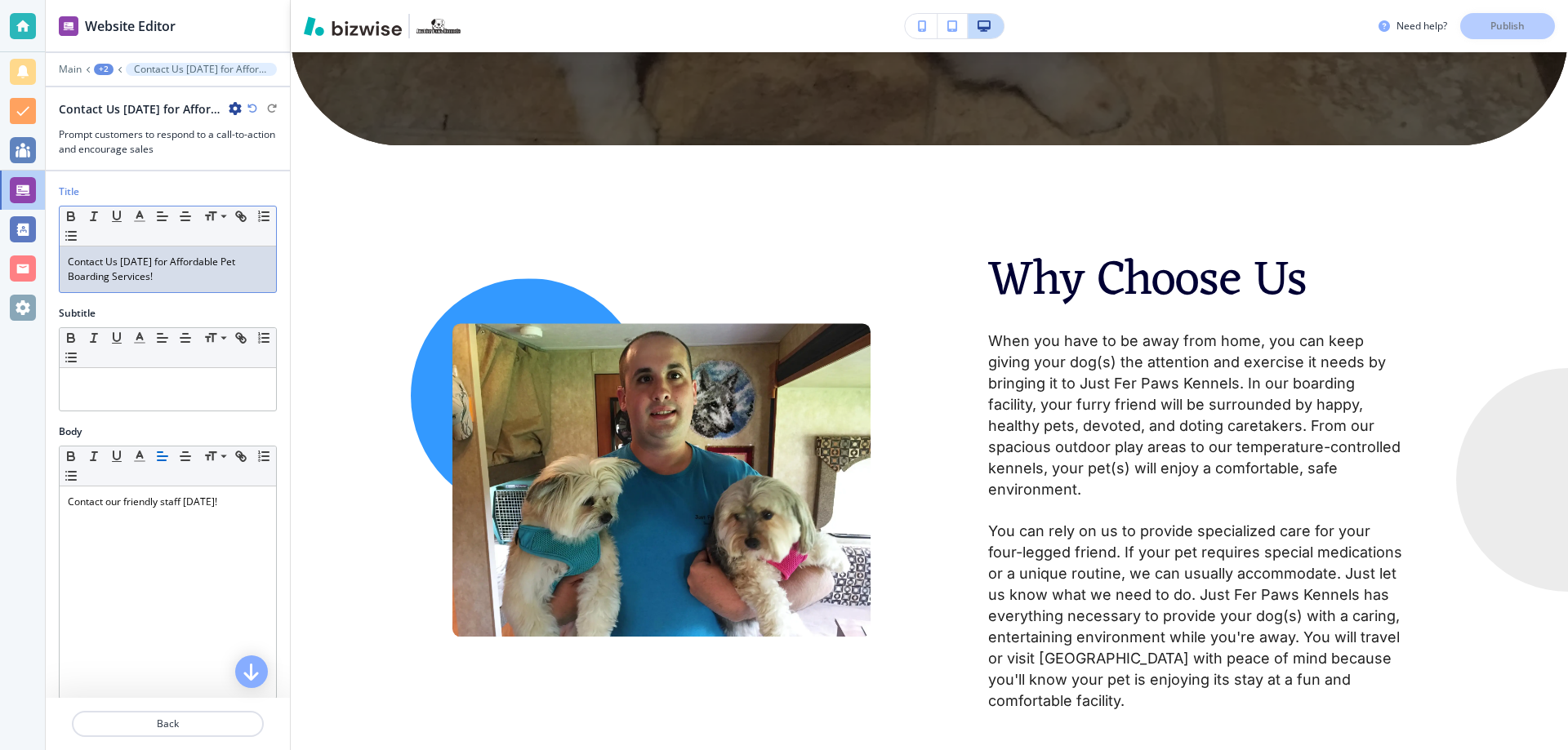
click at [230, 259] on p "Contact Us Today for Affordable Pet Boarding Services!" at bounding box center [167, 269] width 200 height 29
click at [1511, 24] on p "Publish" at bounding box center [1507, 25] width 35 height 14
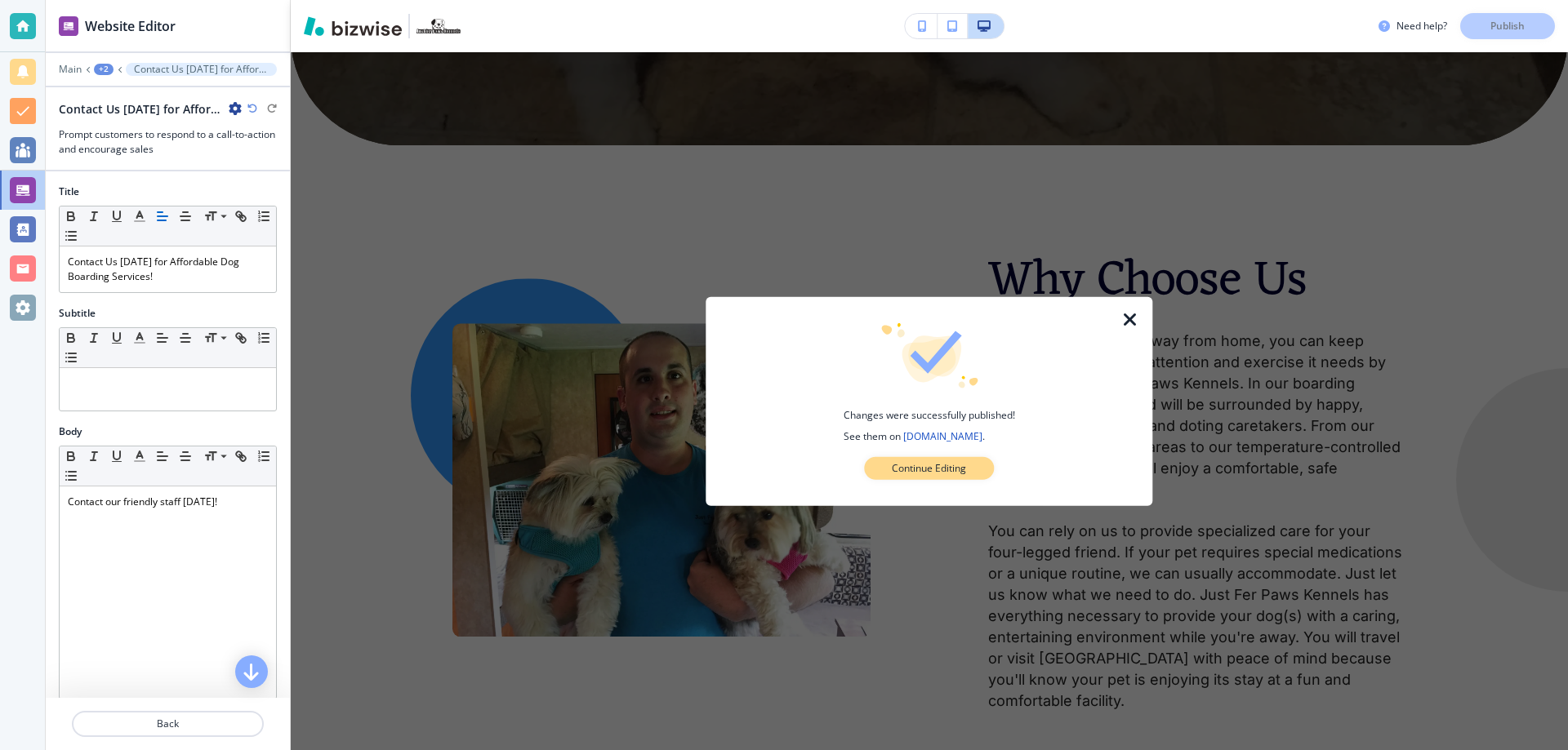
click at [957, 466] on p "Continue Editing" at bounding box center [929, 468] width 74 height 14
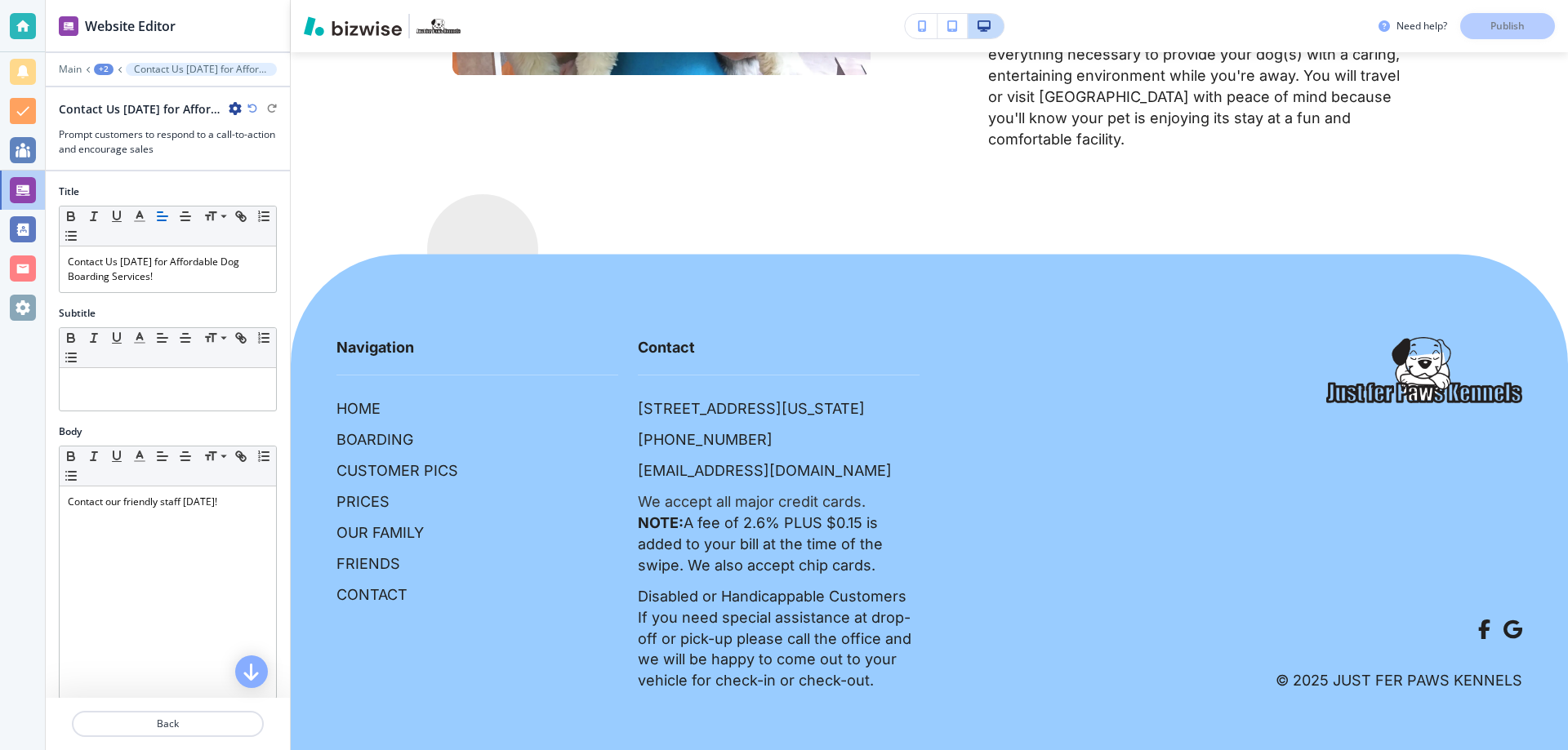
scroll to position [6360, 0]
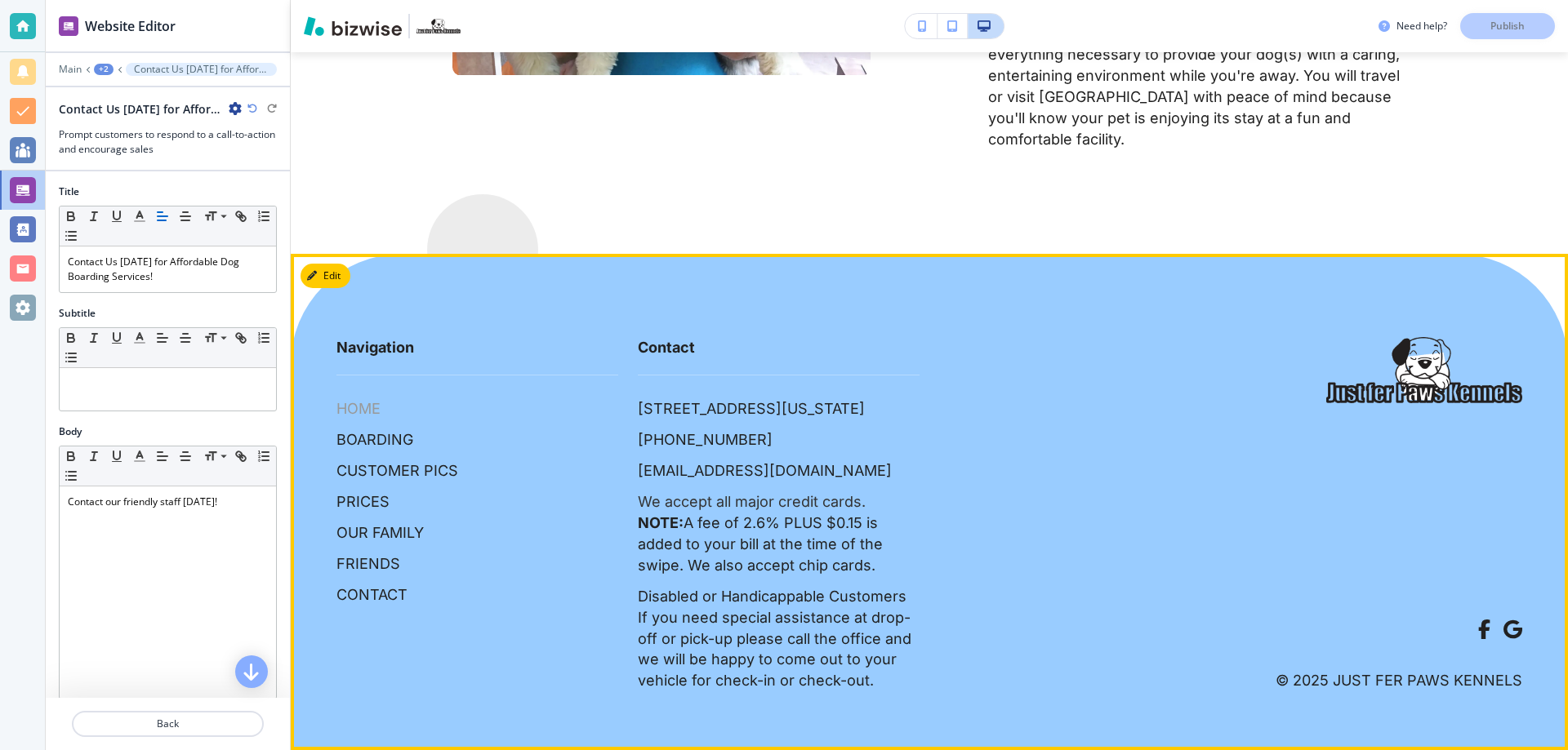
click at [361, 398] on p "HOME" at bounding box center [359, 409] width 44 height 21
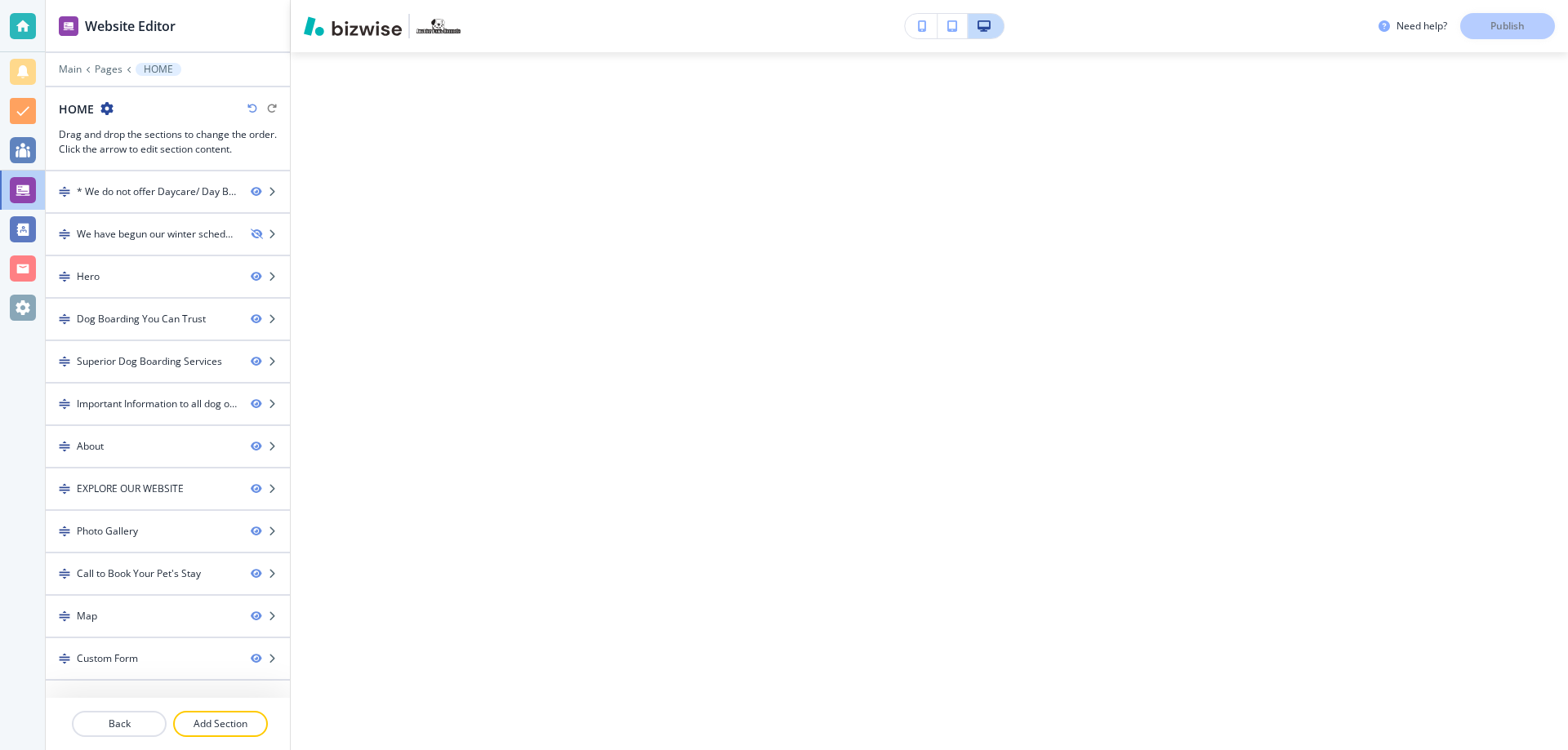
scroll to position [0, 0]
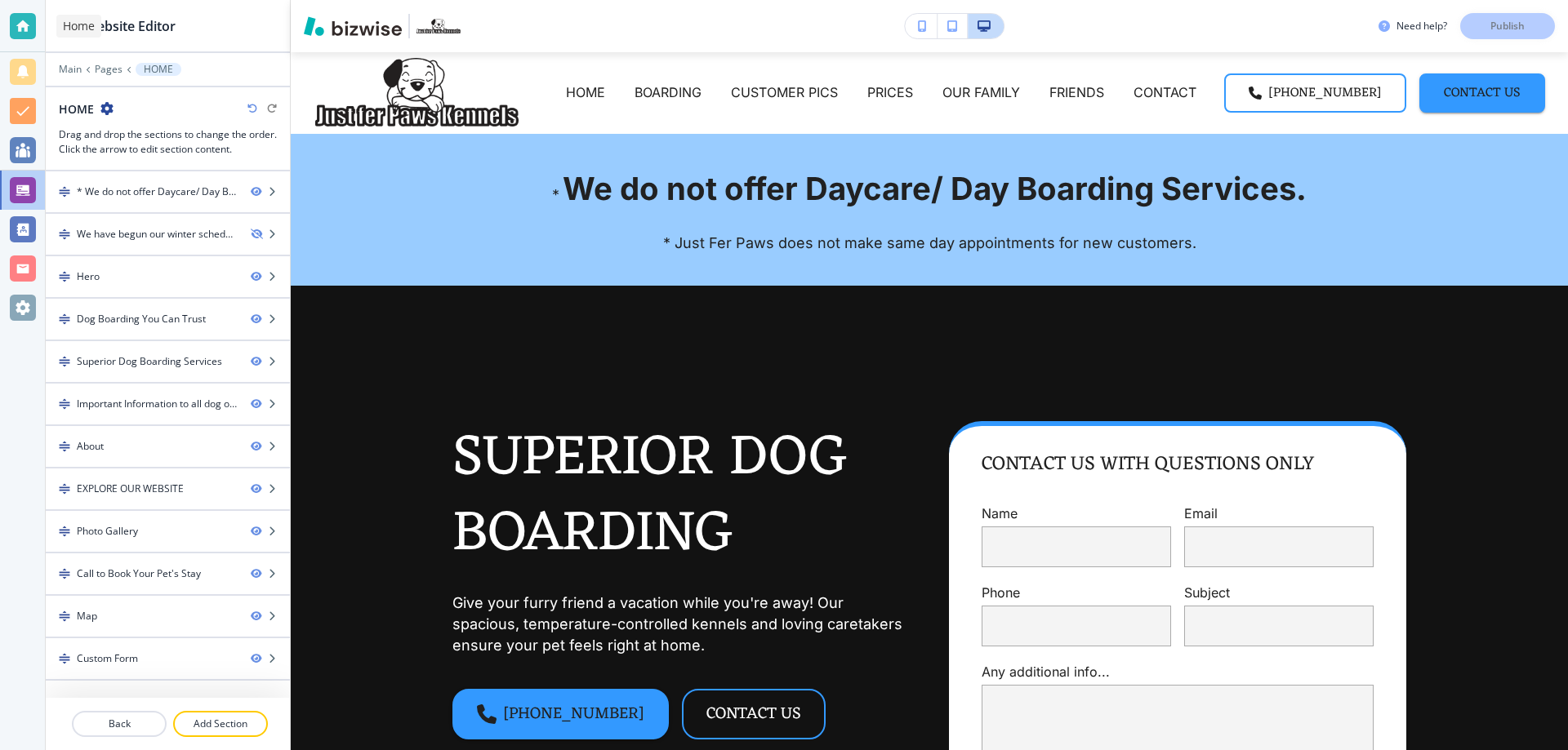
click at [16, 19] on div at bounding box center [22, 26] width 26 height 26
